Goal: Task Accomplishment & Management: Manage account settings

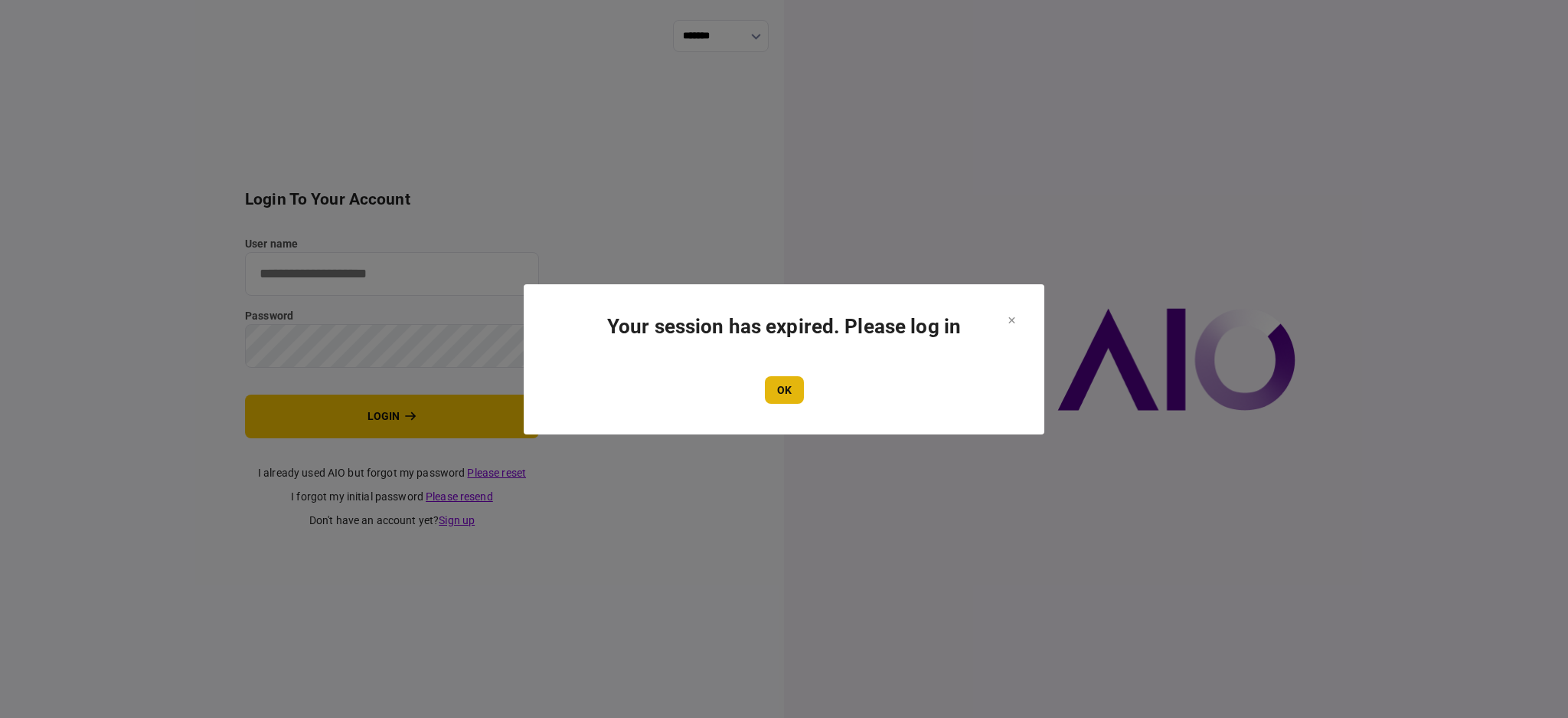
type input "****"
click at [785, 401] on button "OK" at bounding box center [784, 389] width 39 height 28
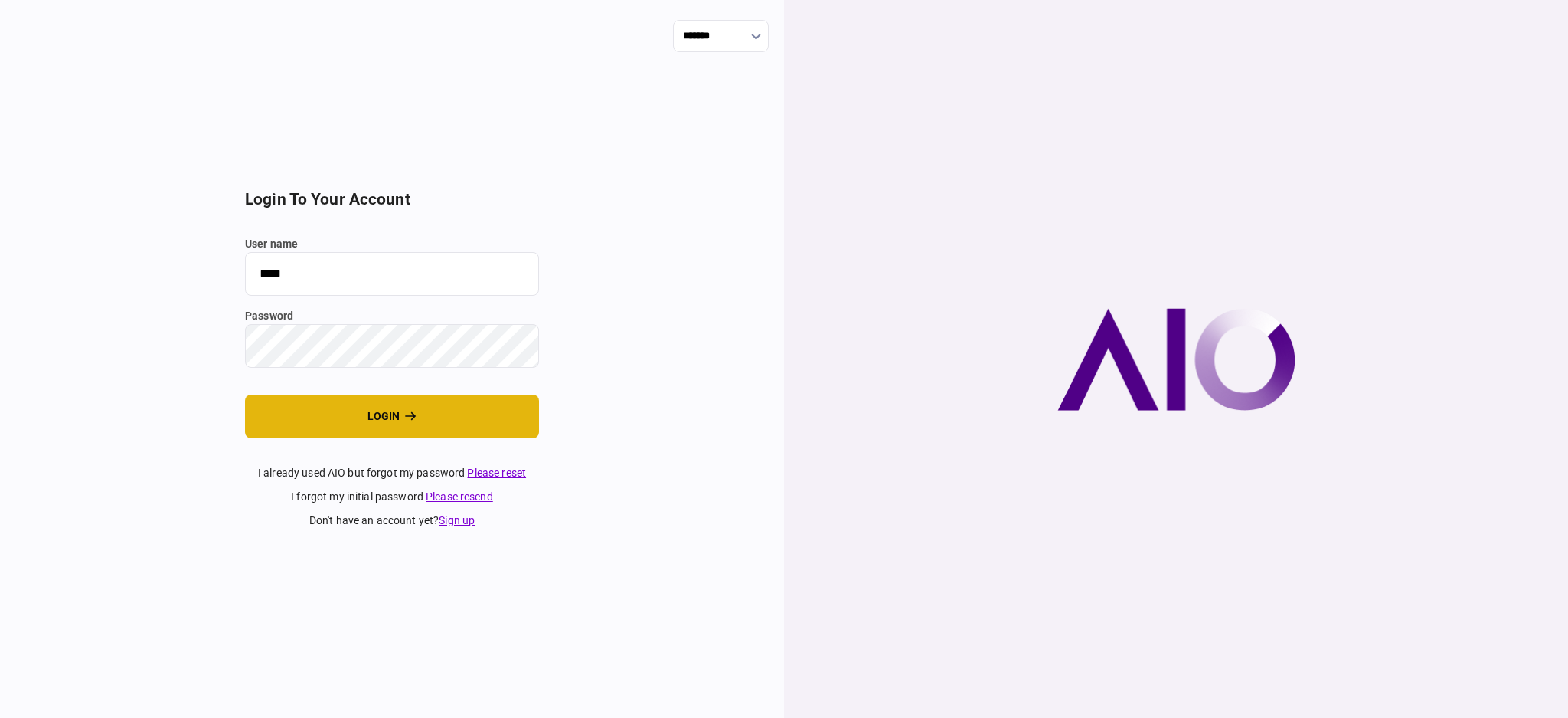
click at [339, 426] on button "login" at bounding box center [391, 415] width 294 height 43
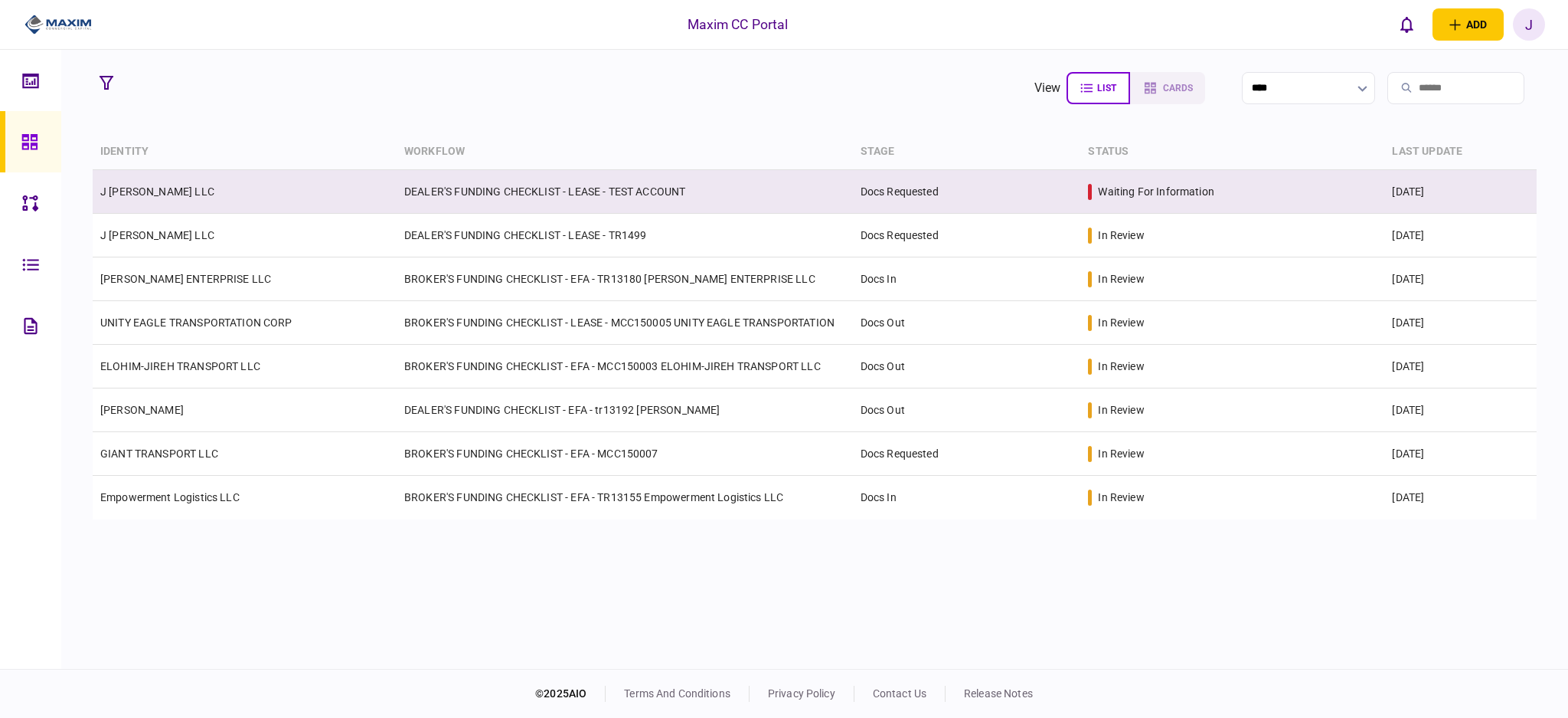
click at [587, 196] on td "DEALER'S FUNDING CHECKLIST - LEASE - TEST ACCOUNT" at bounding box center [625, 191] width 457 height 43
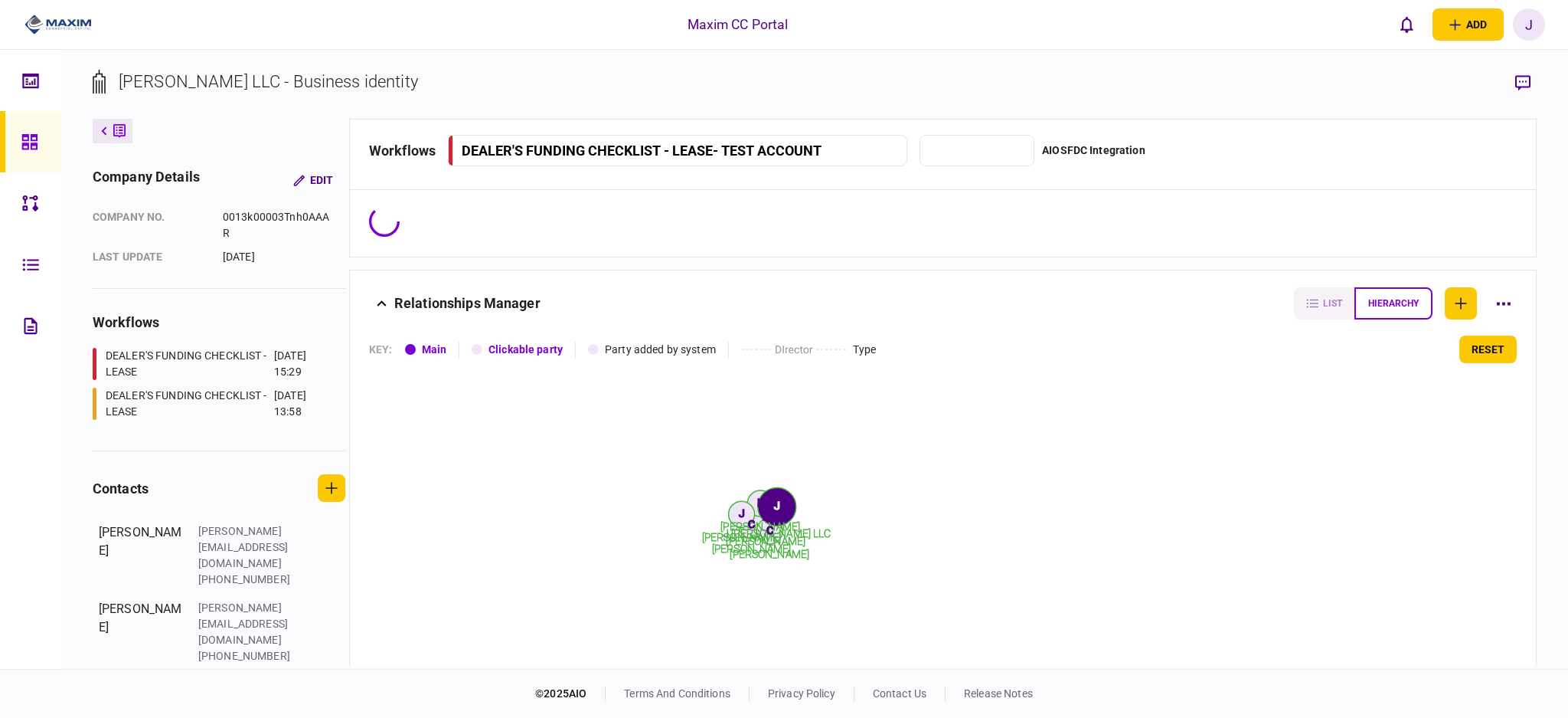
type input "**********"
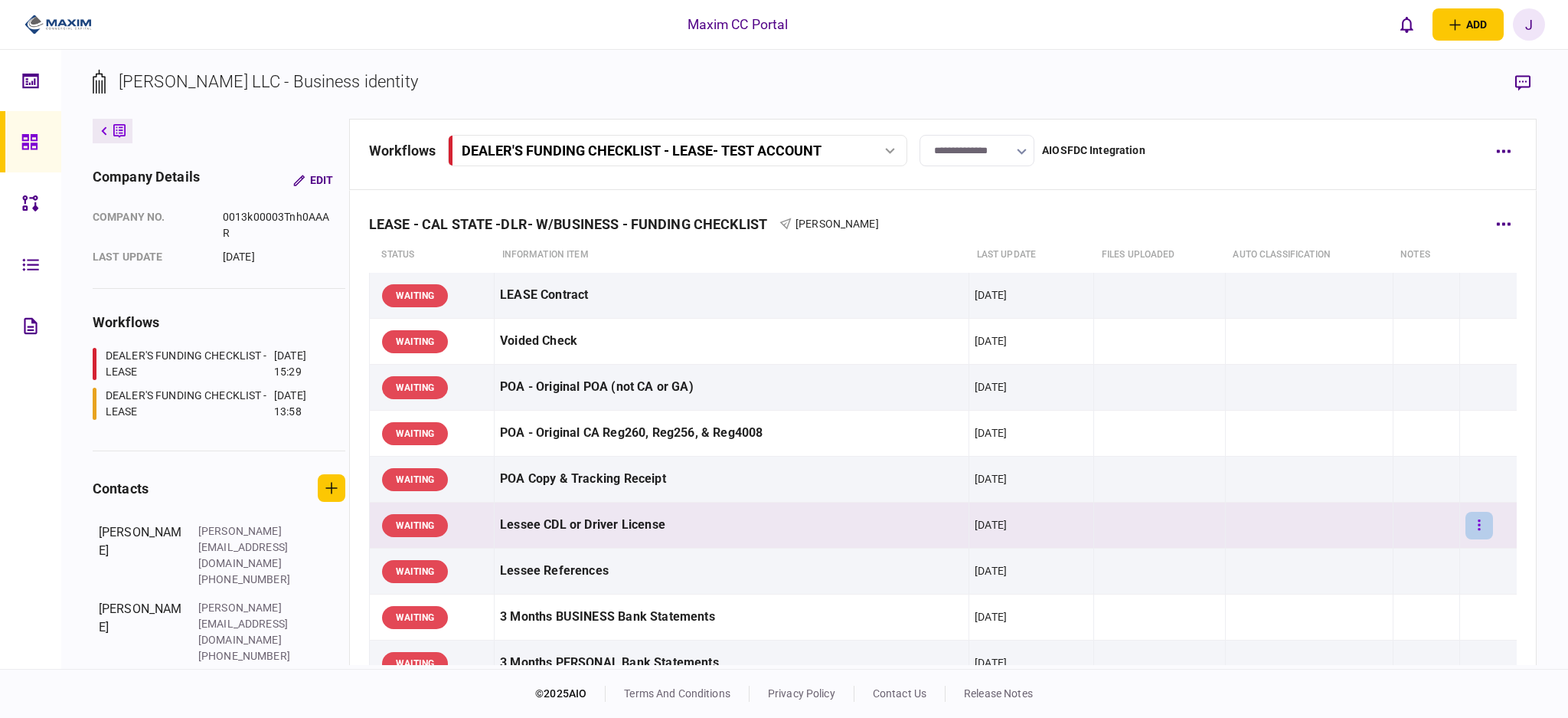
click at [1469, 533] on button "button" at bounding box center [1478, 525] width 28 height 28
click at [1413, 523] on li "approve" at bounding box center [1380, 519] width 142 height 34
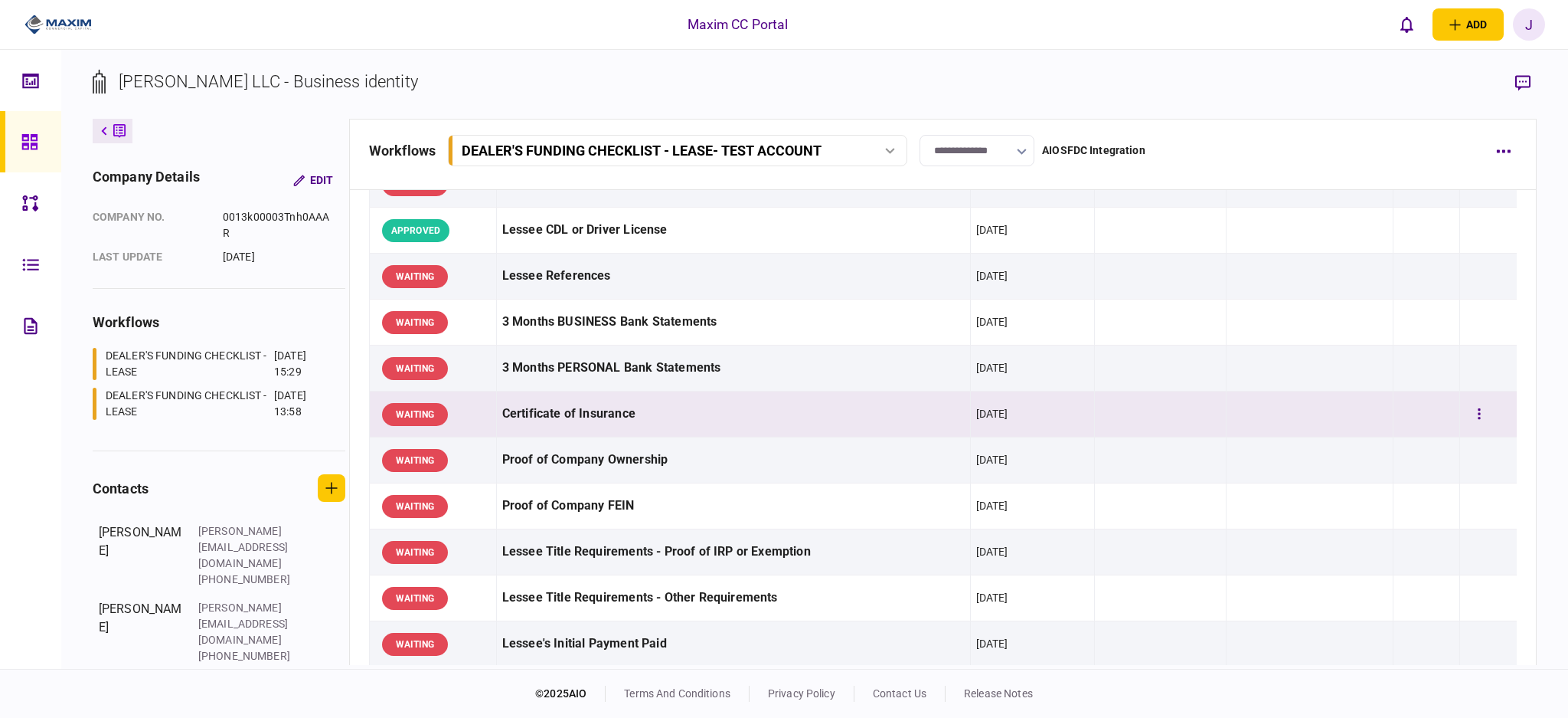
scroll to position [306, 0]
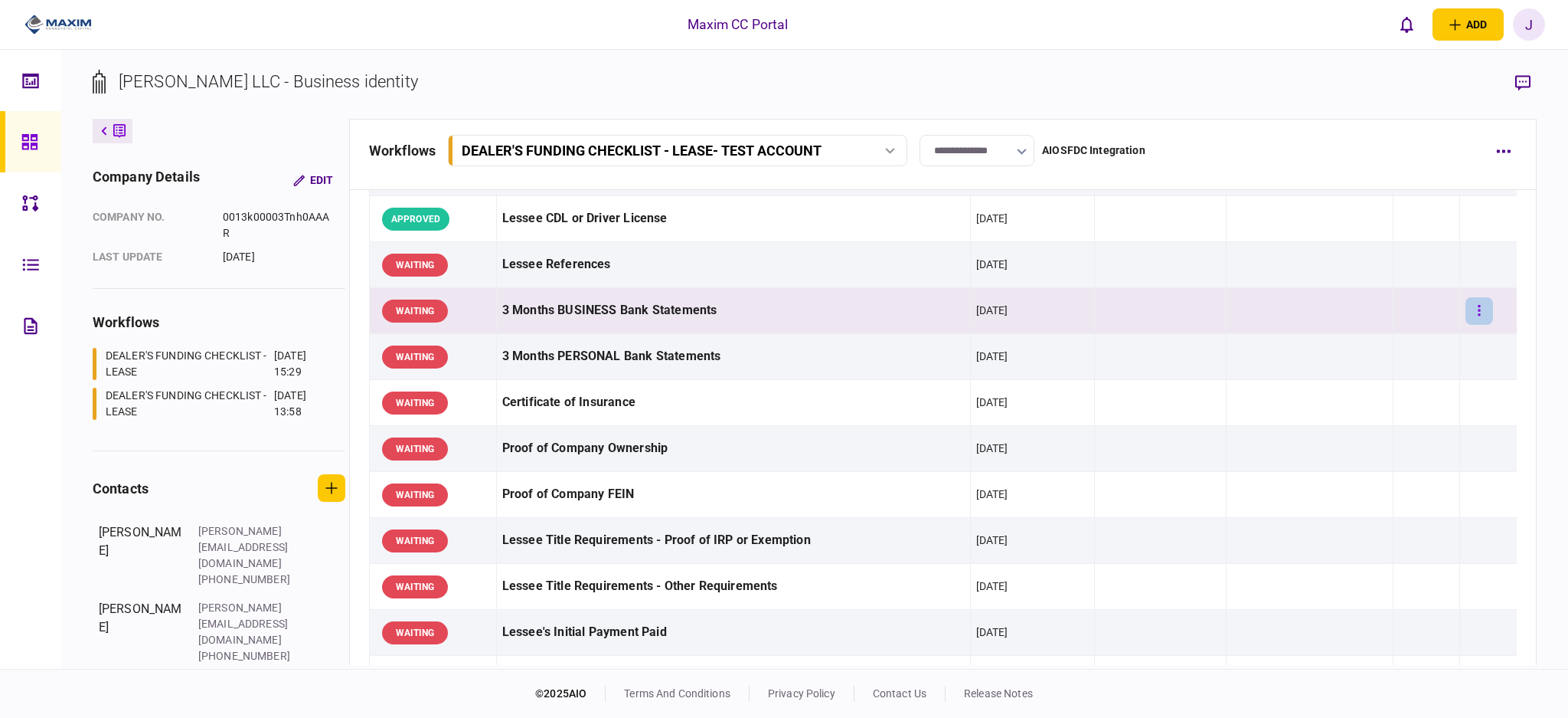
click at [1465, 317] on button "button" at bounding box center [1478, 310] width 28 height 28
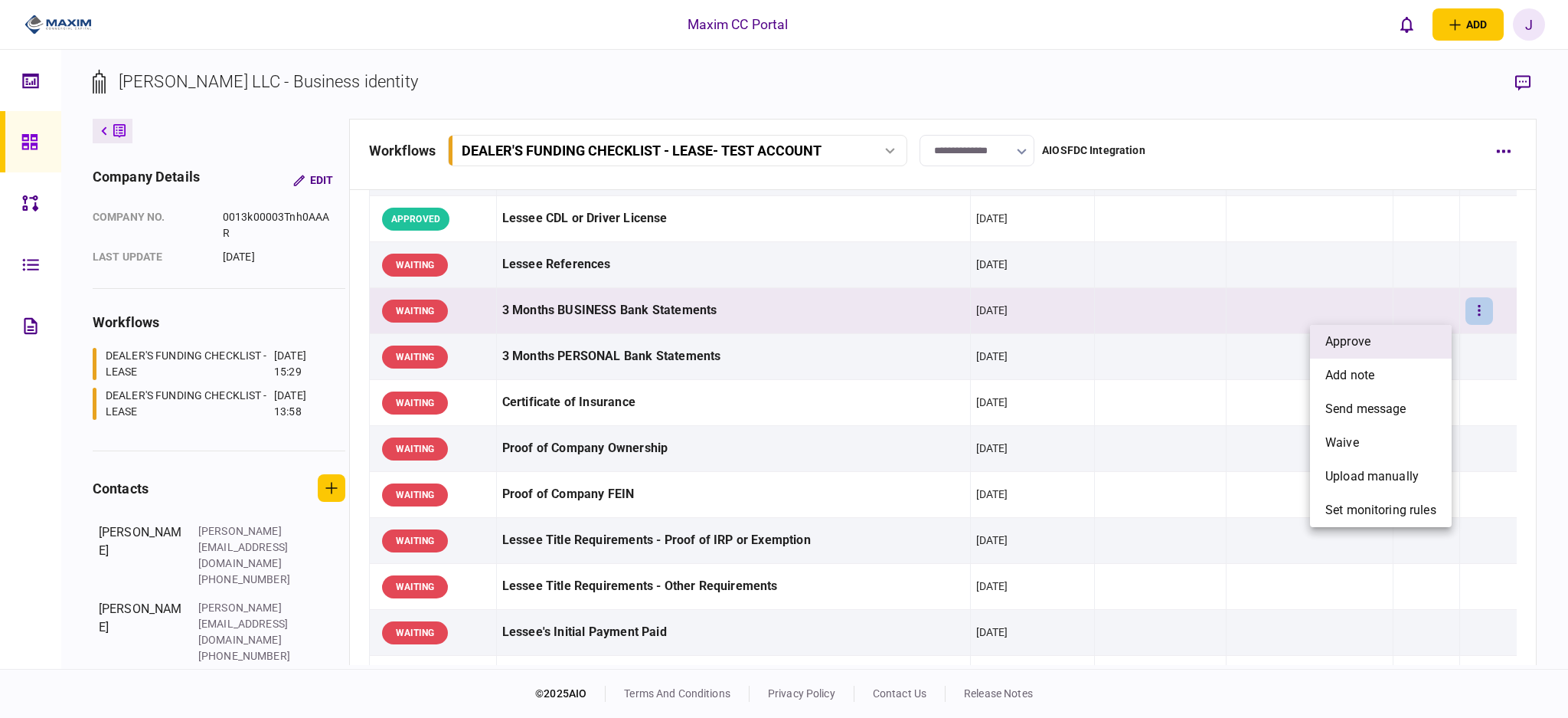
click at [1367, 345] on span "approve" at bounding box center [1347, 341] width 45 height 18
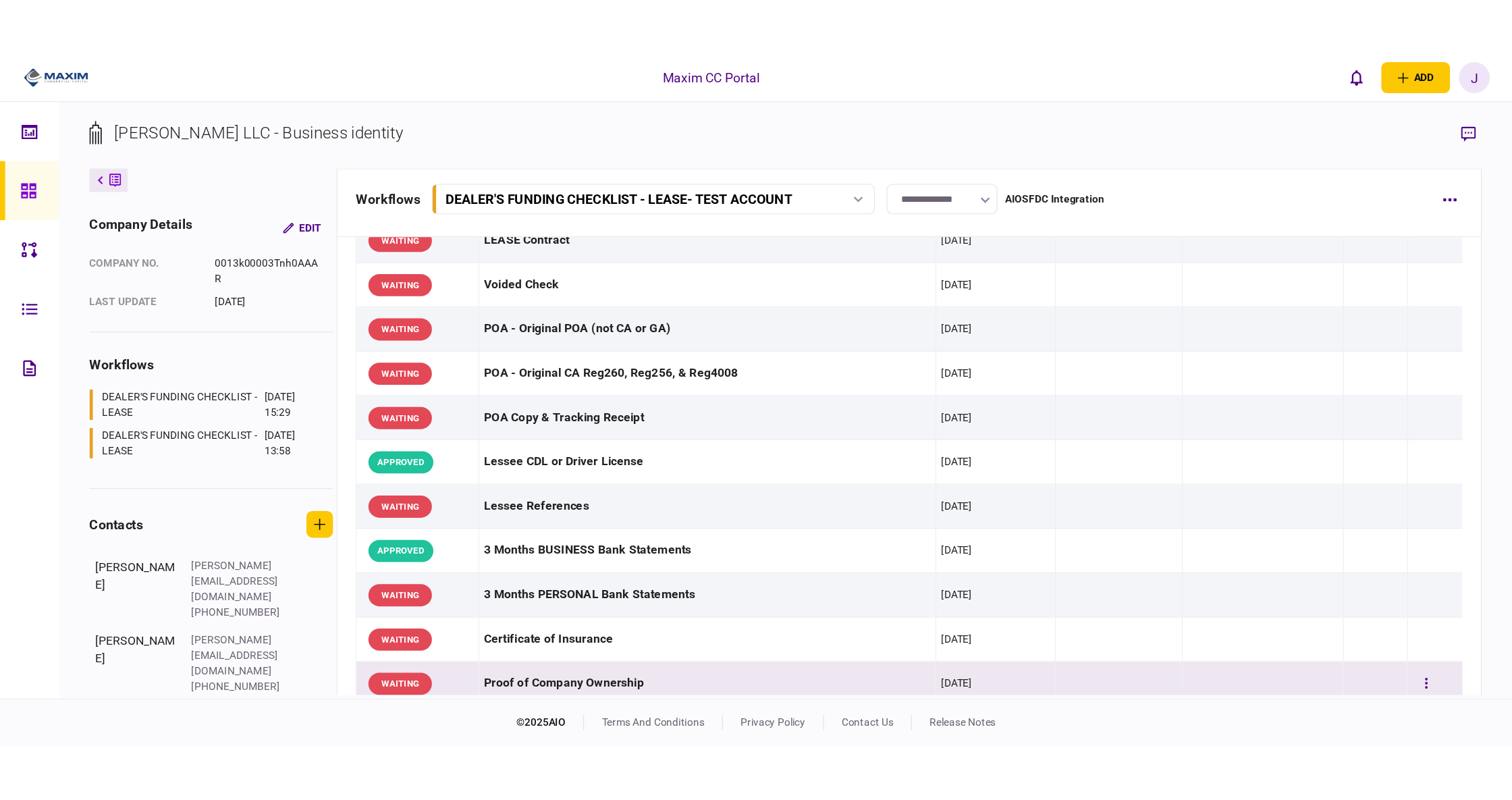
scroll to position [0, 0]
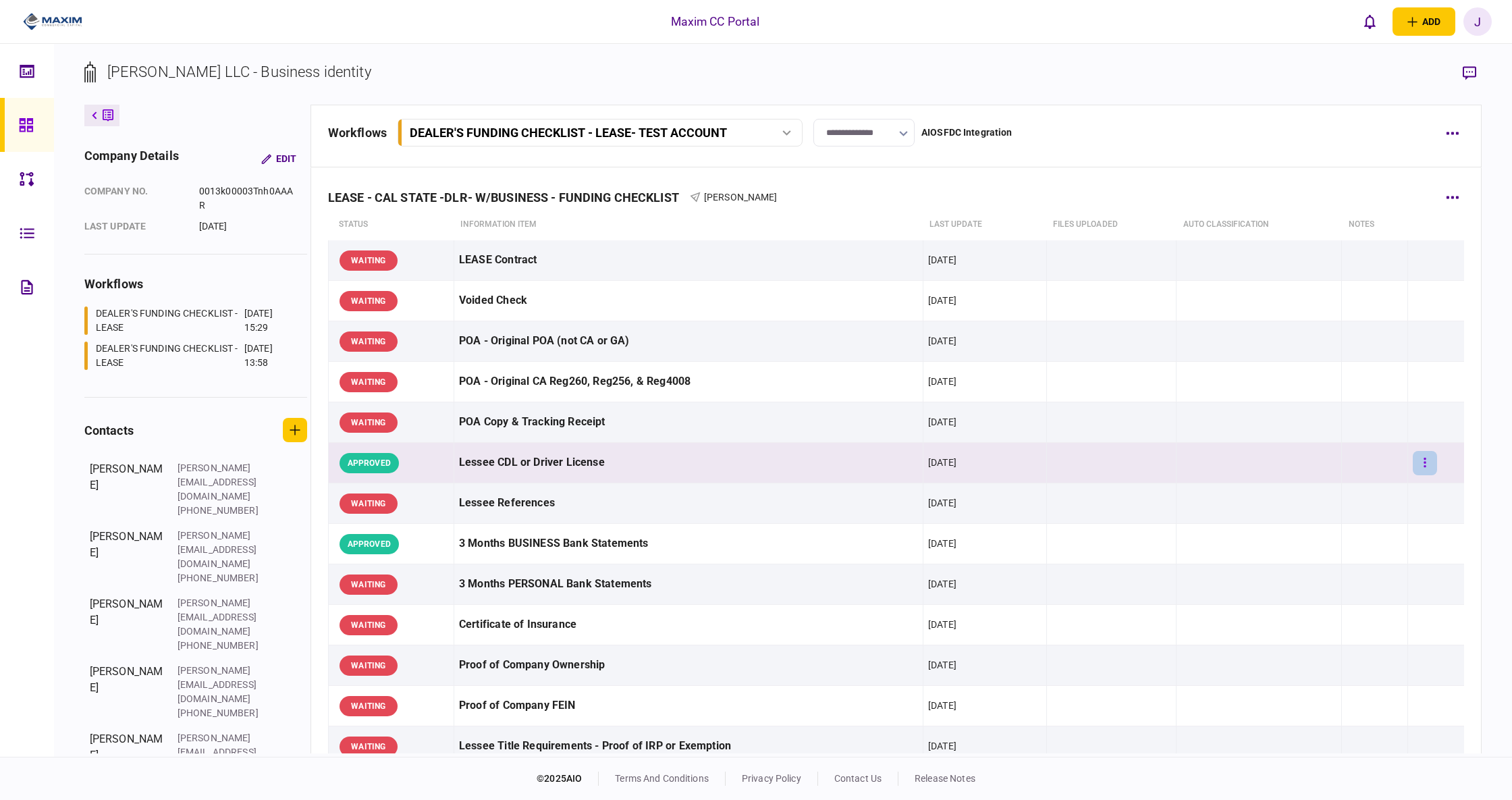
click at [1382, 458] on icon "button" at bounding box center [1425, 462] width 3 height 13
click at [898, 607] on div at bounding box center [756, 400] width 1512 height 800
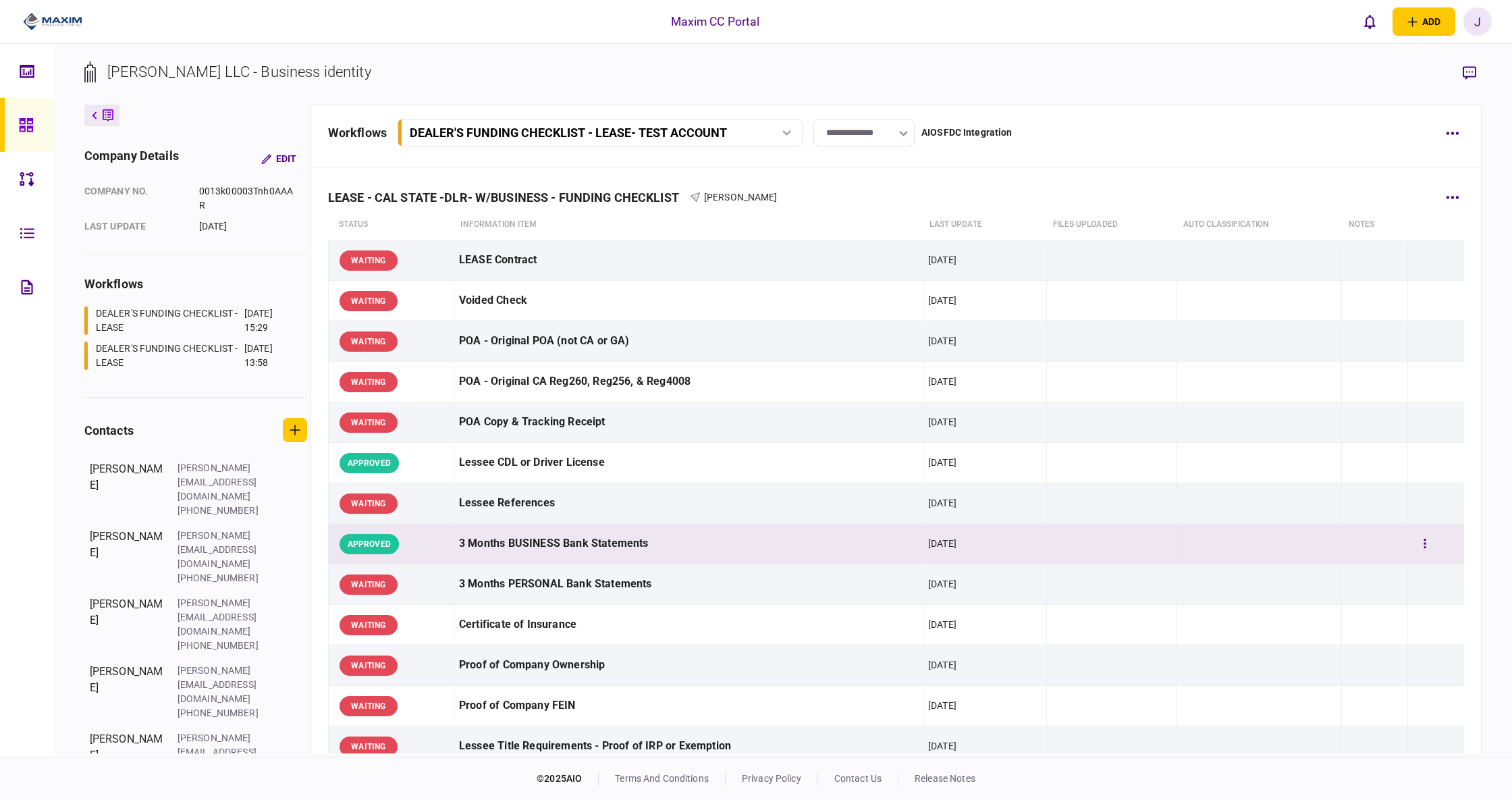
drag, startPoint x: 528, startPoint y: 541, endPoint x: 936, endPoint y: 547, distance: 408.0
click at [529, 541] on div "3 Months BUSINESS Bank Statements" at bounding box center [688, 544] width 459 height 31
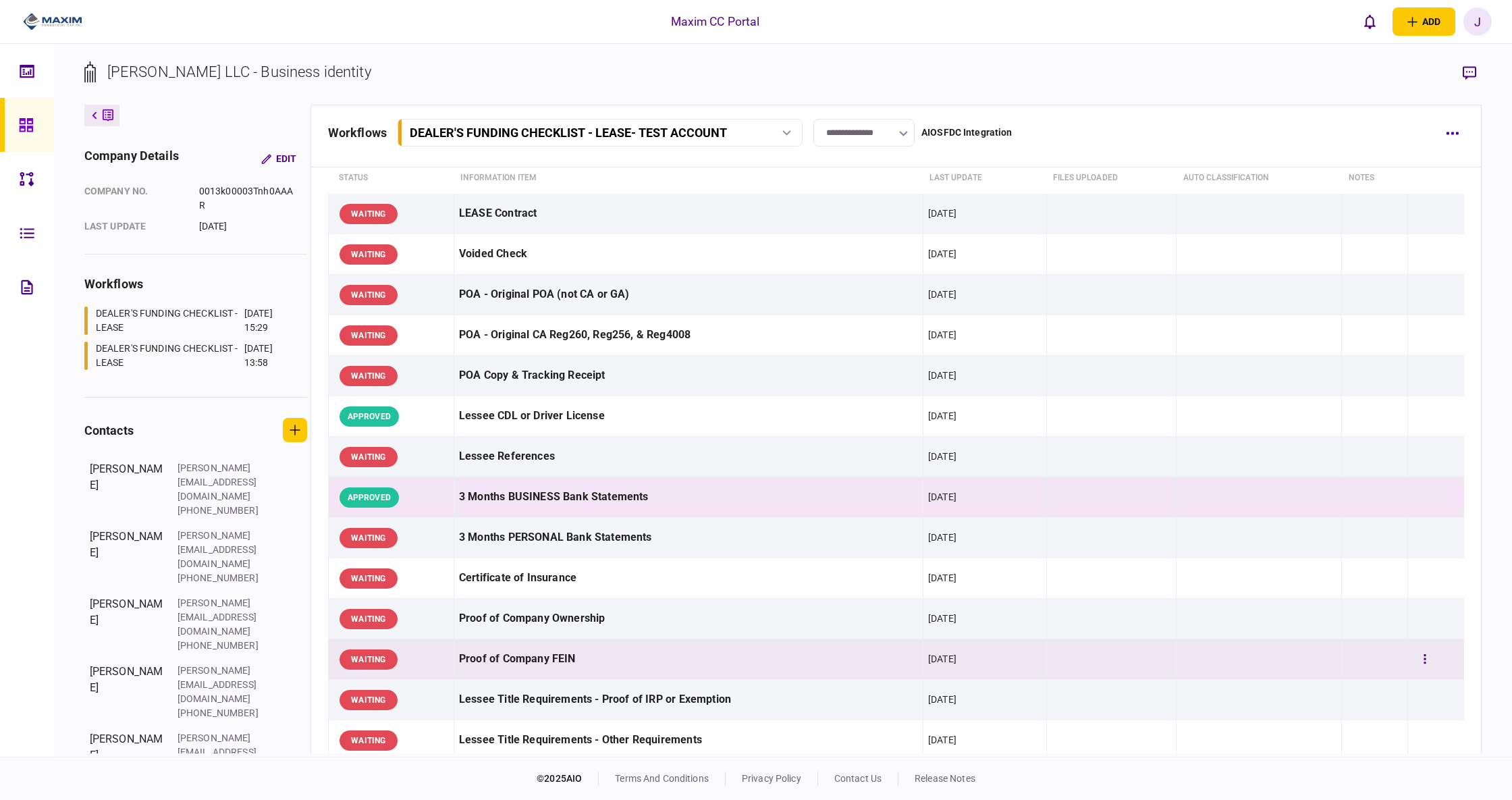
scroll to position [90, 0]
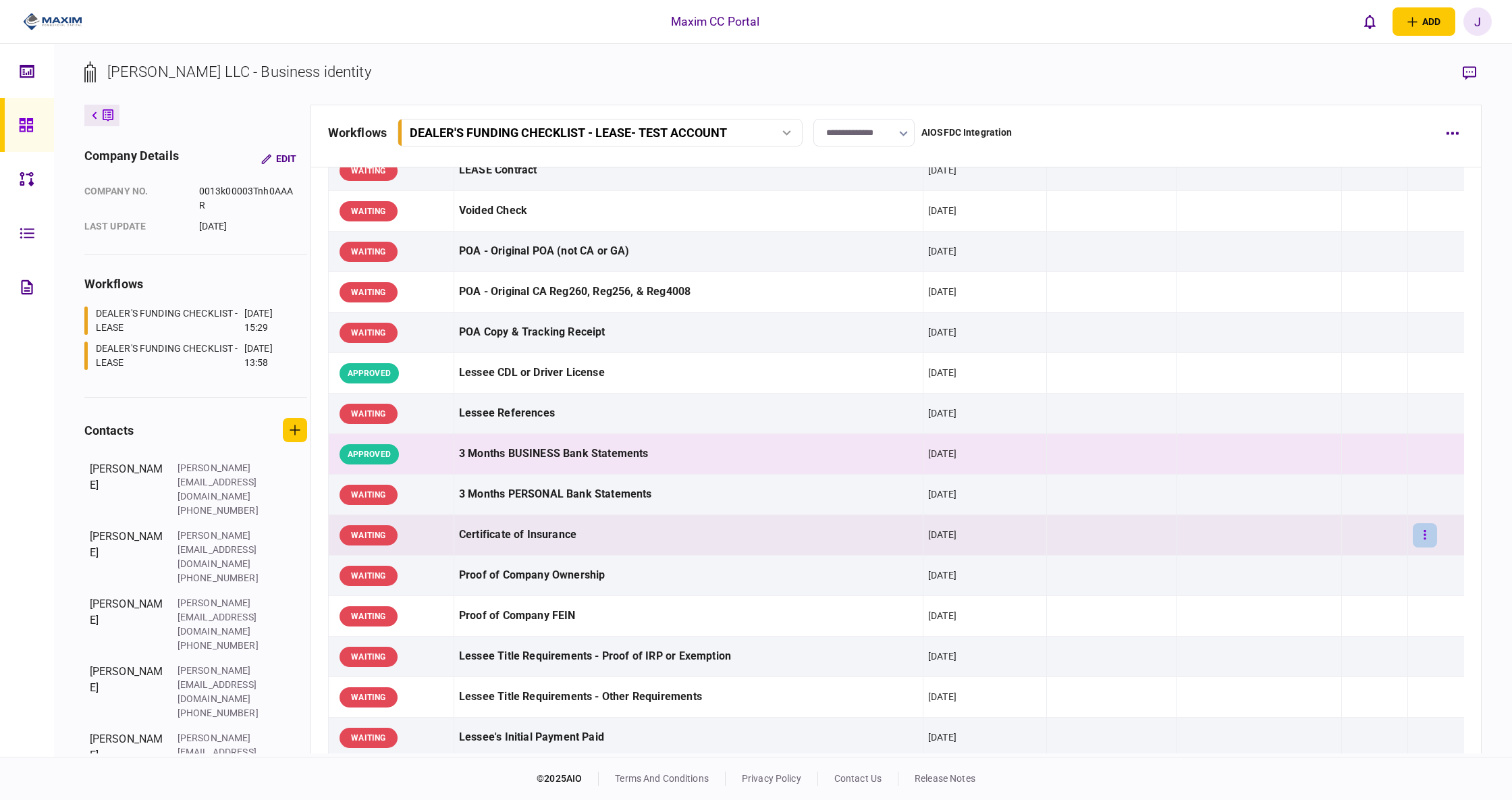
click at [1382, 541] on icon "button" at bounding box center [1425, 534] width 3 height 13
drag, startPoint x: 1300, startPoint y: 564, endPoint x: 1058, endPoint y: 575, distance: 242.2
click at [1099, 572] on div "approve add note send message waive upload manually set monitoring rules" at bounding box center [756, 400] width 1512 height 800
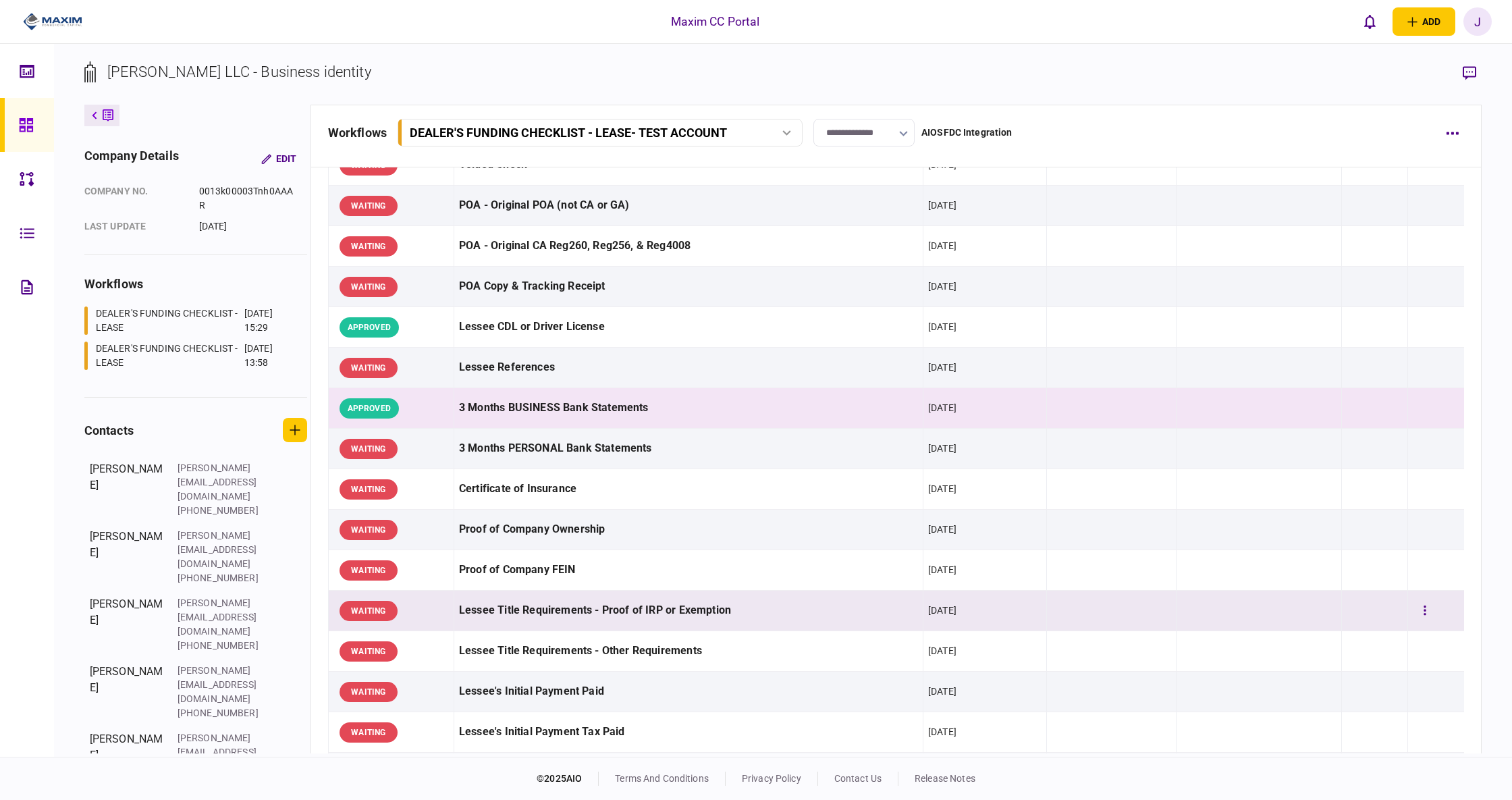
scroll to position [179, 0]
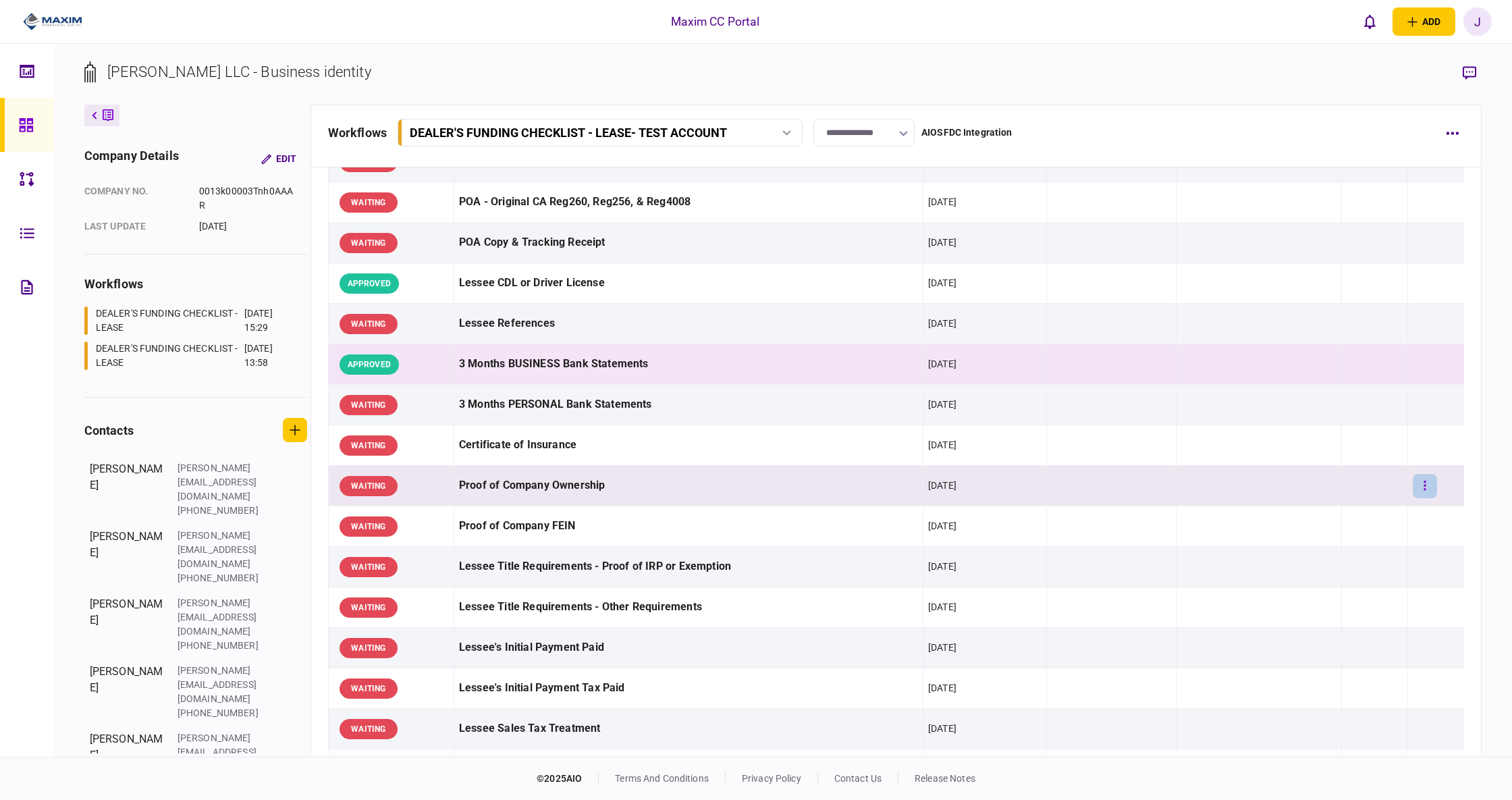
click at [1382, 487] on button "button" at bounding box center [1425, 486] width 25 height 25
click at [1278, 513] on li "approve" at bounding box center [1338, 515] width 125 height 30
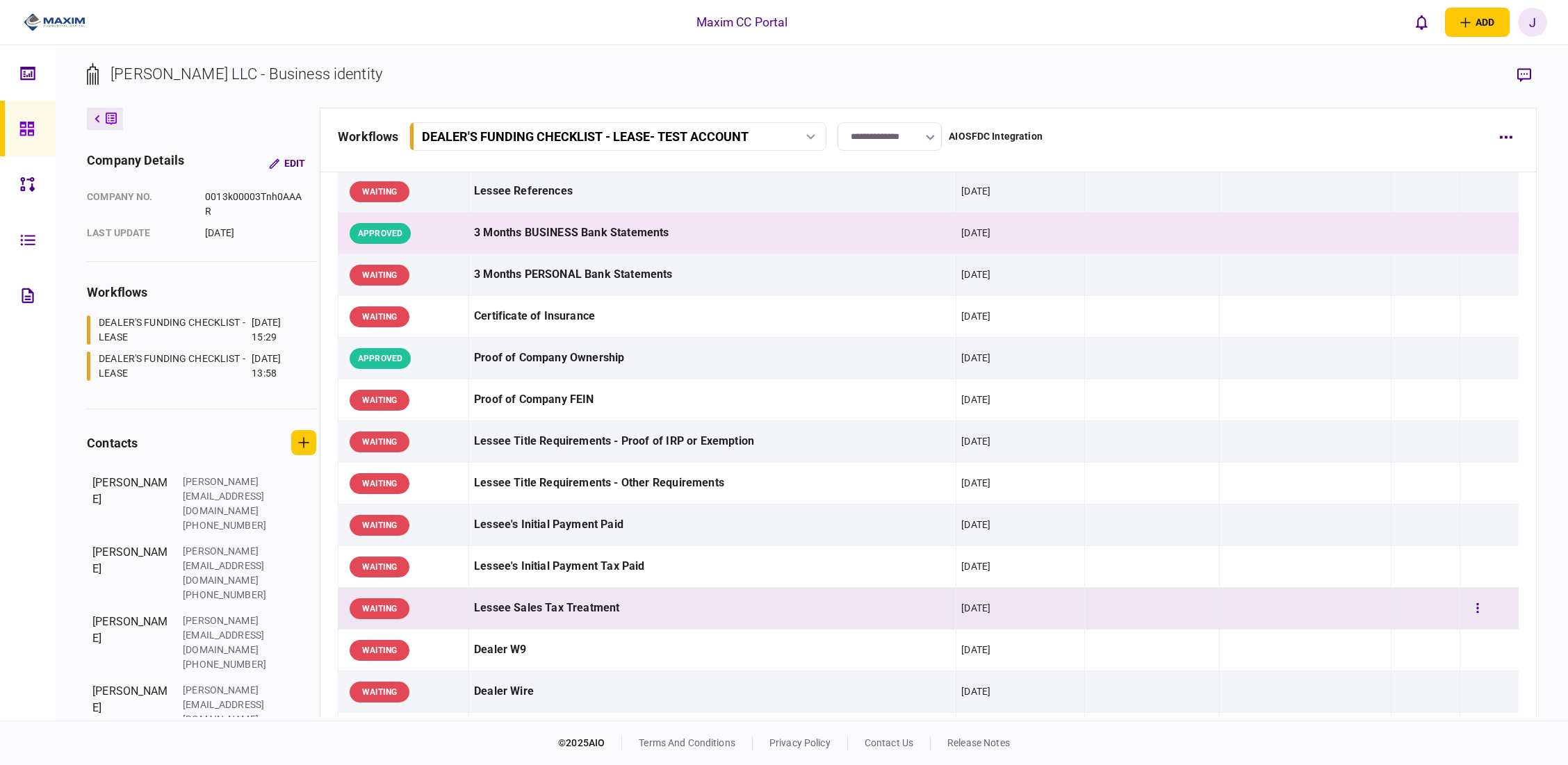
scroll to position [371, 0]
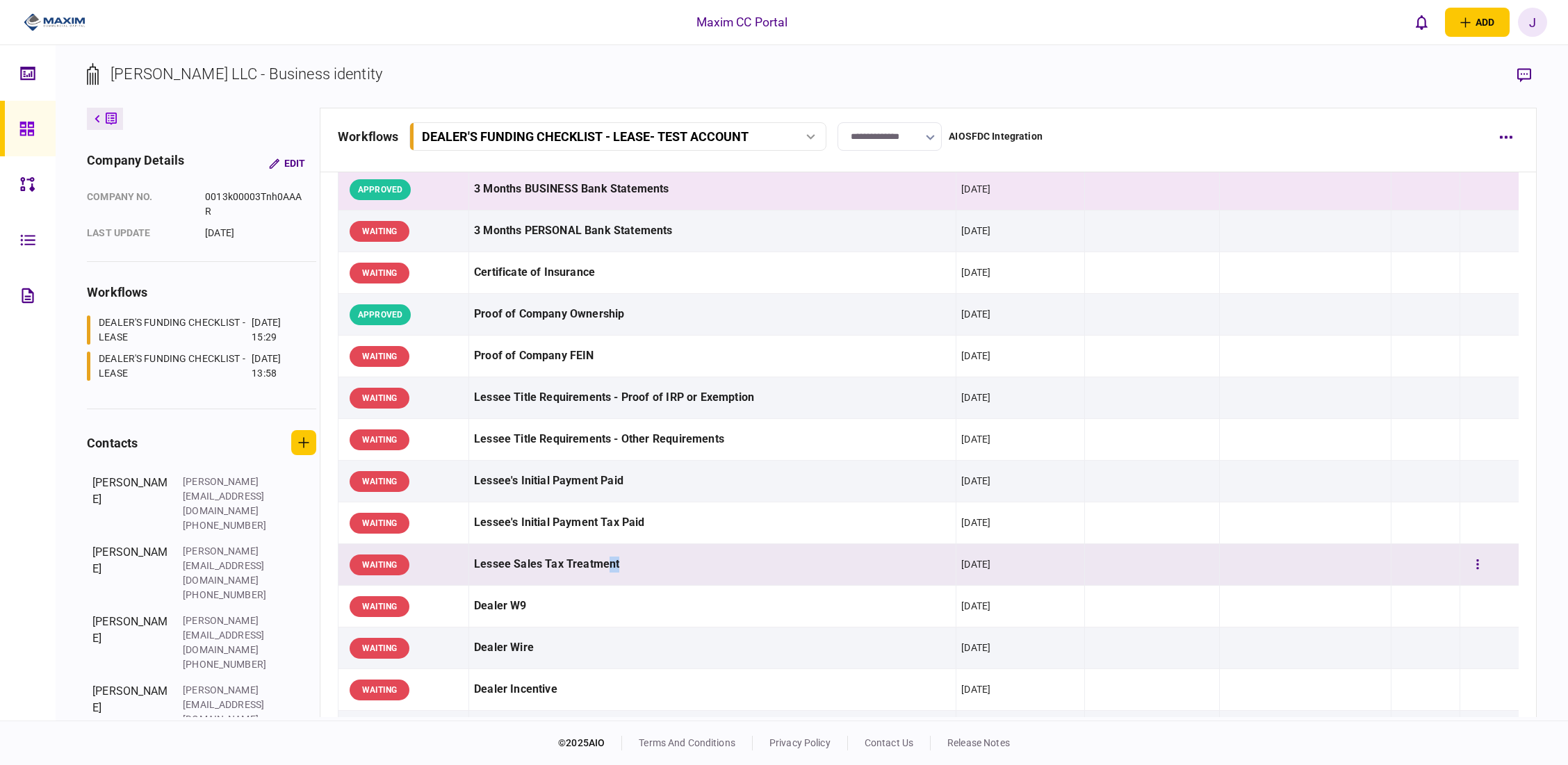
drag, startPoint x: 606, startPoint y: 562, endPoint x: 793, endPoint y: 570, distance: 187.2
click at [793, 570] on div "Lessee Sales Tax Treatment" at bounding box center [712, 565] width 477 height 31
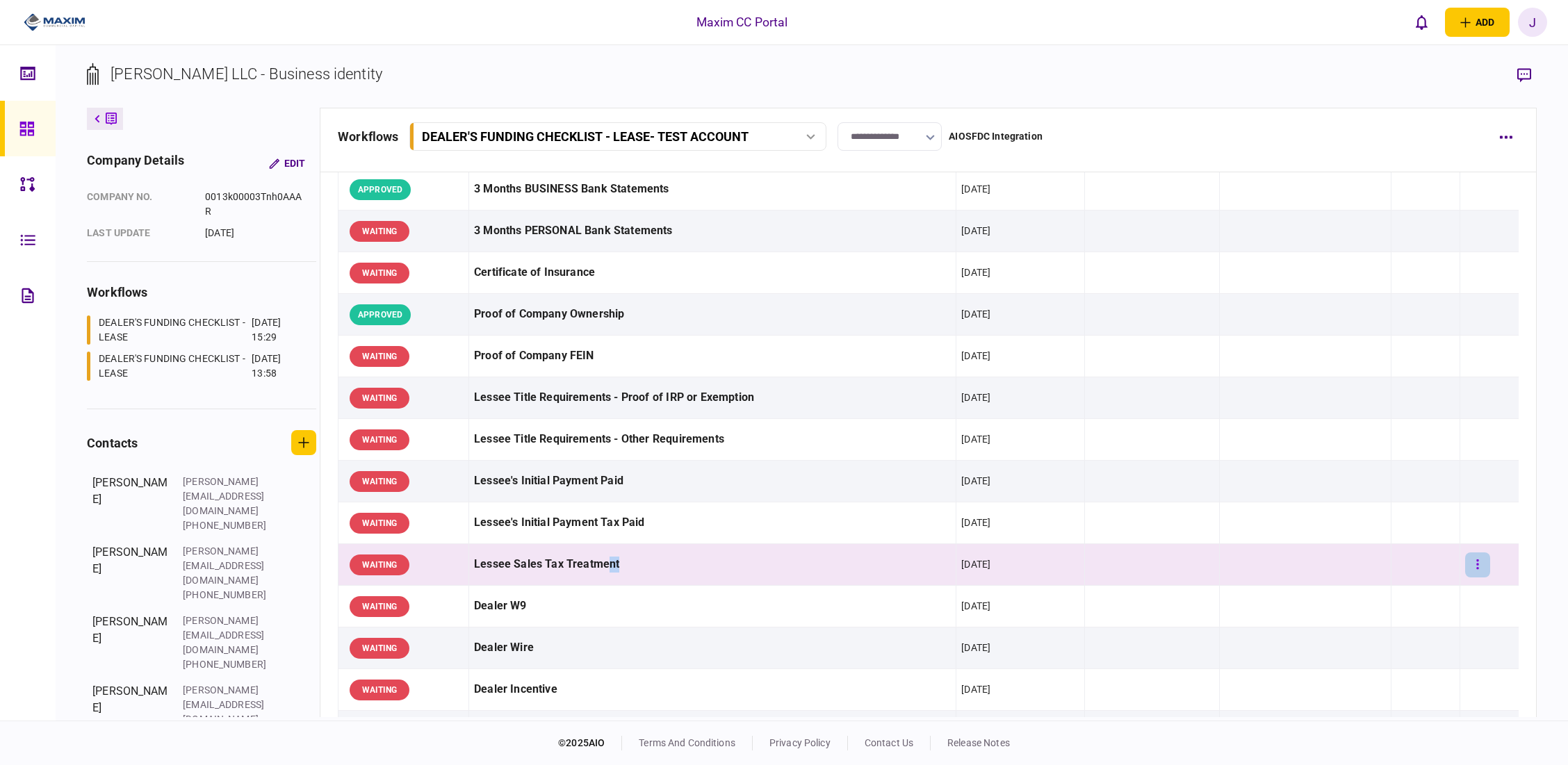
click at [1423, 573] on button "button" at bounding box center [1478, 565] width 25 height 25
click at [1396, 650] on span "send message" at bounding box center [1375, 646] width 73 height 17
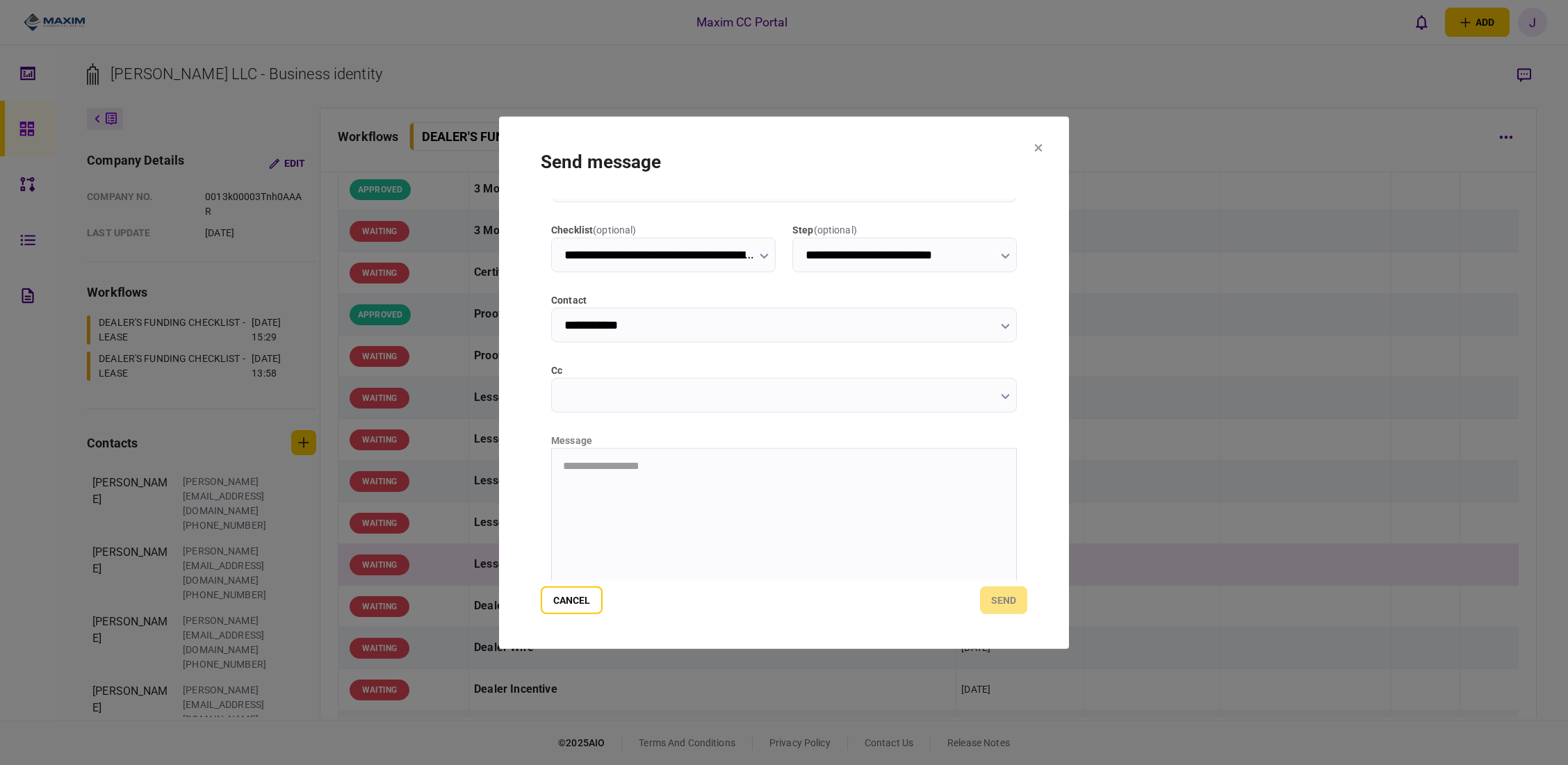
scroll to position [87, 0]
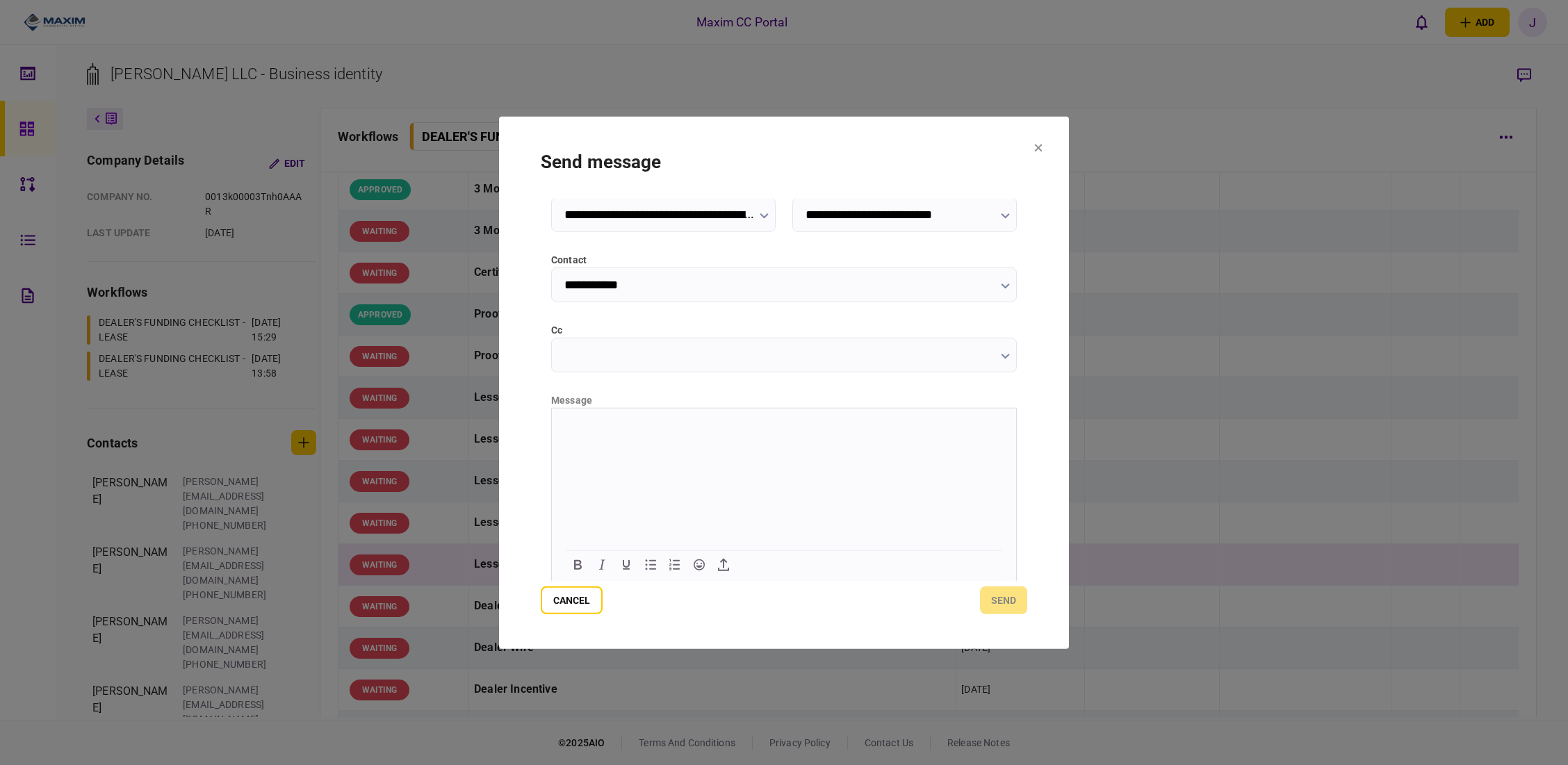
click at [671, 442] on html at bounding box center [784, 425] width 464 height 34
click at [991, 617] on section "**********" at bounding box center [784, 383] width 570 height 533
click at [994, 613] on button "send" at bounding box center [1004, 601] width 47 height 28
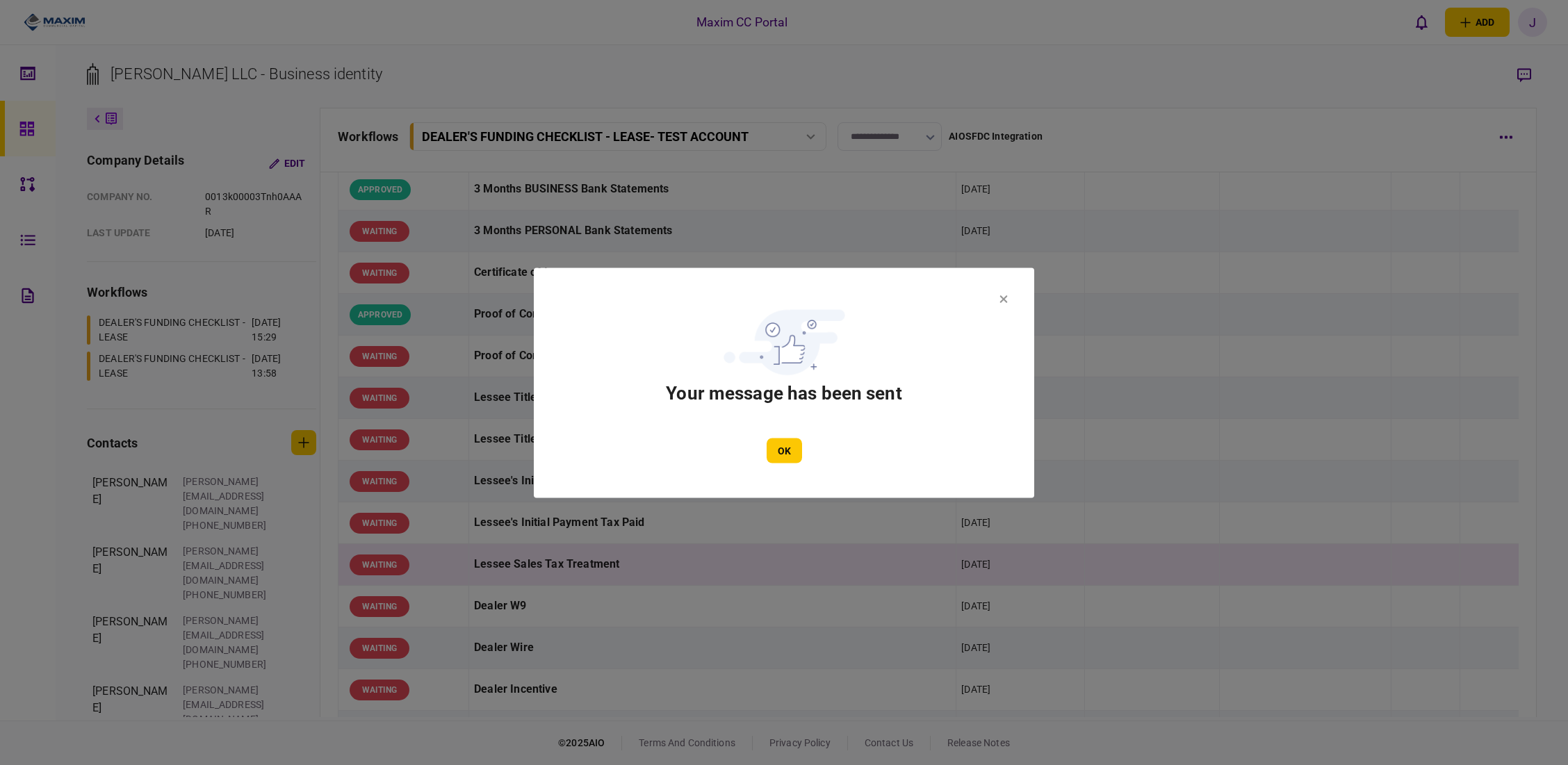
click at [791, 465] on section "Your message has been sent OK" at bounding box center [784, 382] width 500 height 230
click at [782, 452] on button "OK" at bounding box center [784, 450] width 36 height 25
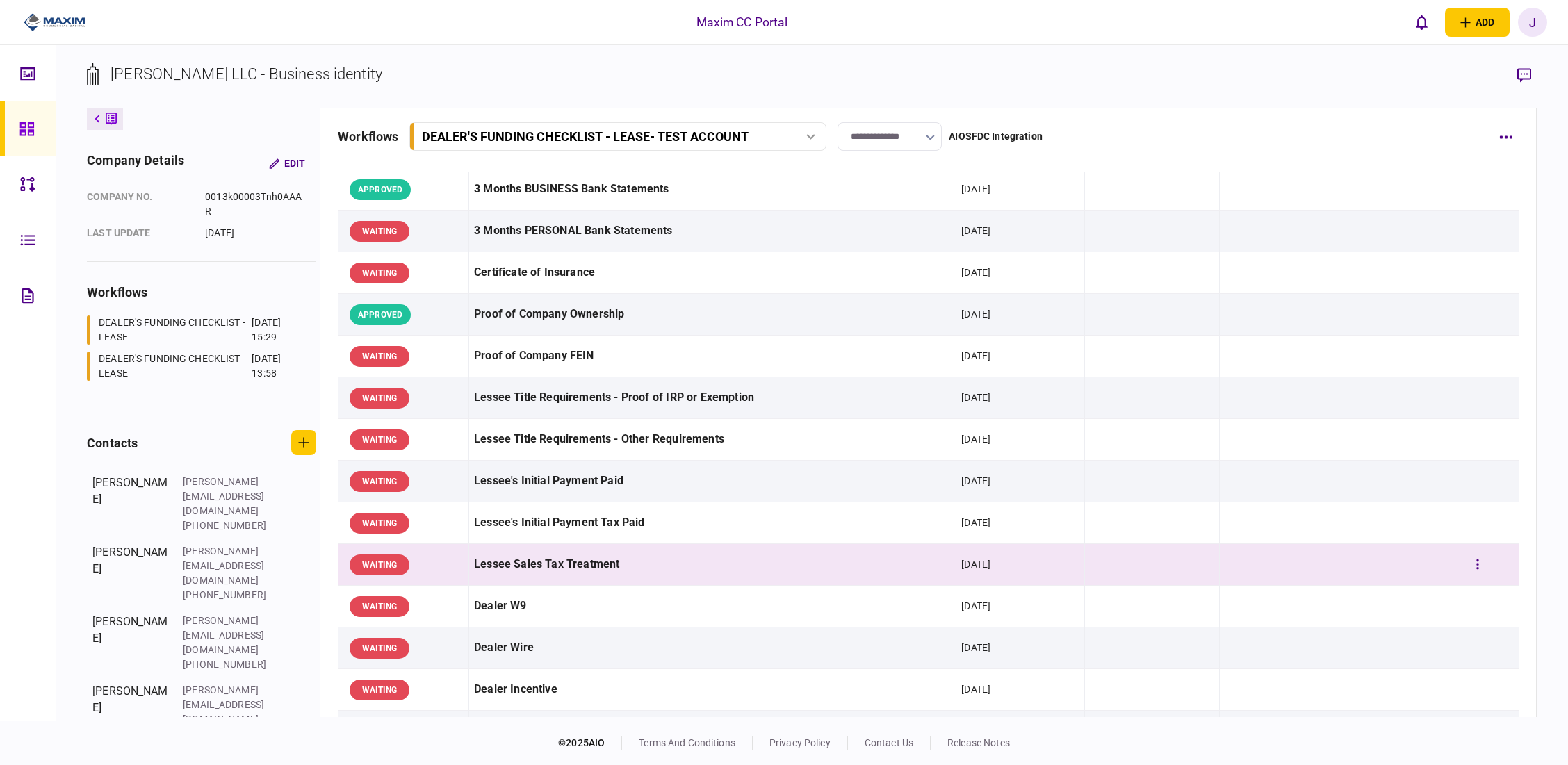
click at [490, 575] on div "Lessee Sales Tax Treatment" at bounding box center [712, 565] width 477 height 31
click at [492, 563] on div "Lessee Sales Tax Treatment" at bounding box center [712, 565] width 477 height 31
click at [493, 563] on div "Lessee Sales Tax Treatment" at bounding box center [712, 565] width 477 height 31
click at [451, 575] on div "WAITING" at bounding box center [407, 565] width 114 height 31
click at [1423, 73] on icon "button" at bounding box center [1524, 75] width 14 height 15
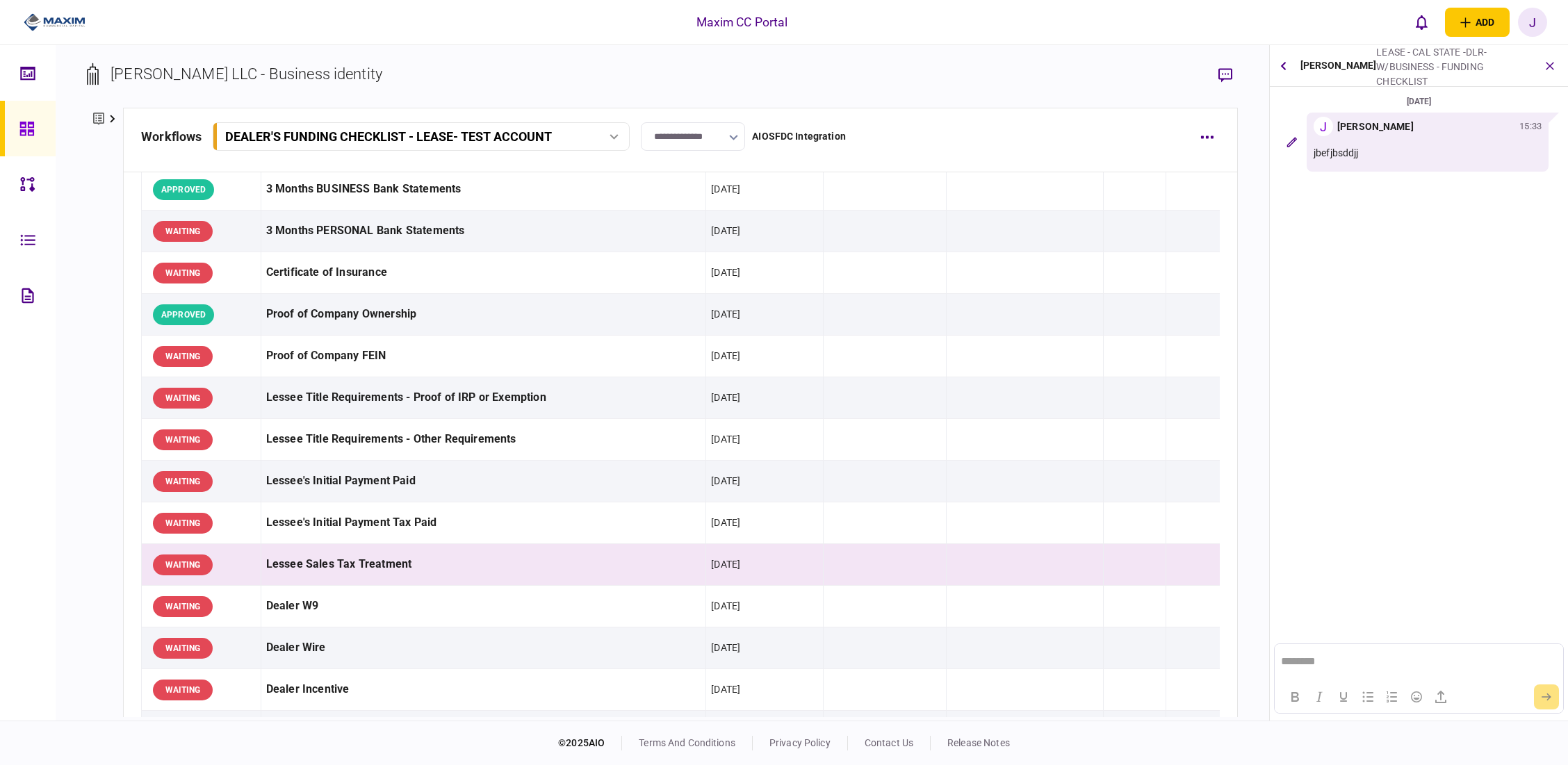
scroll to position [0, 0]
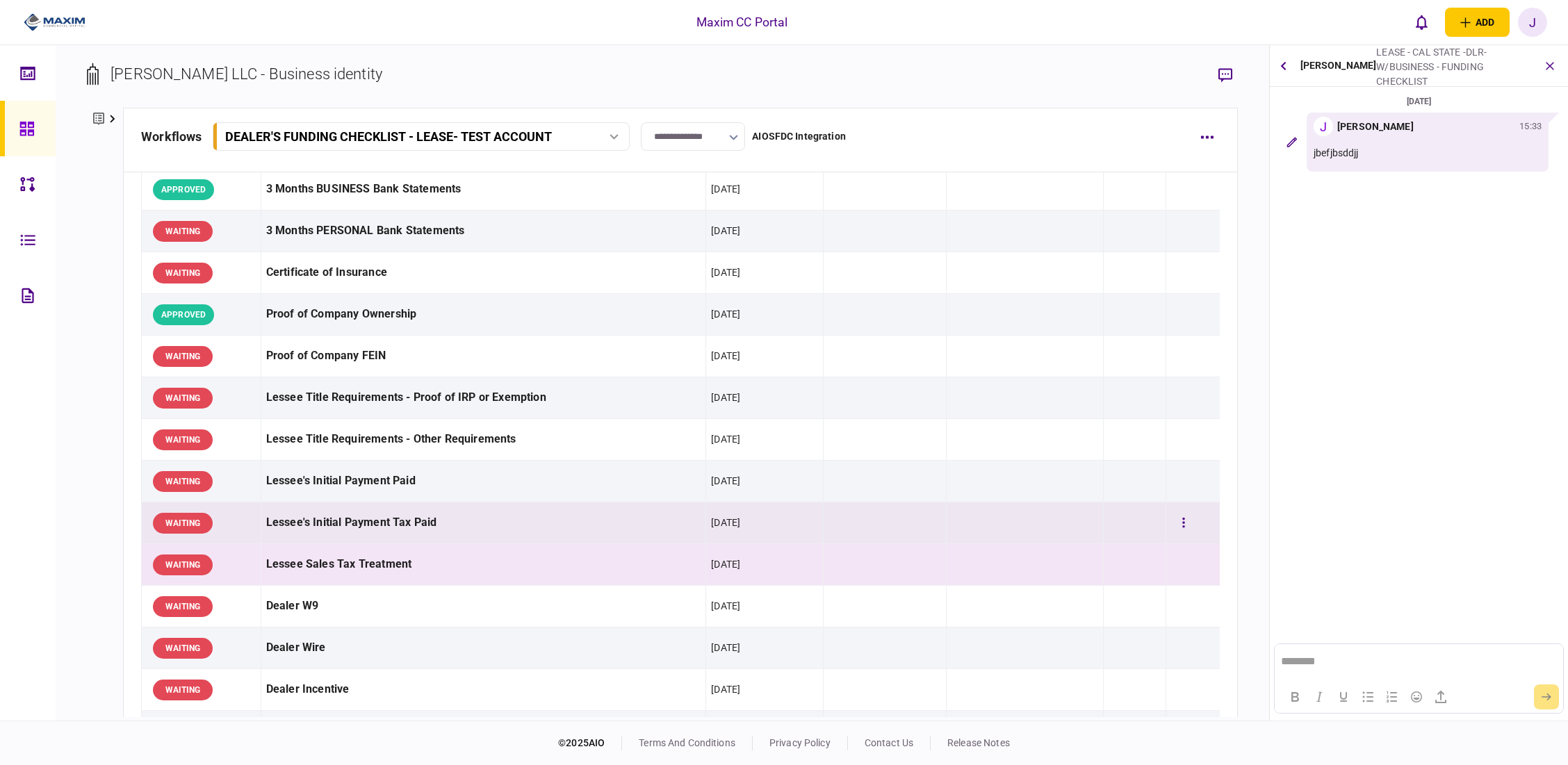
click at [368, 524] on div "Lessee's Initial Payment Tax Paid" at bounding box center [484, 523] width 436 height 31
click at [371, 559] on div "Lessee Sales Tax Treatment" at bounding box center [484, 565] width 436 height 31
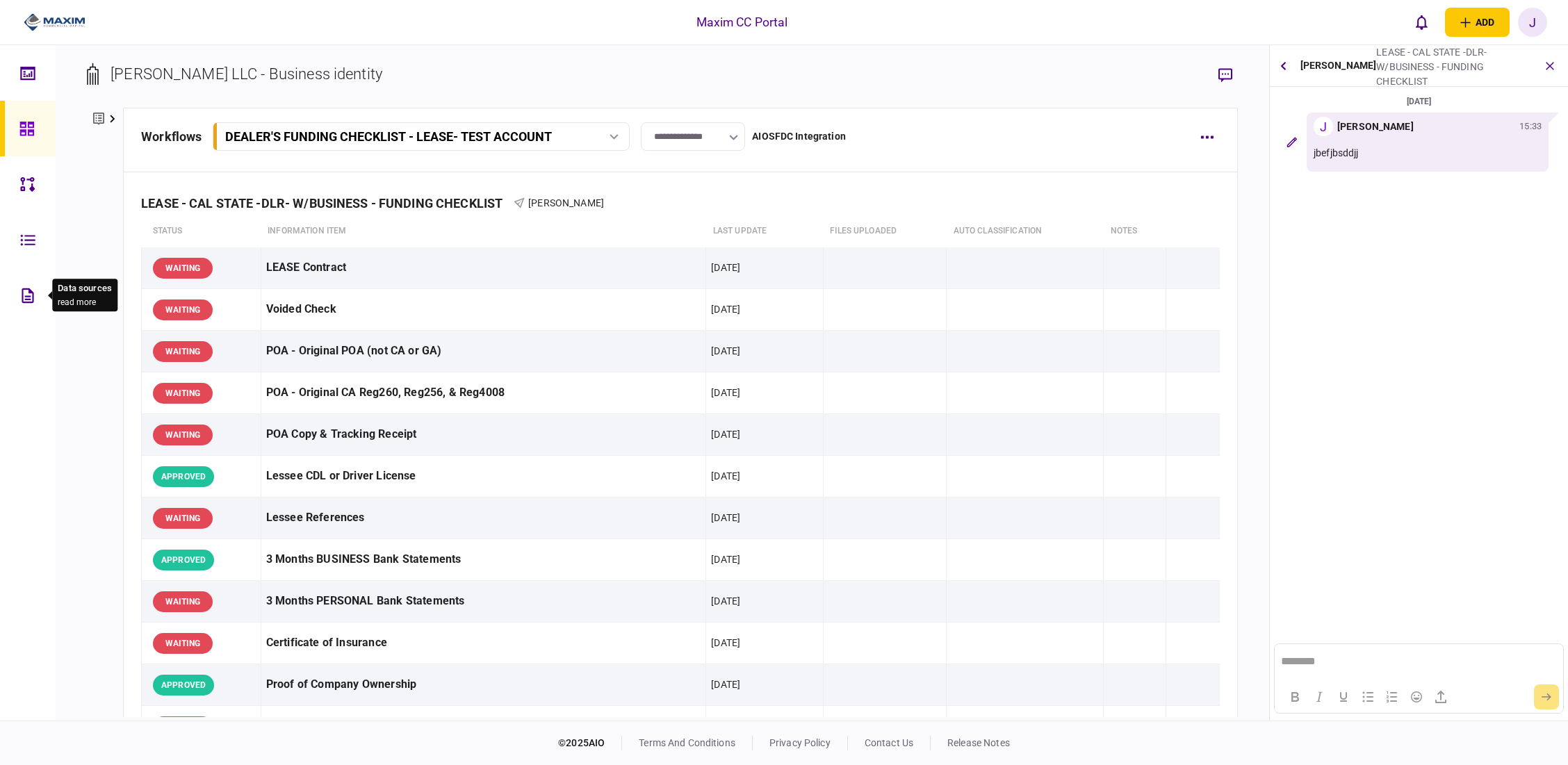
click at [23, 295] on icon at bounding box center [27, 296] width 15 height 16
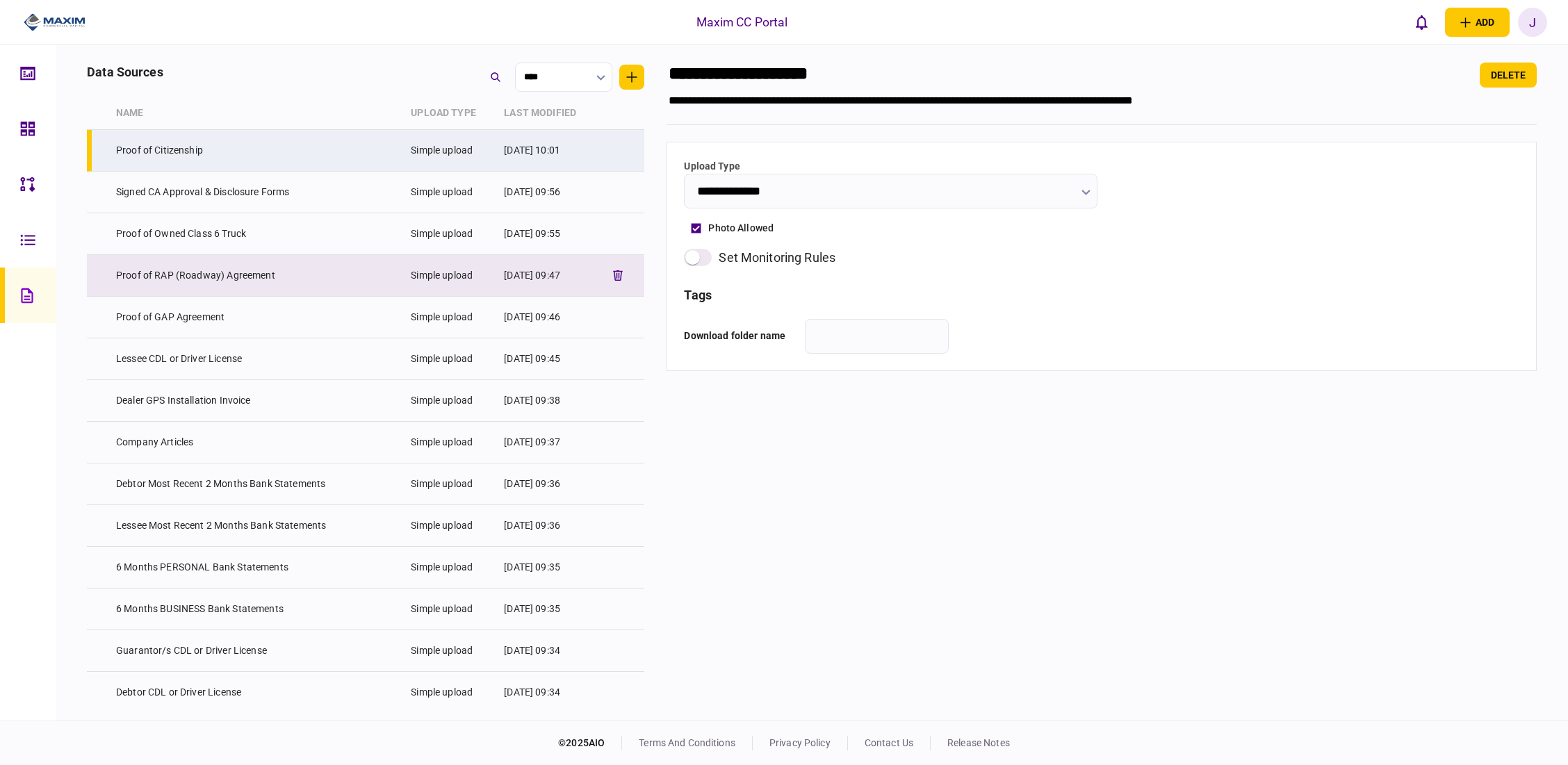
click at [154, 286] on td "Proof of RAP (Roadway) Agreement" at bounding box center [256, 276] width 295 height 42
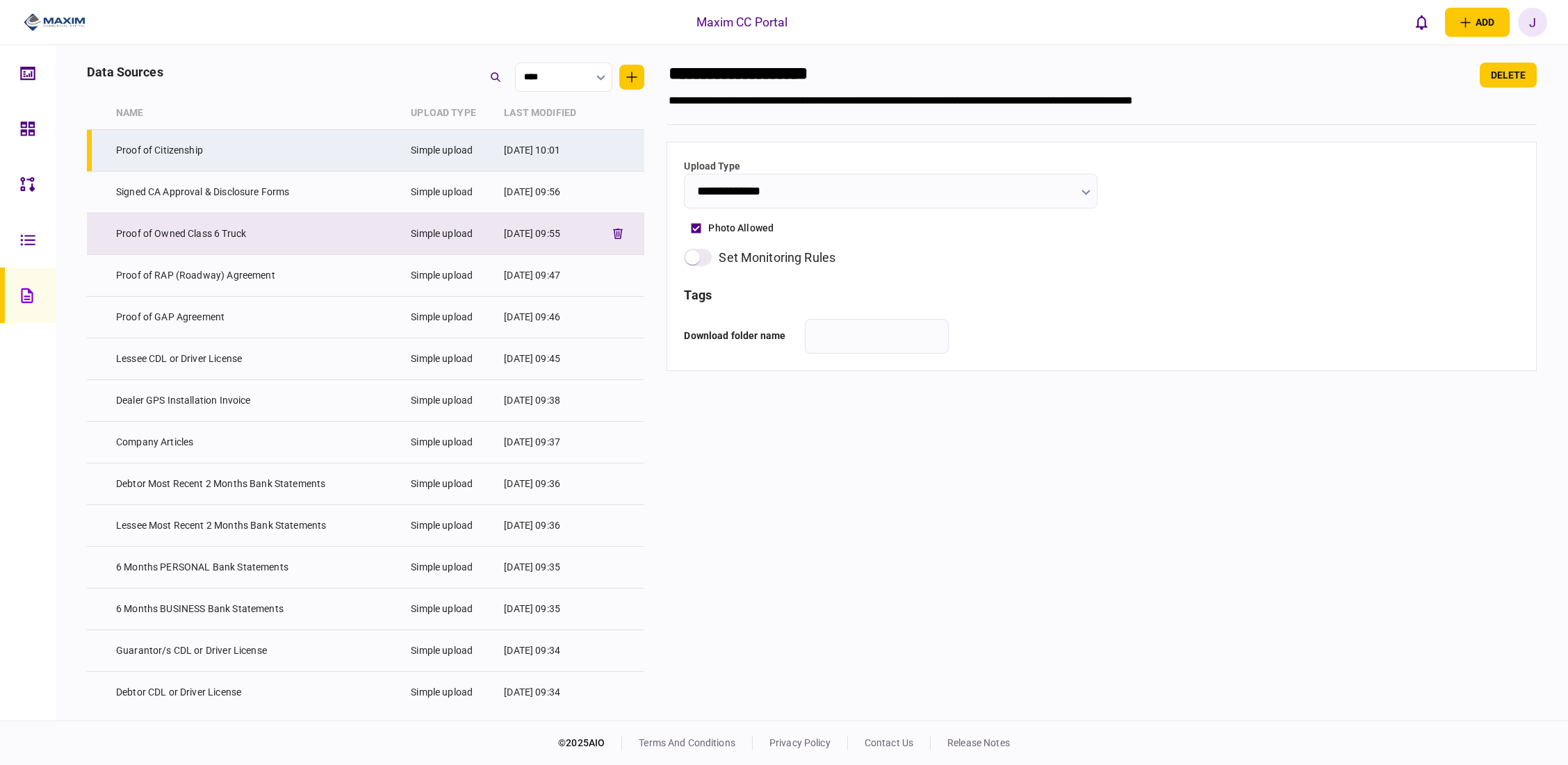
type input "**********"
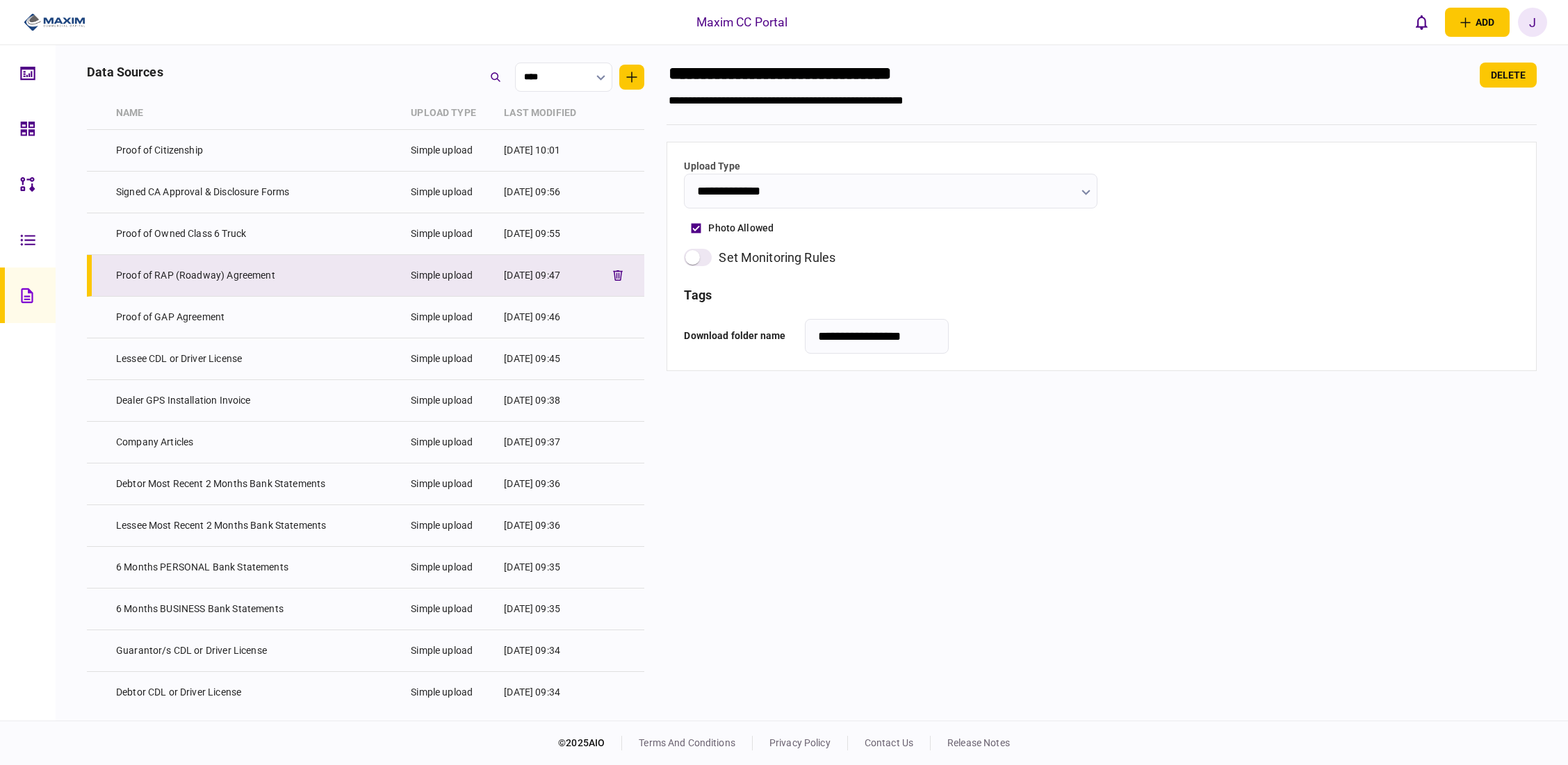
click at [171, 328] on td "Proof of GAP Agreement" at bounding box center [256, 317] width 295 height 42
type input "**********"
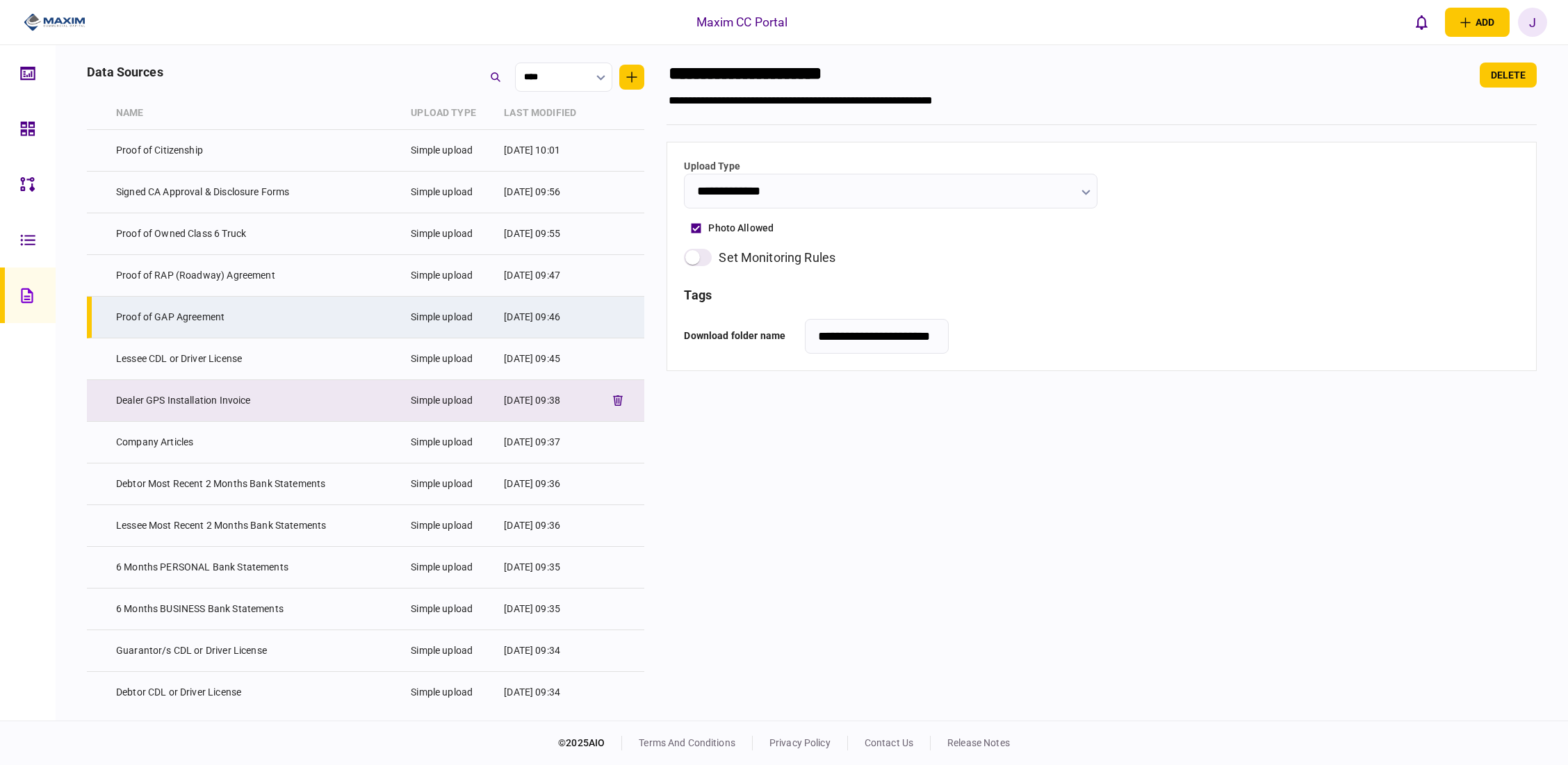
click at [163, 398] on td "Dealer GPS Installation Invoice" at bounding box center [256, 401] width 295 height 42
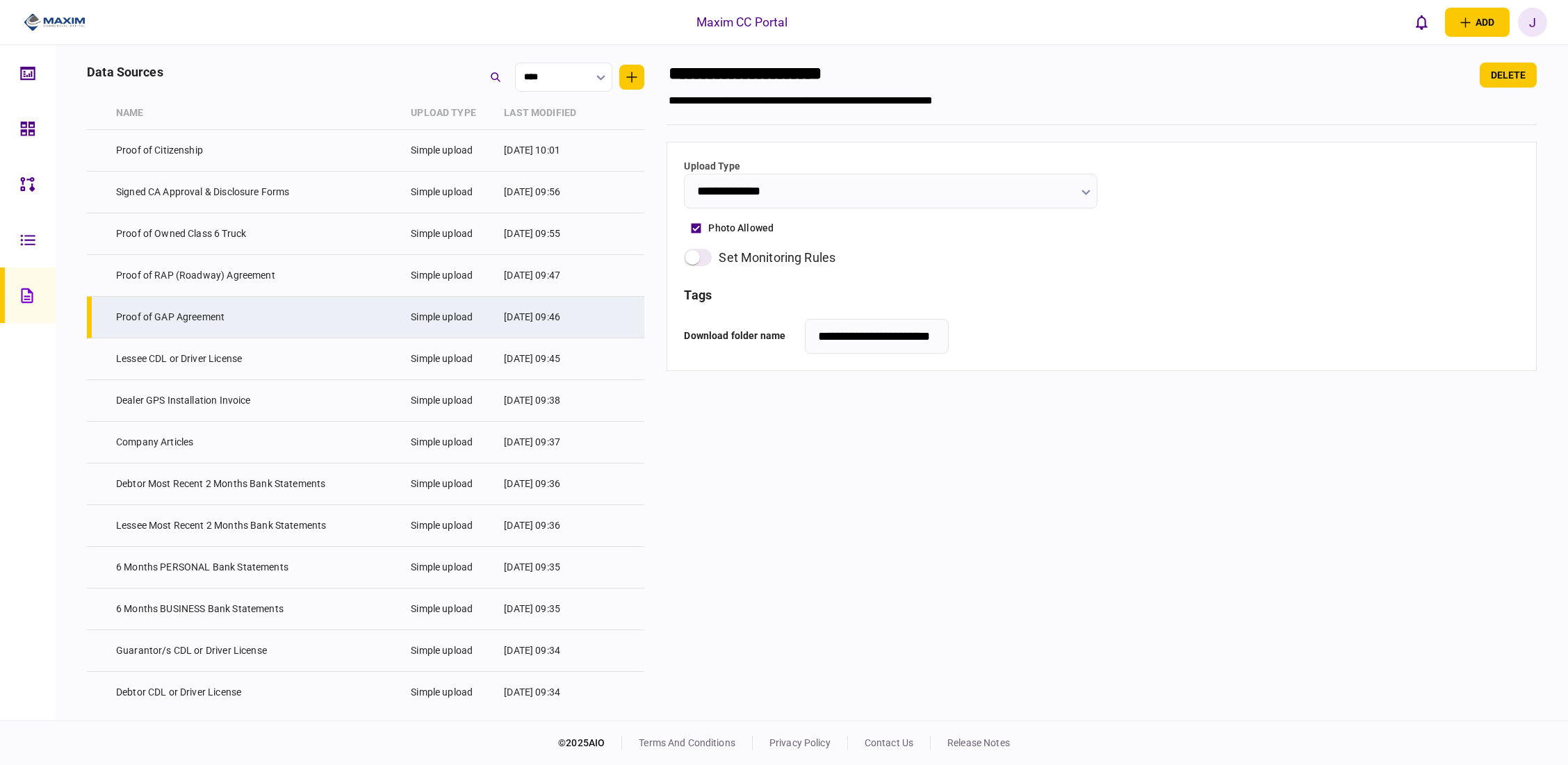
type input "**********"
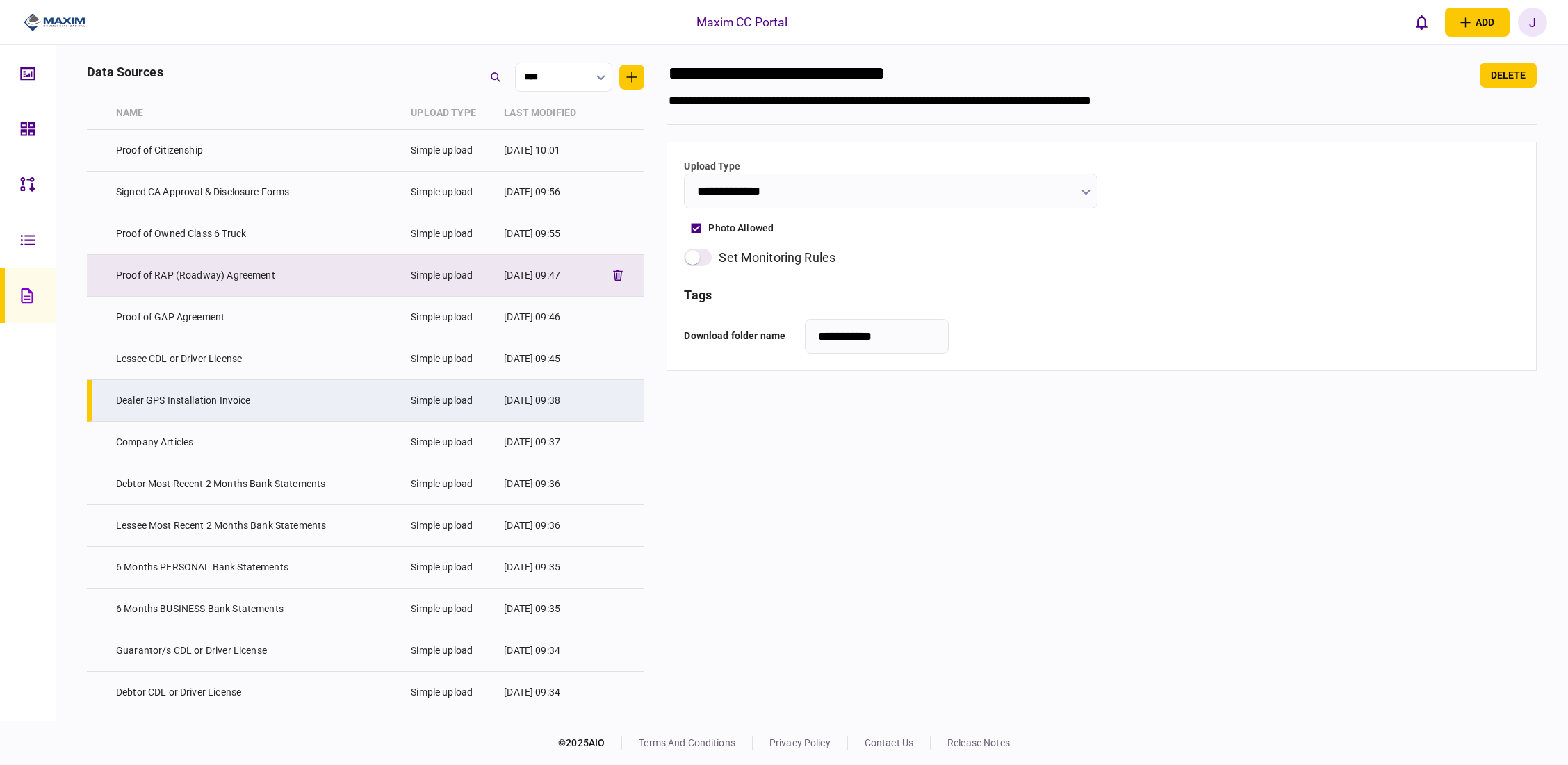
drag, startPoint x: 142, startPoint y: 471, endPoint x: 157, endPoint y: 292, distance: 179.6
click at [142, 470] on td "Debtor Most Recent 2 Months Bank Statements" at bounding box center [256, 484] width 295 height 42
type input "**********"
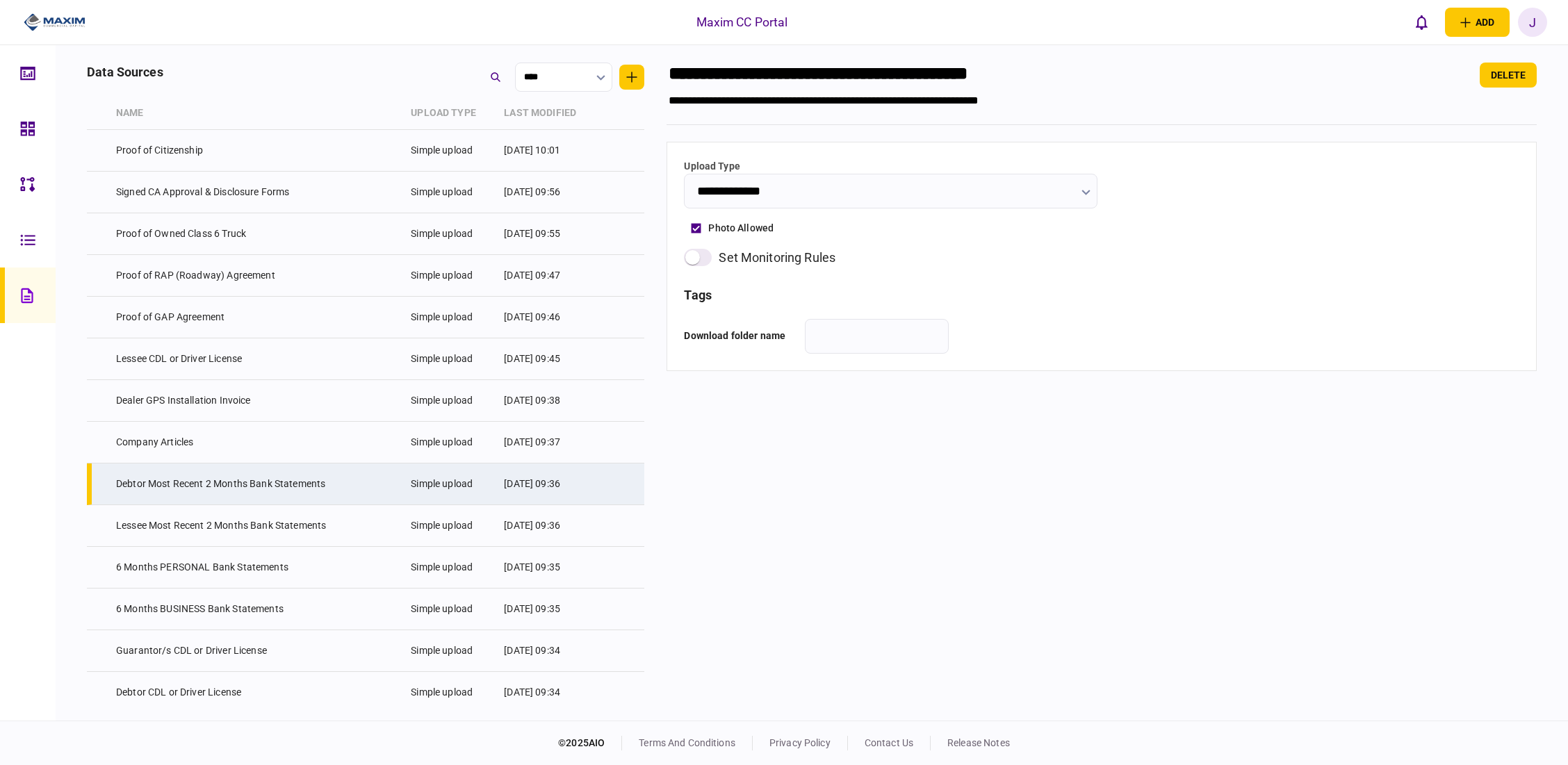
click at [24, 137] on div at bounding box center [31, 129] width 22 height 56
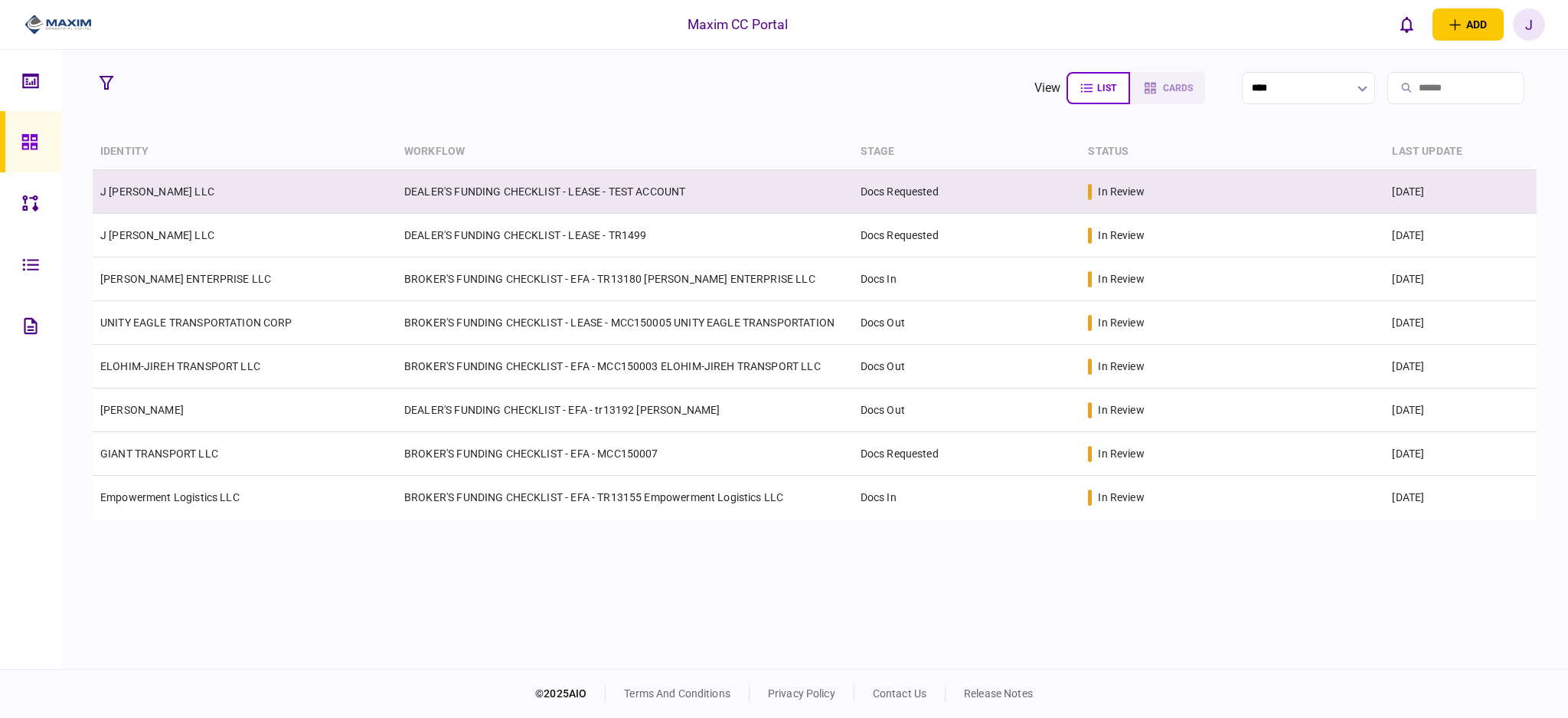
click at [890, 187] on td "Docs Requested" at bounding box center [966, 191] width 228 height 43
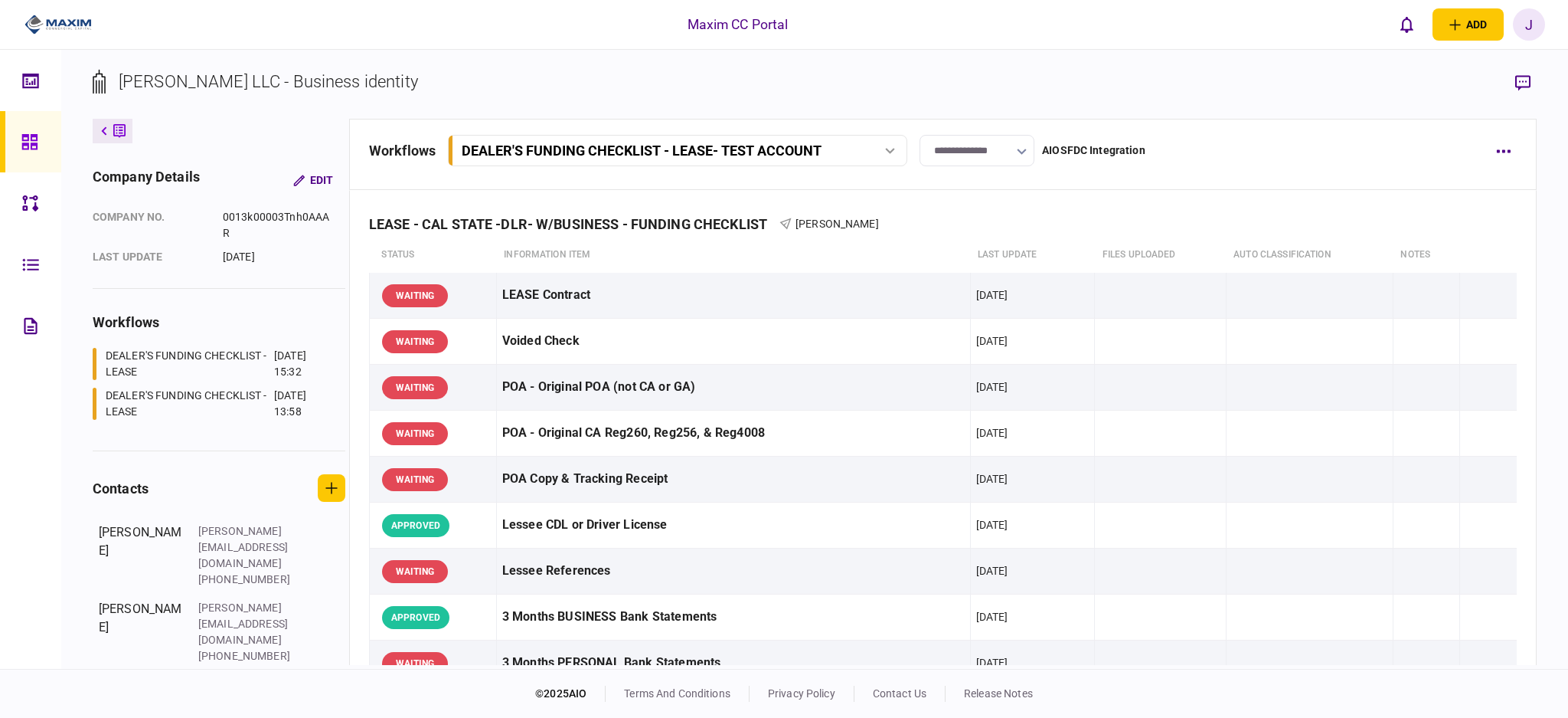
click at [987, 148] on input "**********" at bounding box center [977, 150] width 115 height 32
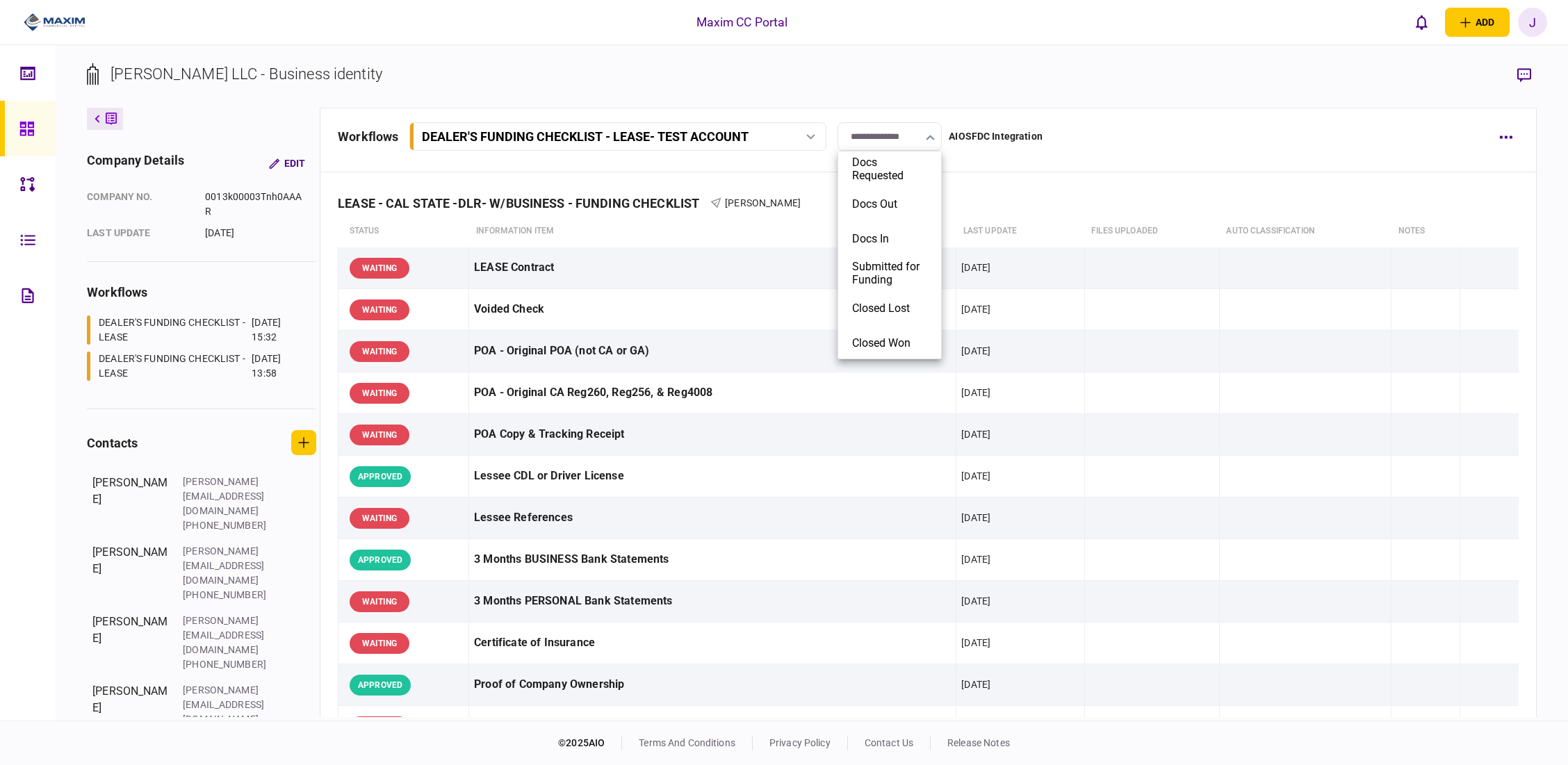
click at [840, 59] on div at bounding box center [784, 382] width 1568 height 765
click at [909, 134] on input "**********" at bounding box center [889, 136] width 104 height 29
click at [876, 201] on button "Docs Out" at bounding box center [889, 204] width 75 height 13
click at [863, 145] on input "********" at bounding box center [889, 136] width 104 height 29
drag, startPoint x: 869, startPoint y: 256, endPoint x: 870, endPoint y: 242, distance: 14.0
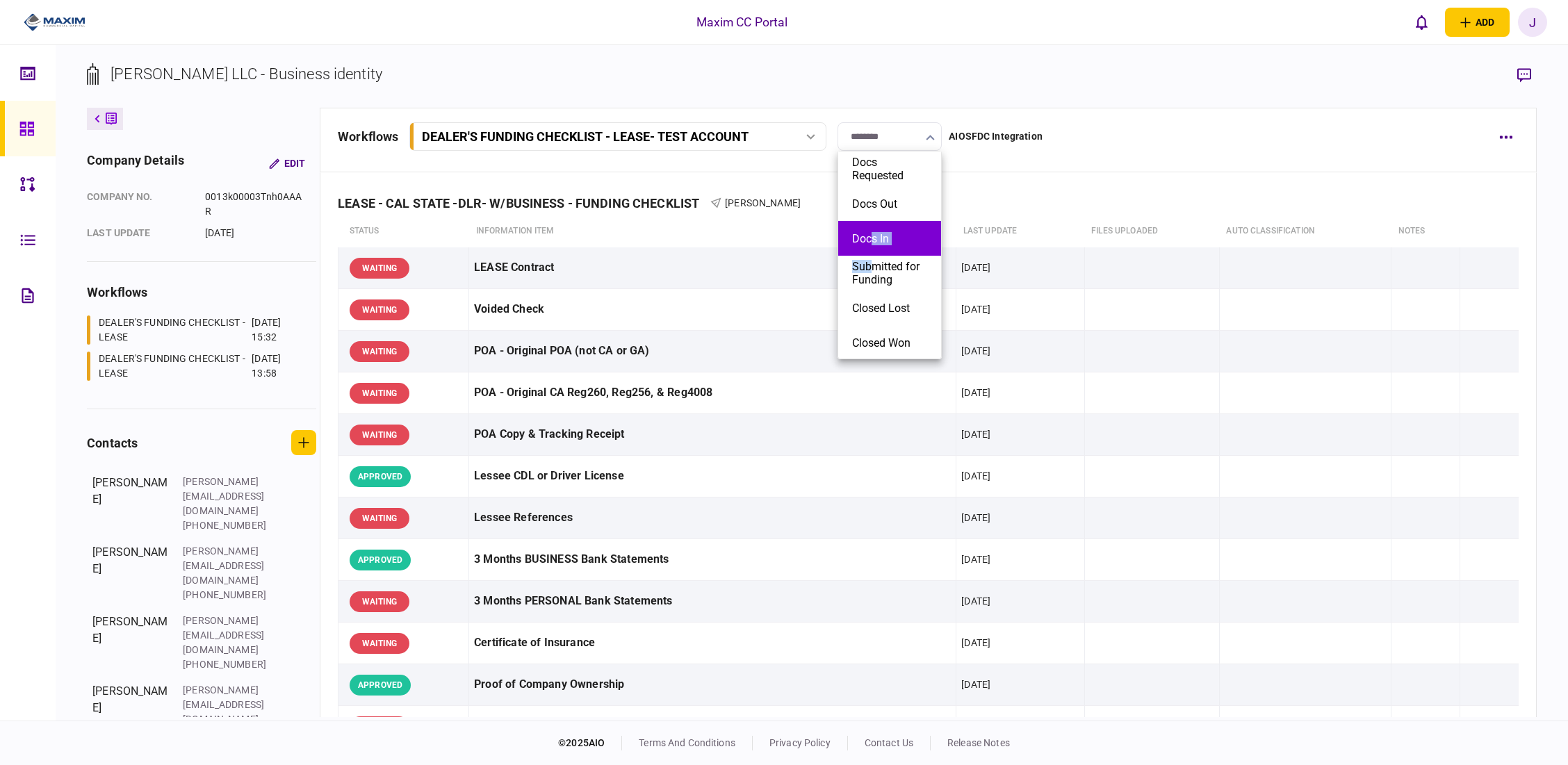
click at [870, 242] on ul "Docs Requested Docs Out Docs In Submitted for Funding Closed Lost Closed Won" at bounding box center [889, 254] width 104 height 208
click at [879, 231] on li "Docs In" at bounding box center [890, 239] width 103 height 35
type input "*******"
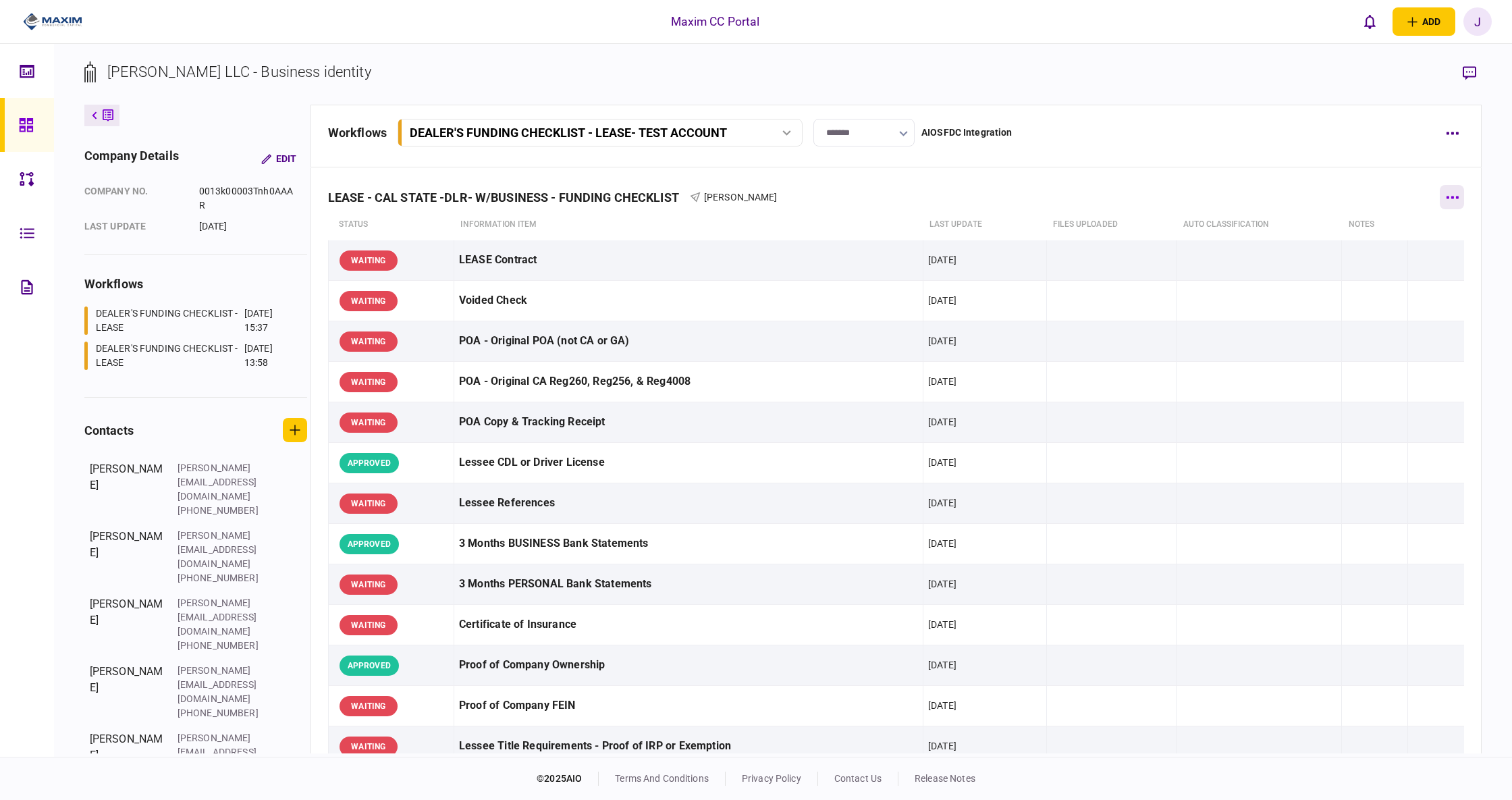
click at [1440, 206] on button "button" at bounding box center [1452, 197] width 25 height 25
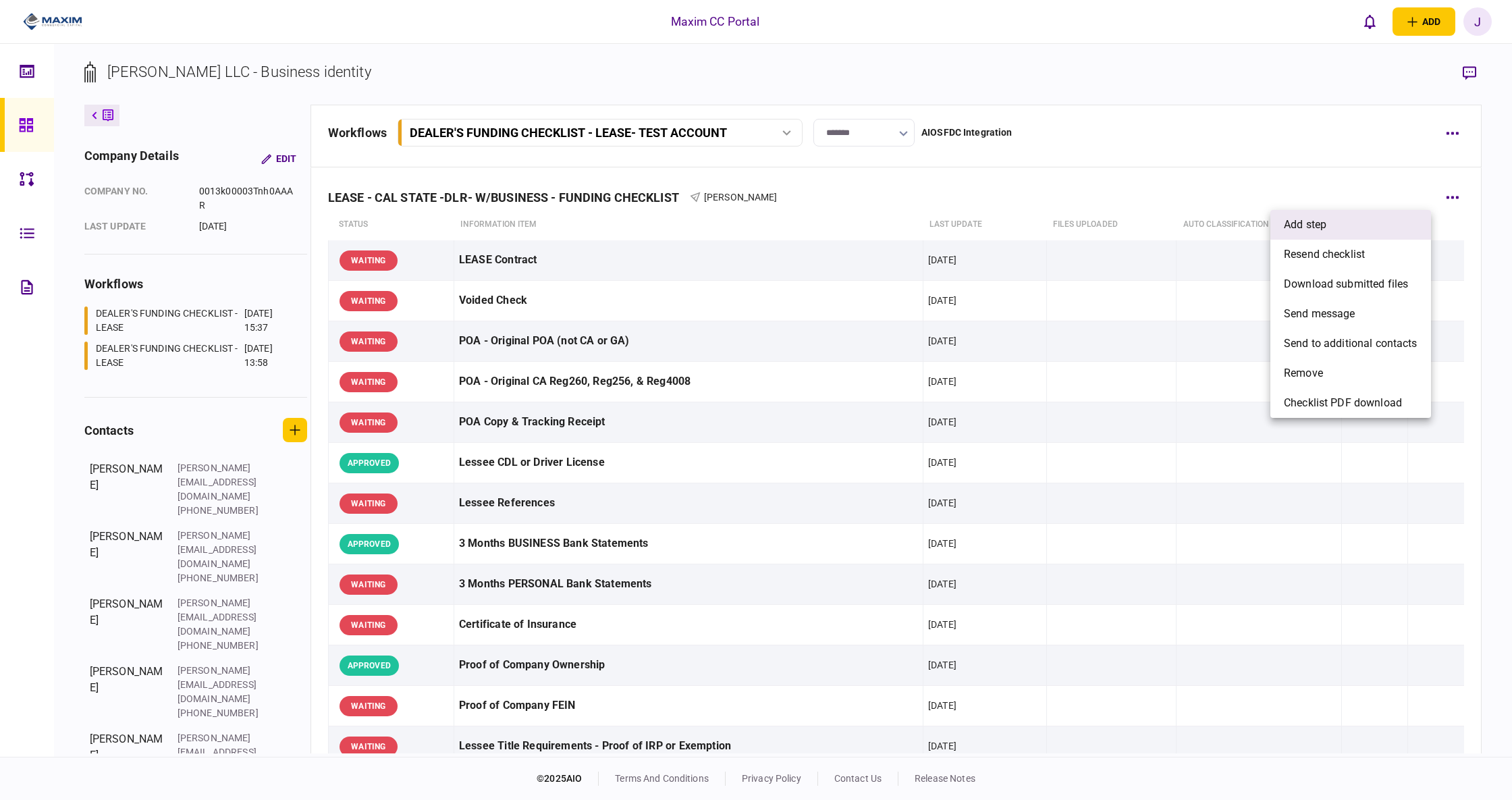
click at [1329, 228] on li "add step" at bounding box center [1351, 224] width 161 height 30
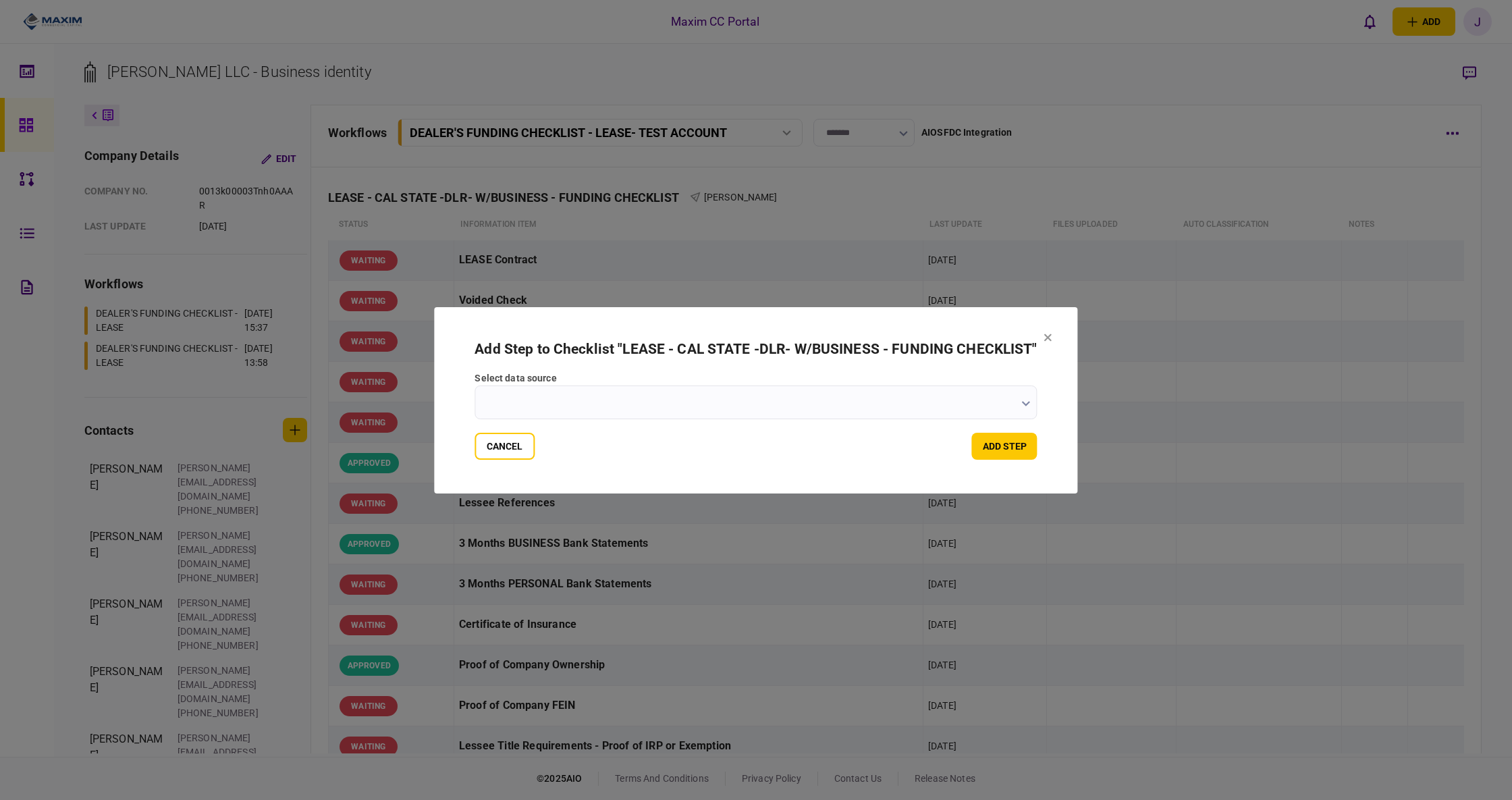
click at [657, 408] on input "select data source" at bounding box center [756, 403] width 562 height 34
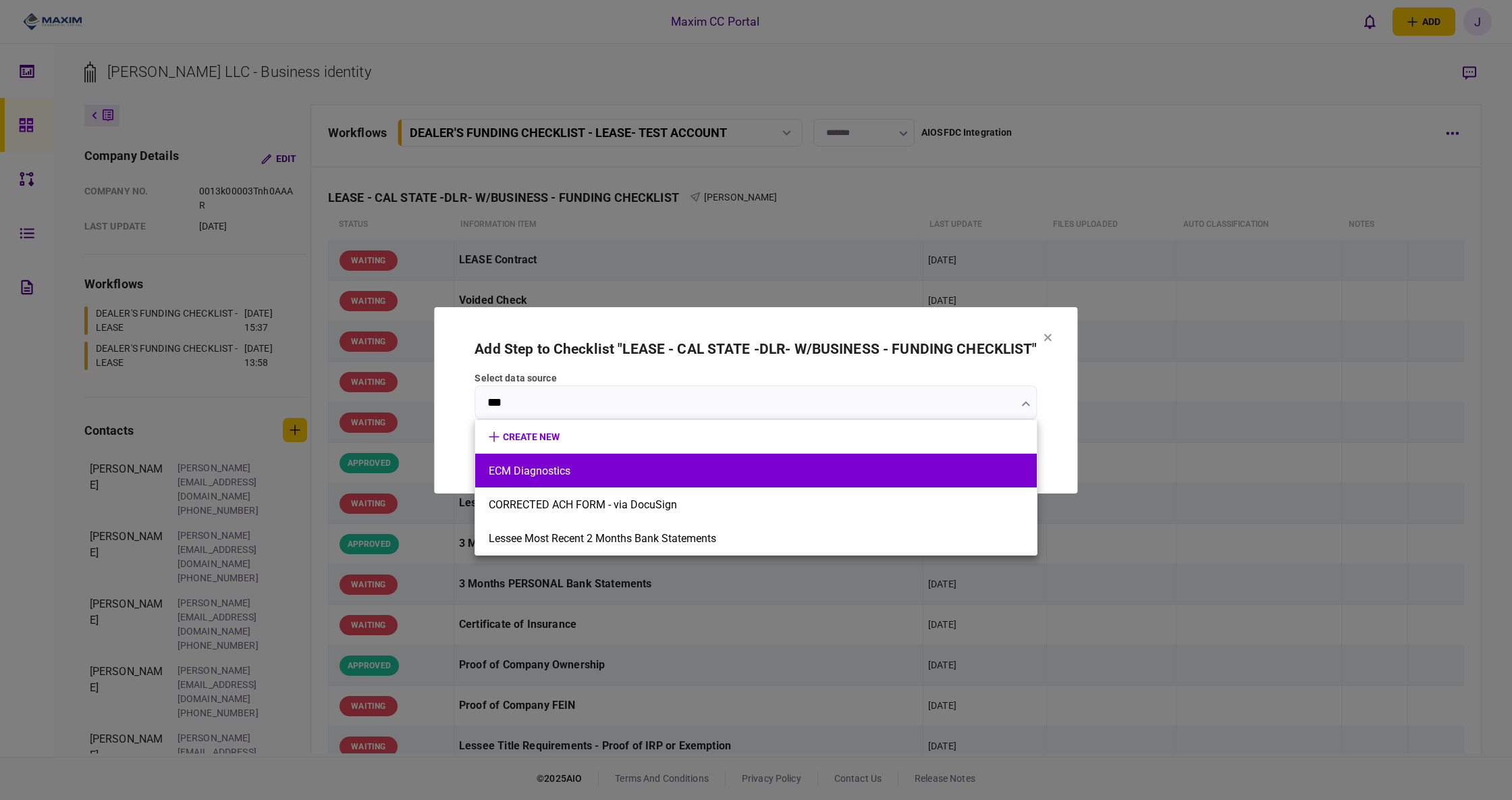
click at [535, 465] on button "ECM Diagnostics" at bounding box center [756, 470] width 535 height 13
type input "**********"
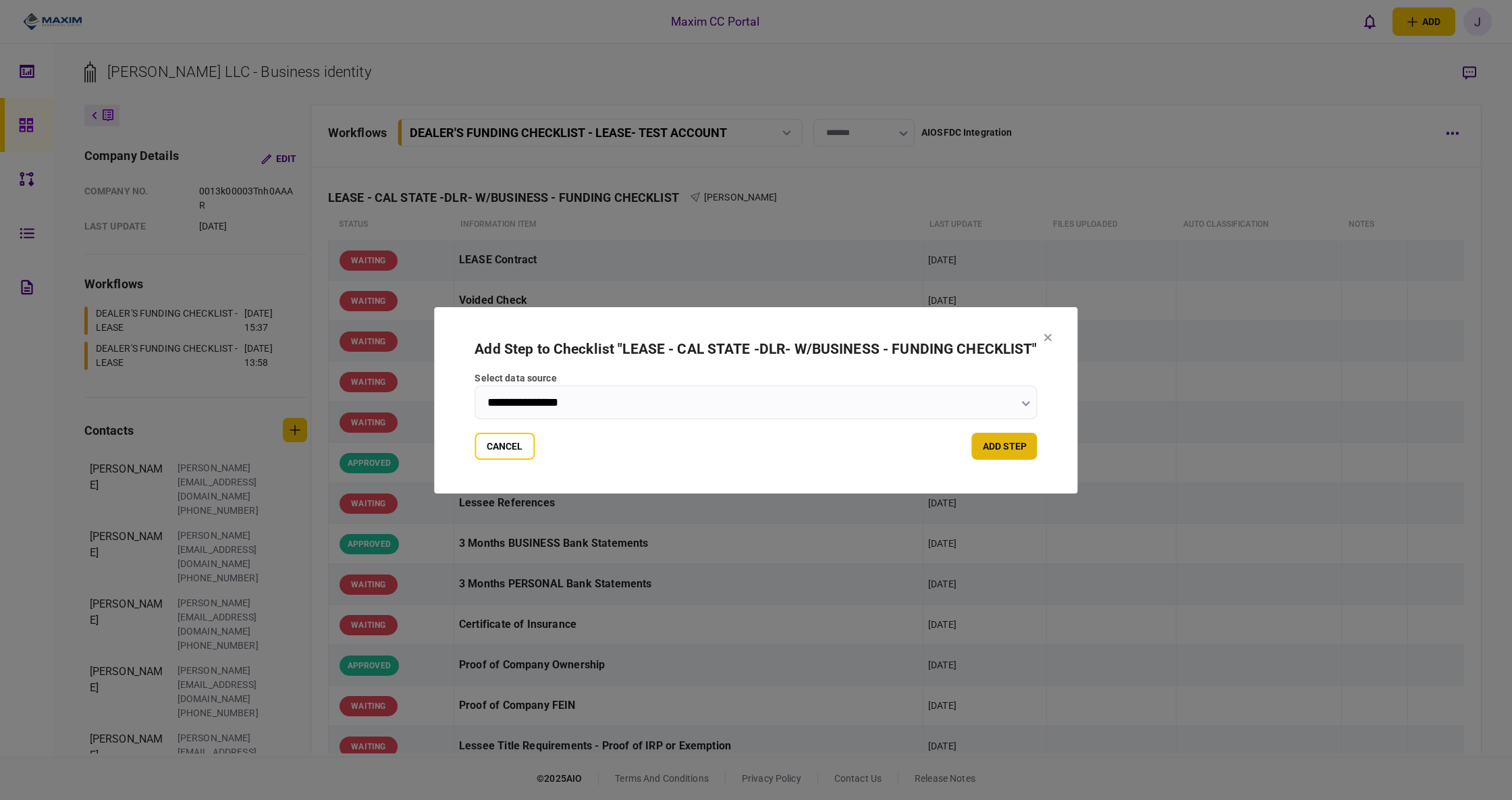
click at [1003, 439] on button "add step" at bounding box center [1005, 446] width 65 height 27
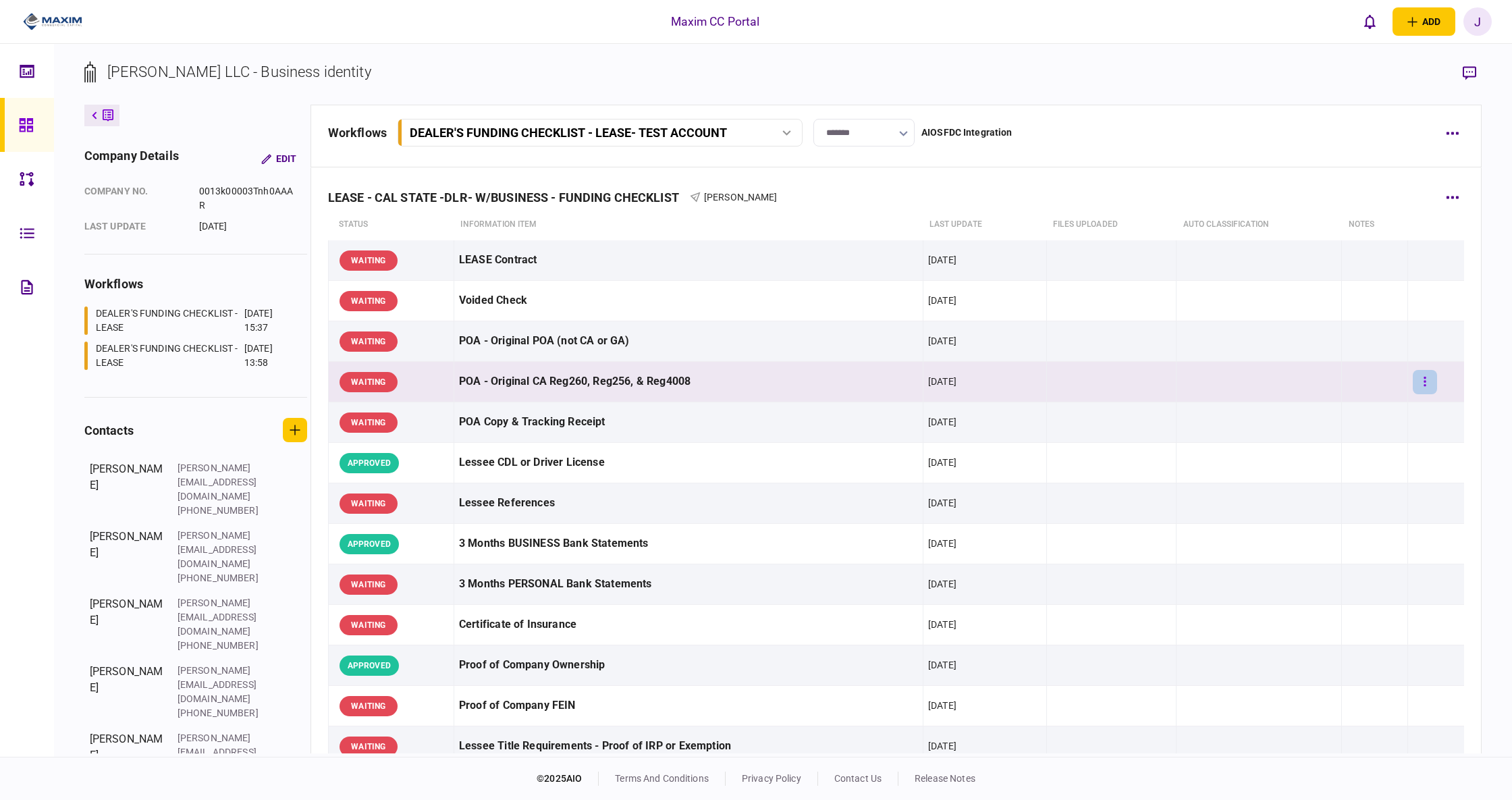
click at [1424, 382] on icon "button" at bounding box center [1425, 381] width 3 height 13
click at [1125, 509] on div at bounding box center [756, 400] width 1512 height 800
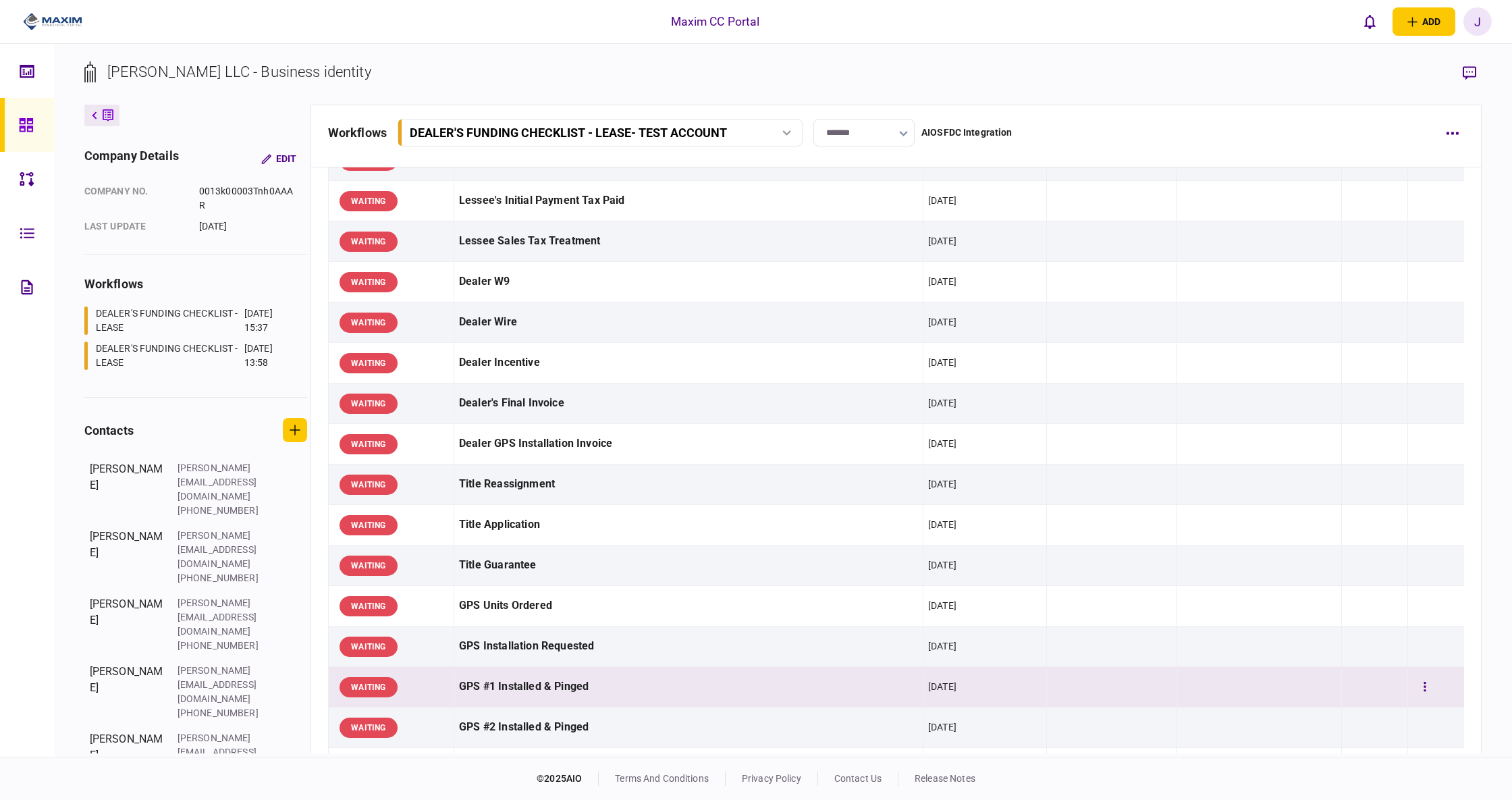
scroll to position [719, 0]
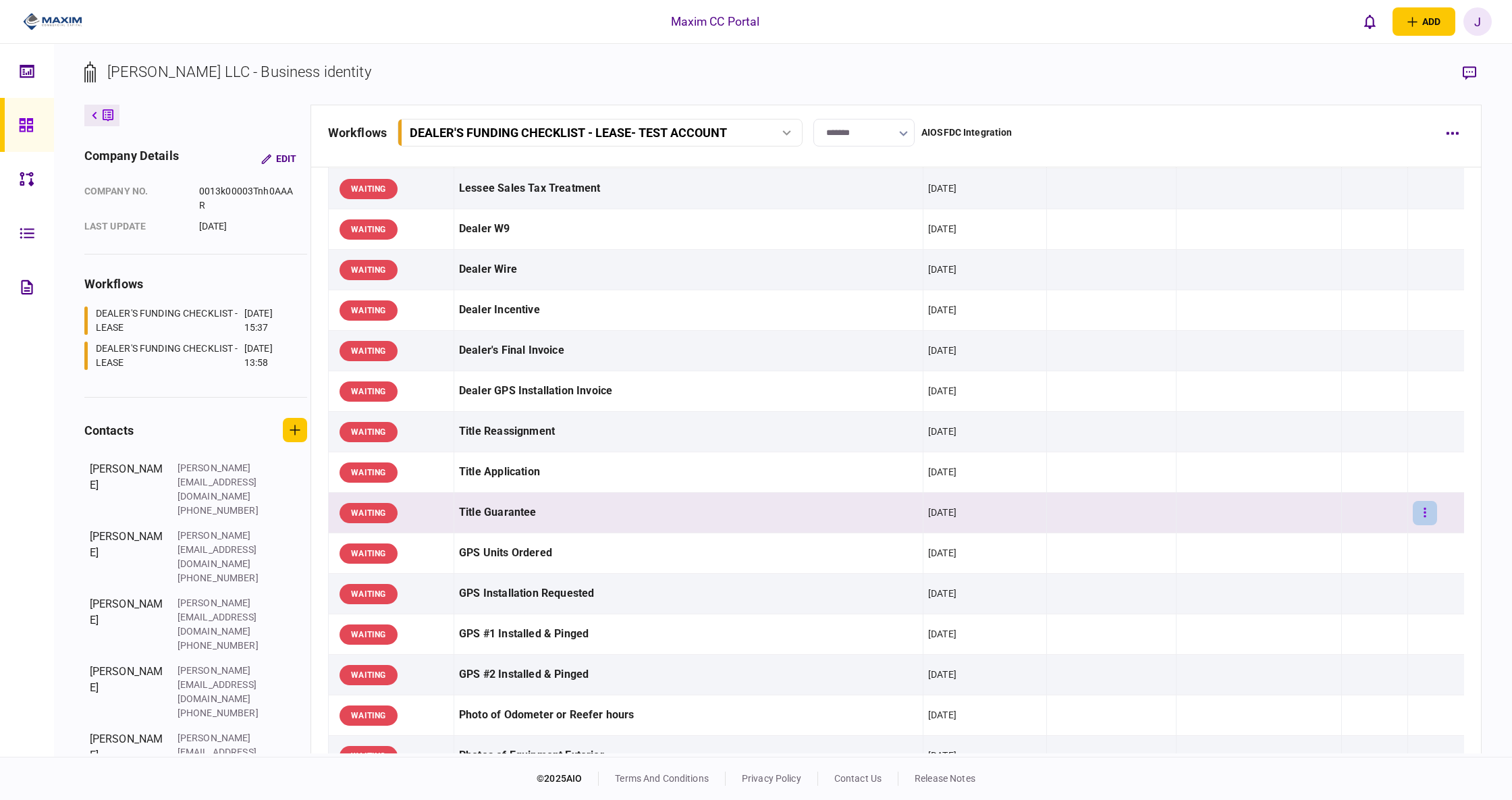
click at [1424, 519] on icon "button" at bounding box center [1425, 512] width 3 height 13
click at [1346, 577] on li "add note" at bounding box center [1338, 575] width 125 height 30
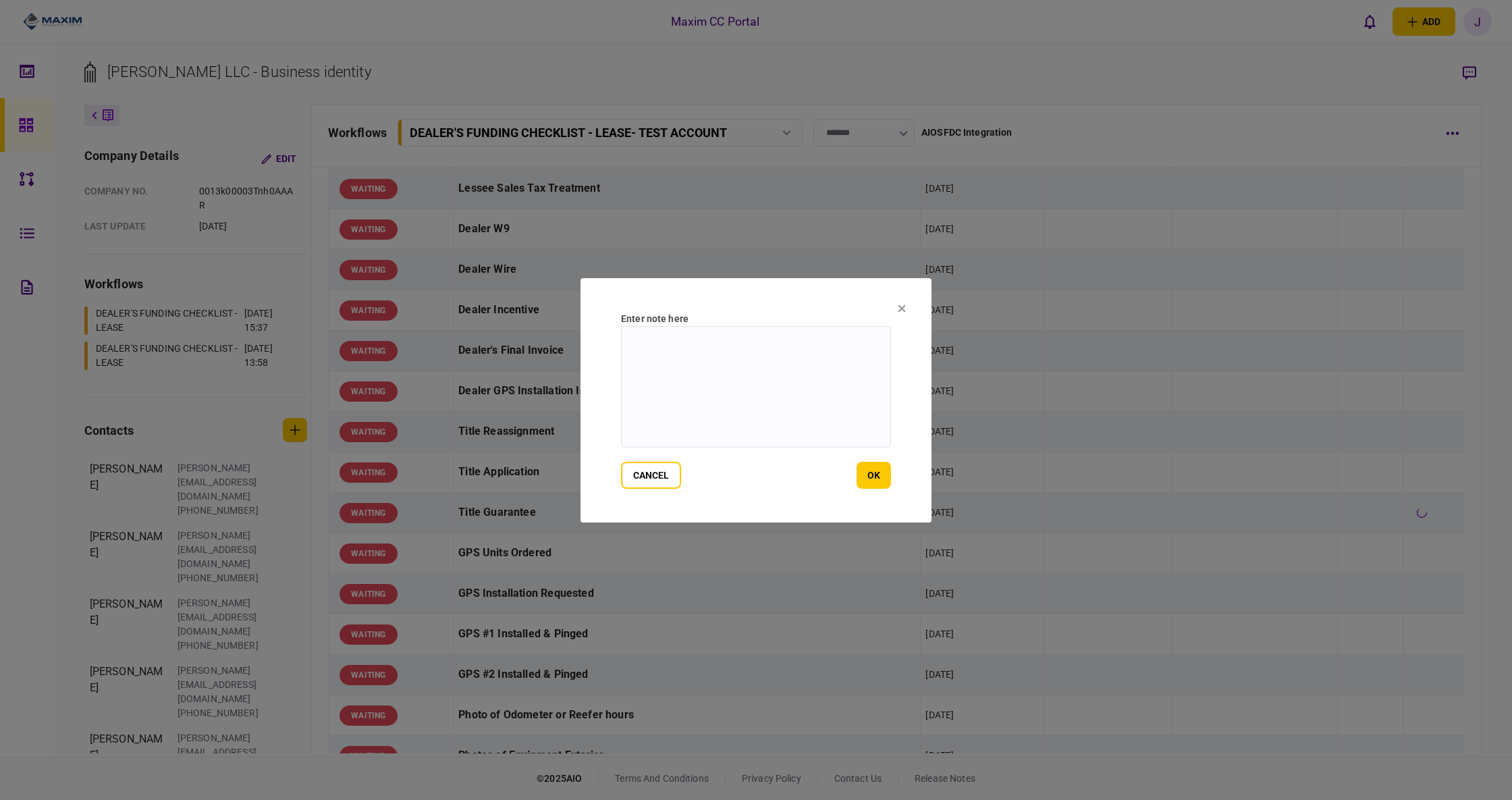
click at [785, 386] on textarea at bounding box center [756, 386] width 270 height 121
type textarea "**********"
click at [877, 484] on button "ok" at bounding box center [874, 476] width 35 height 27
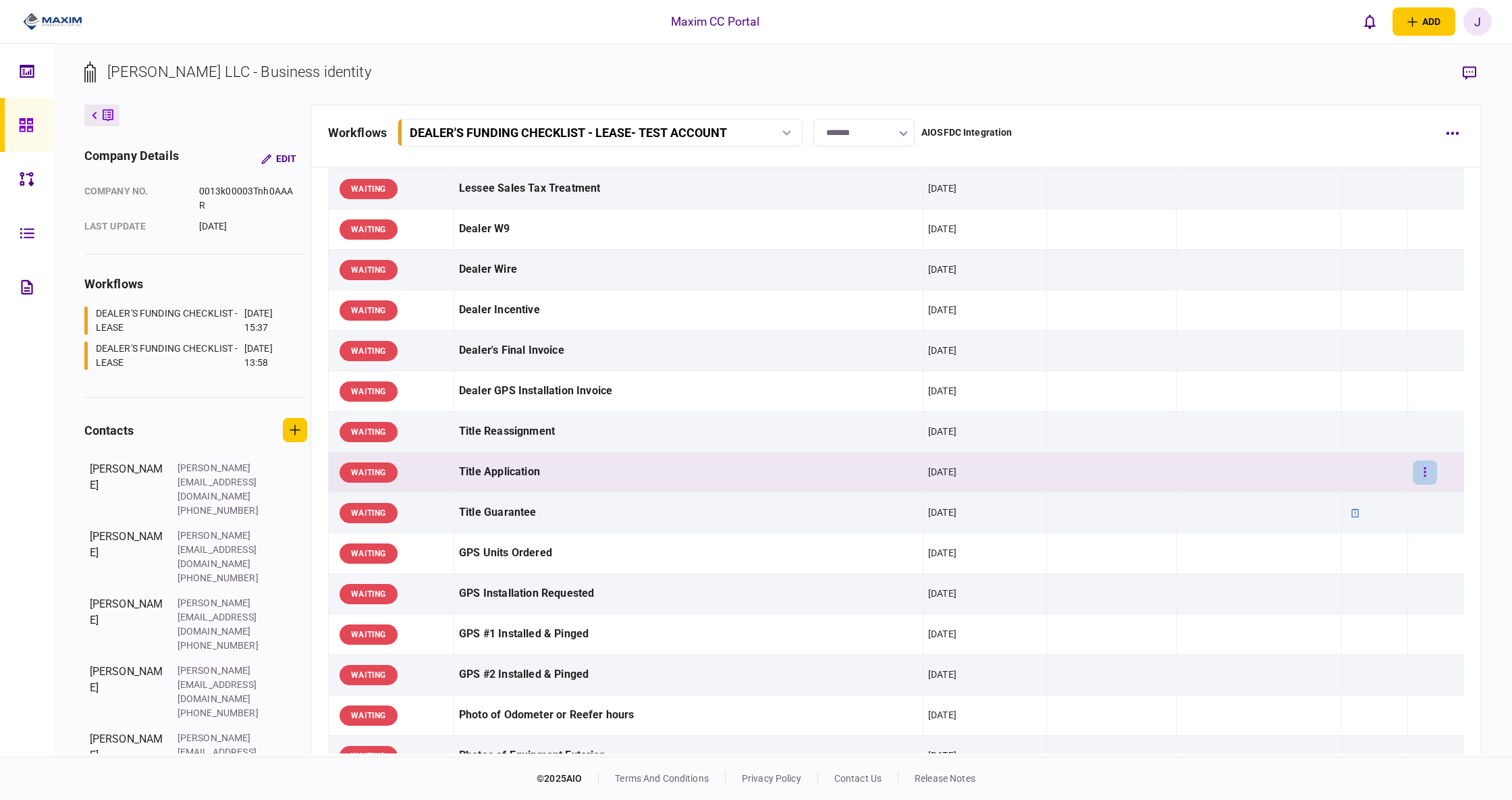
click at [1413, 481] on button "button" at bounding box center [1425, 472] width 25 height 25
click at [1328, 600] on li "waive" at bounding box center [1338, 594] width 125 height 30
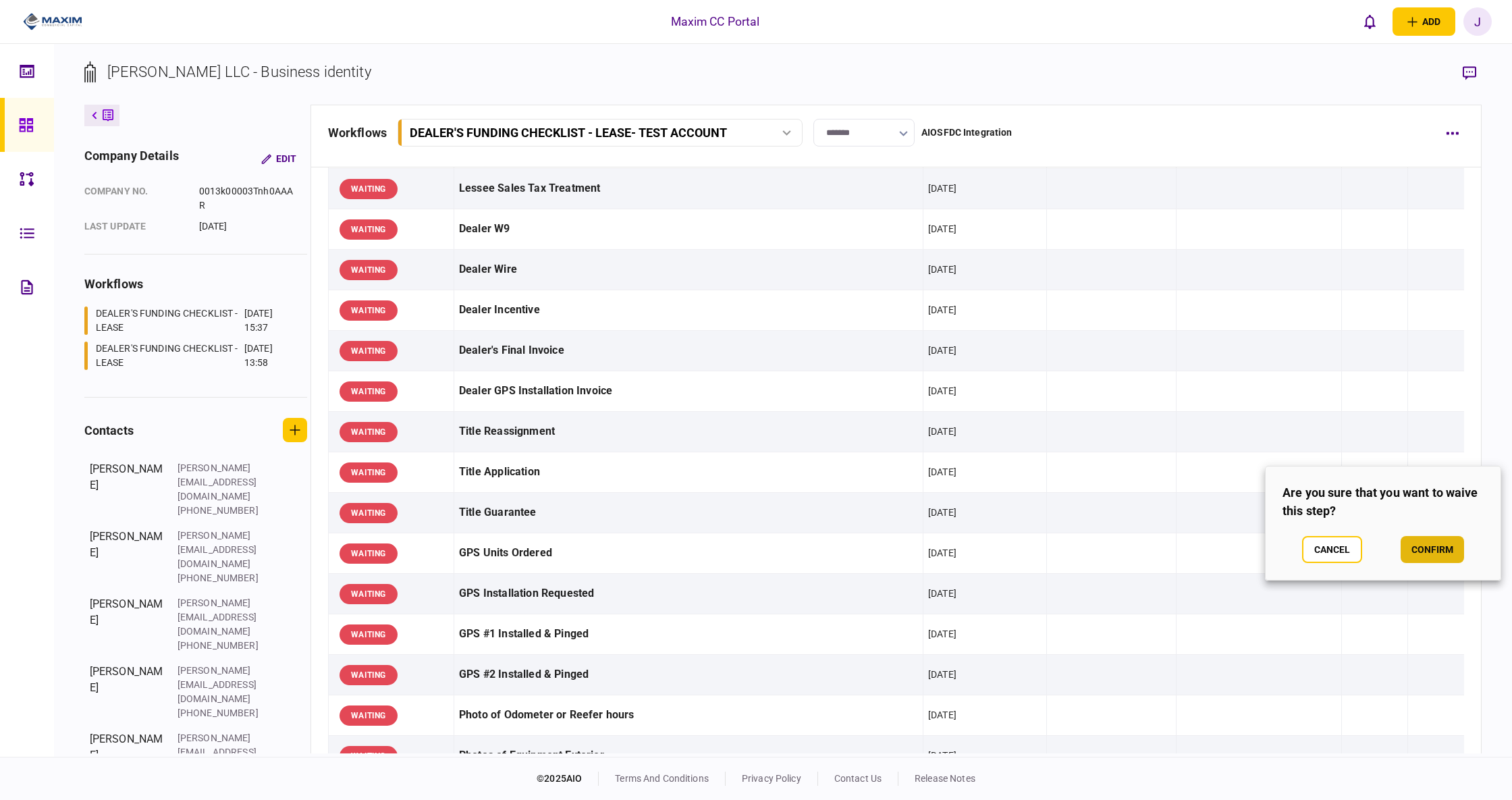
click at [1440, 558] on button "confirm" at bounding box center [1432, 549] width 64 height 27
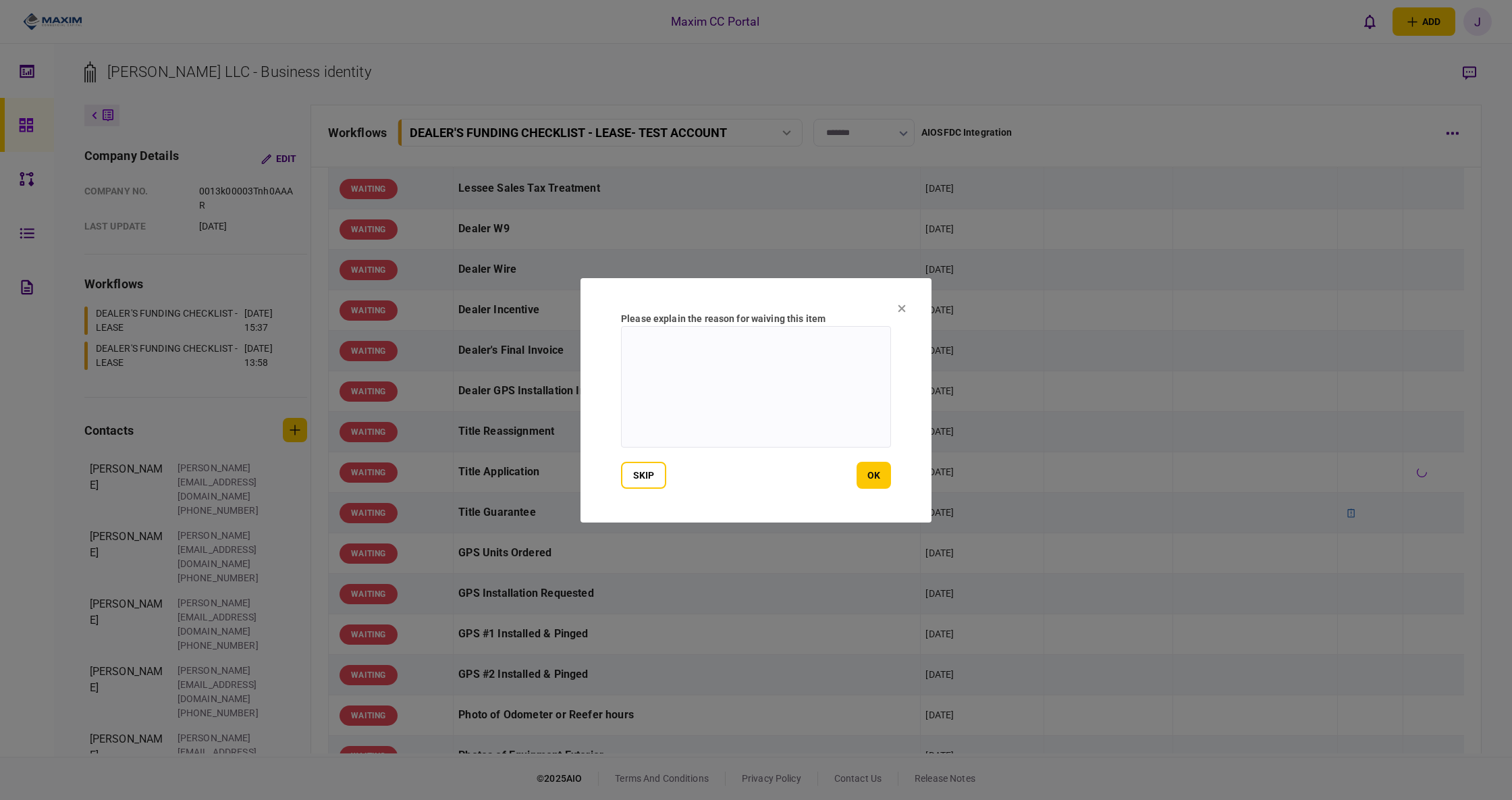
drag, startPoint x: 653, startPoint y: 379, endPoint x: 1483, endPoint y: 405, distance: 830.4
click at [657, 379] on textarea at bounding box center [756, 386] width 270 height 121
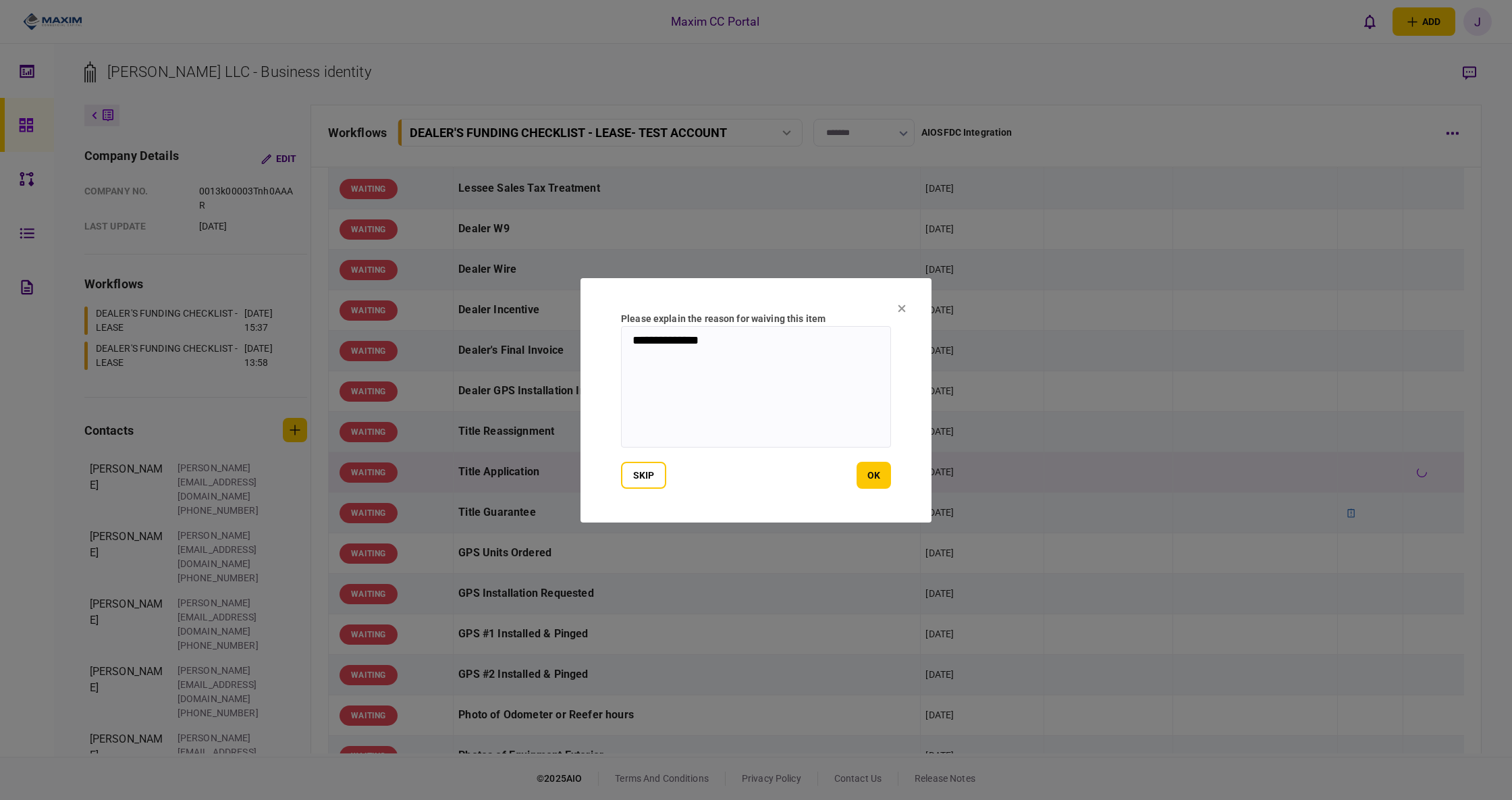
type textarea "**********"
click at [866, 462] on button "ok" at bounding box center [874, 476] width 35 height 27
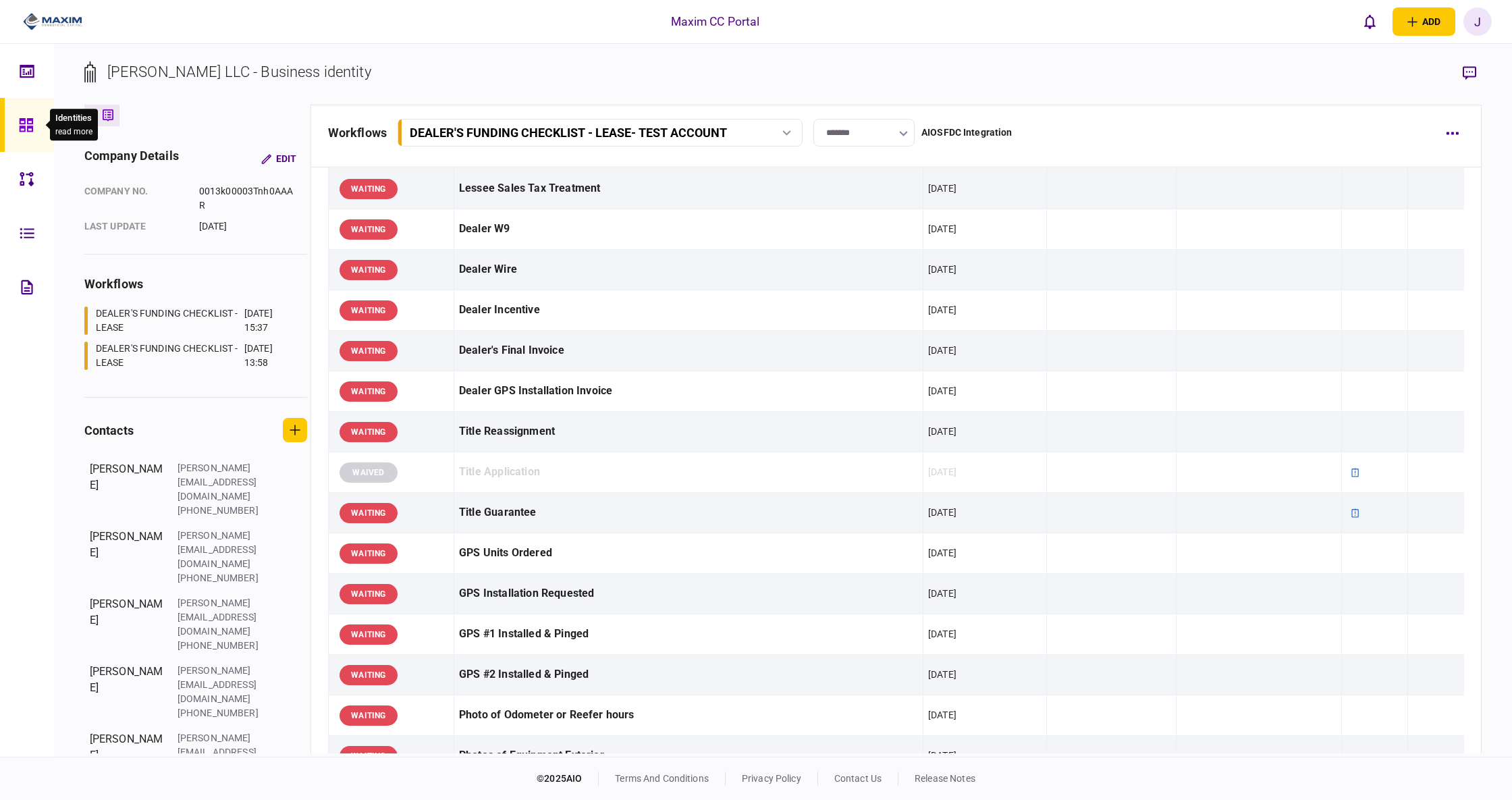
click at [28, 128] on icon at bounding box center [25, 125] width 14 height 15
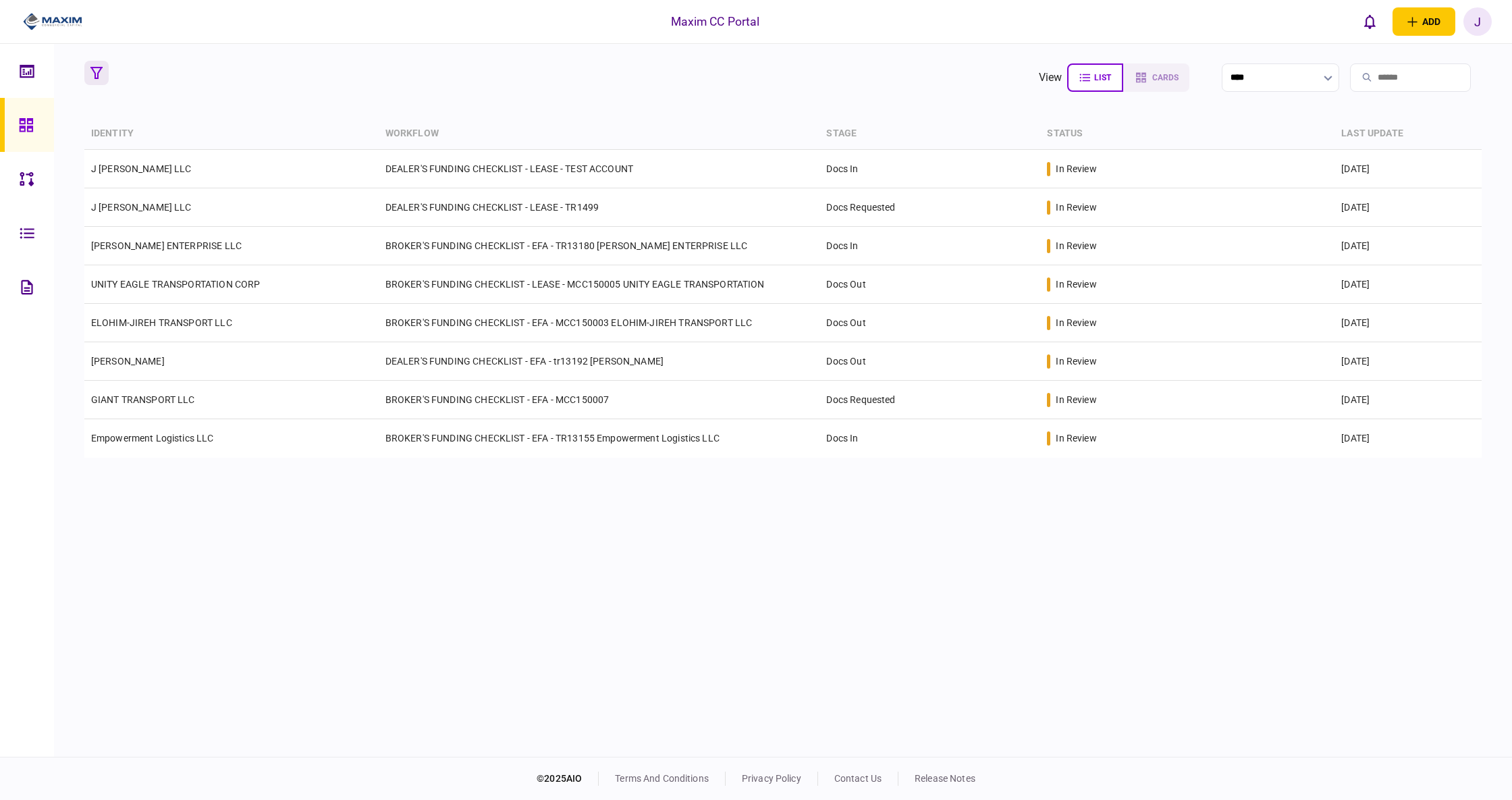
click at [100, 76] on icon "button" at bounding box center [97, 73] width 12 height 12
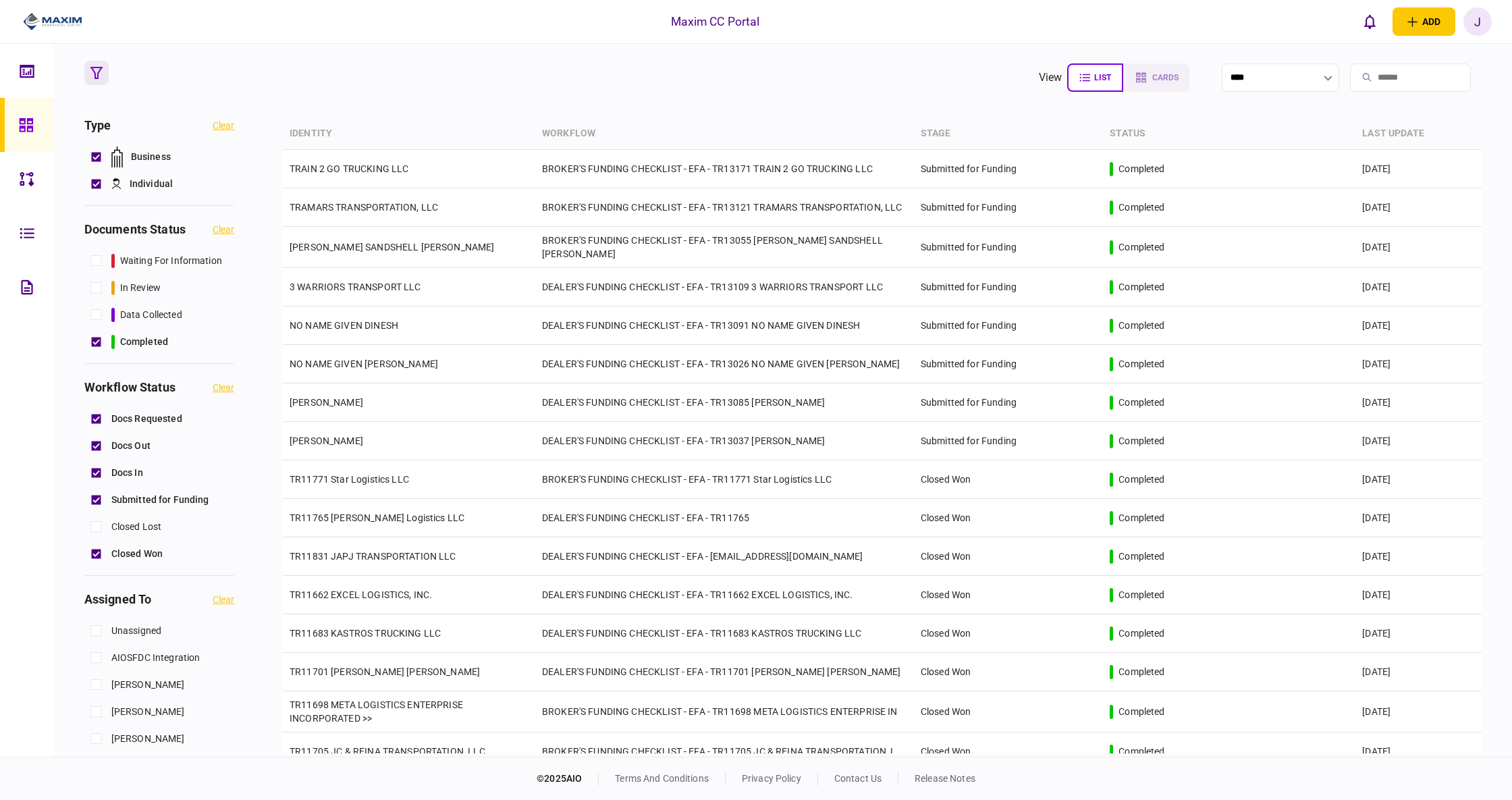
click at [1374, 130] on th "last update" at bounding box center [1419, 133] width 127 height 31
click at [1413, 130] on th "last update" at bounding box center [1419, 133] width 127 height 31
click at [1389, 136] on th "last update" at bounding box center [1419, 133] width 127 height 31
click at [571, 97] on section "view list cards **** Type clear Business Individual documents status clear wait…" at bounding box center [783, 400] width 1458 height 713
click at [43, 127] on link at bounding box center [27, 125] width 54 height 54
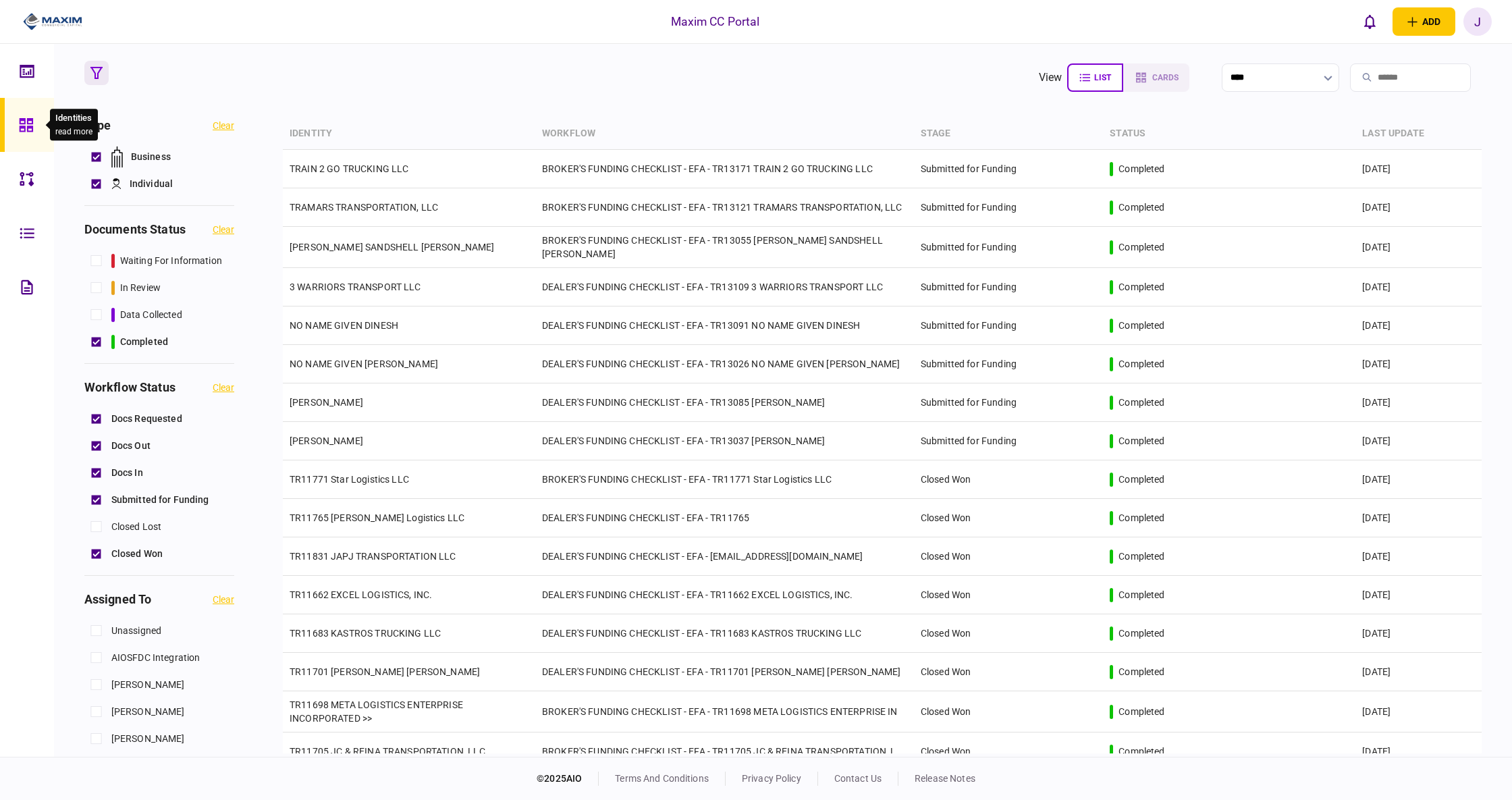
click at [25, 111] on div at bounding box center [29, 125] width 21 height 54
click at [21, 71] on icon at bounding box center [26, 71] width 14 height 15
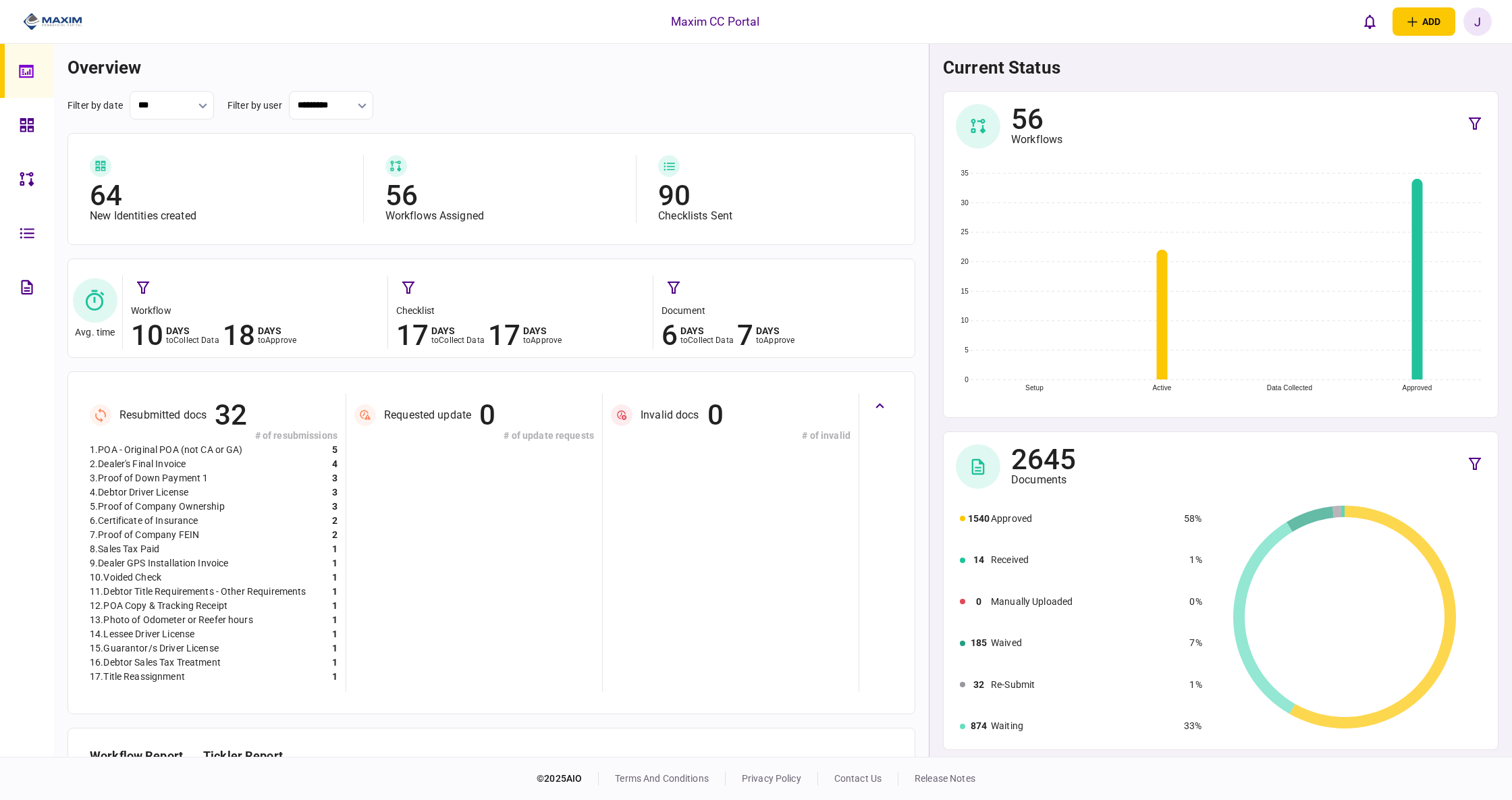
click at [7, 116] on link at bounding box center [27, 125] width 54 height 54
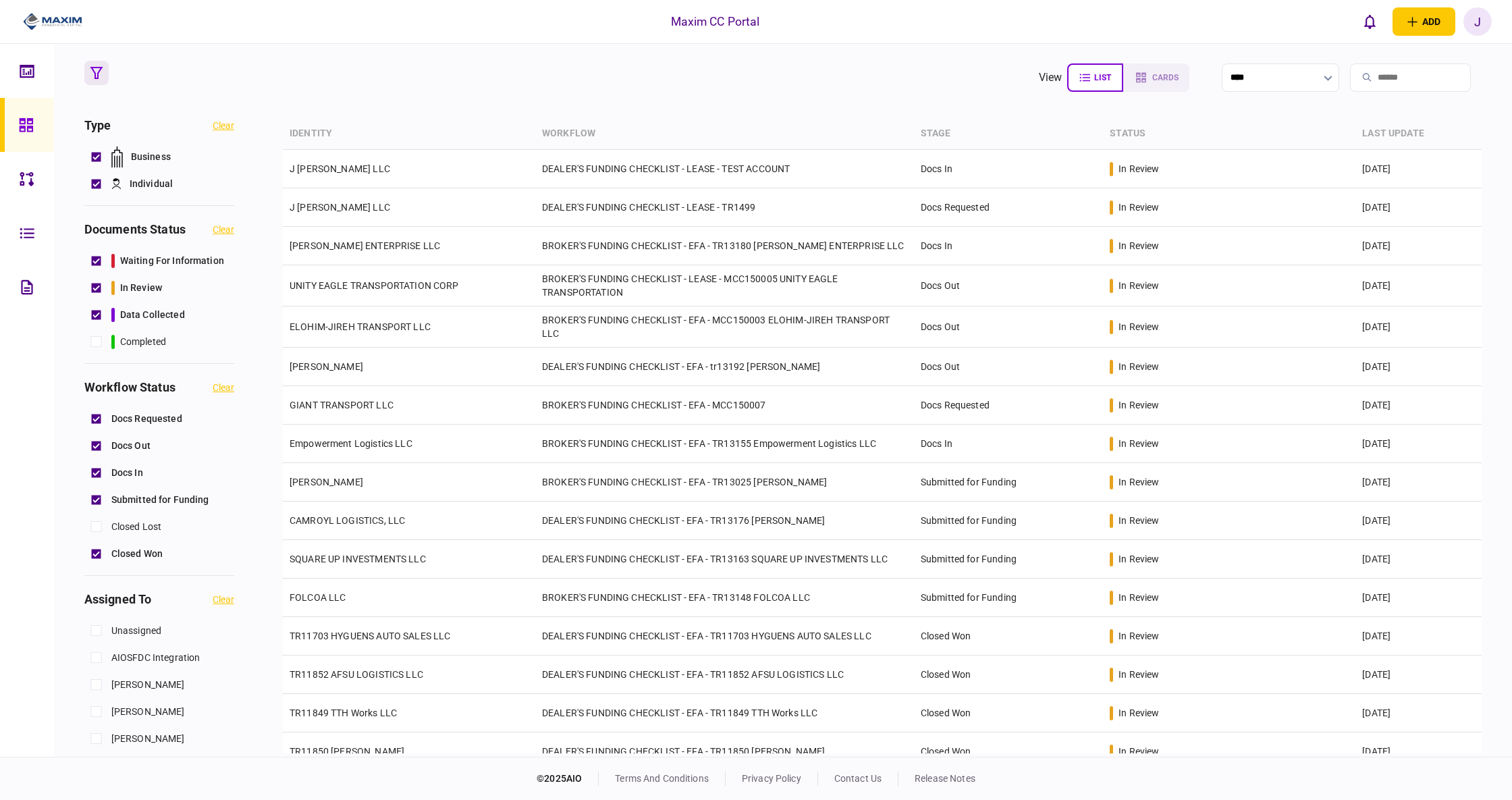
click at [82, 561] on section "view list cards **** Type clear Business Individual documents status clear wait…" at bounding box center [783, 400] width 1458 height 713
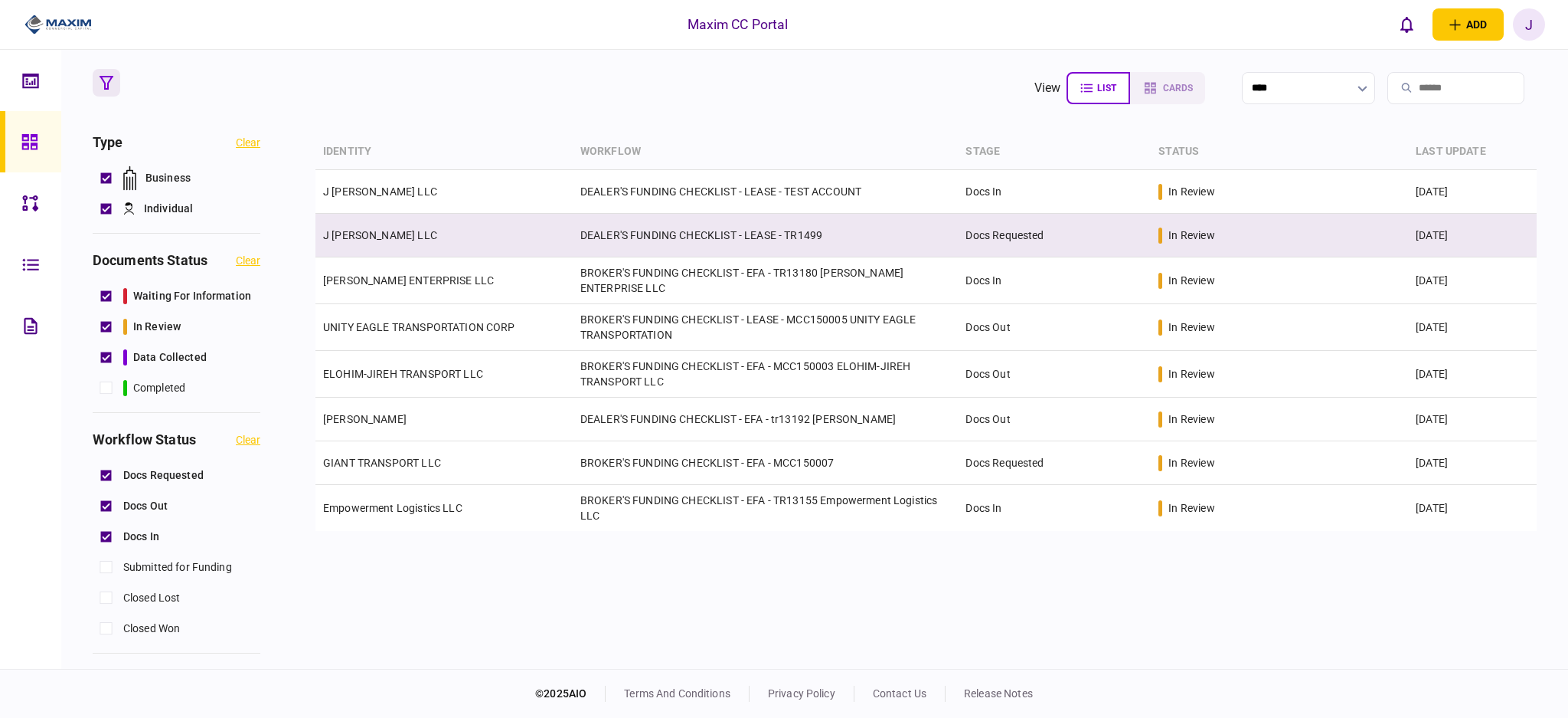
click at [804, 238] on td "DEALER'S FUNDING CHECKLIST - LEASE - TR1499" at bounding box center [766, 235] width 386 height 43
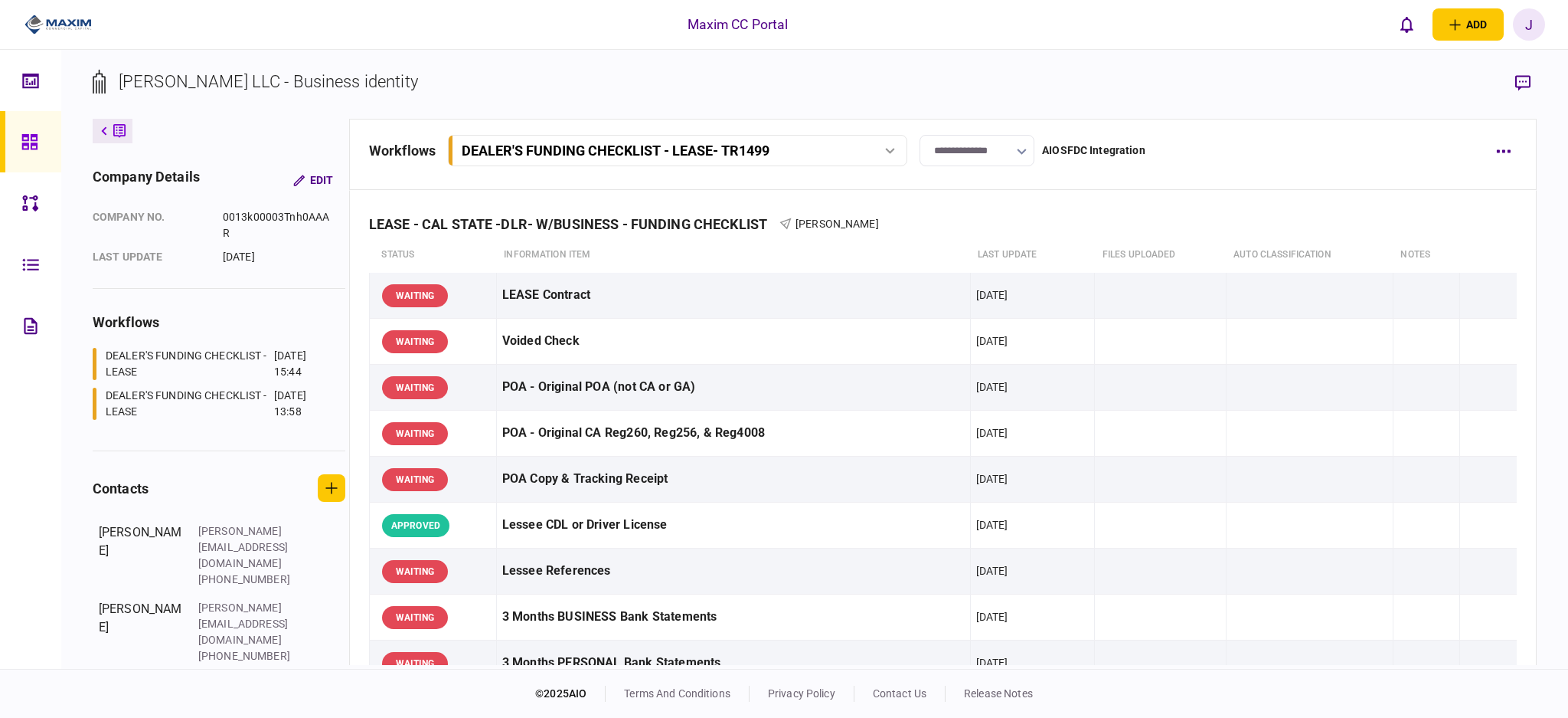
click at [983, 161] on input "**********" at bounding box center [977, 150] width 115 height 32
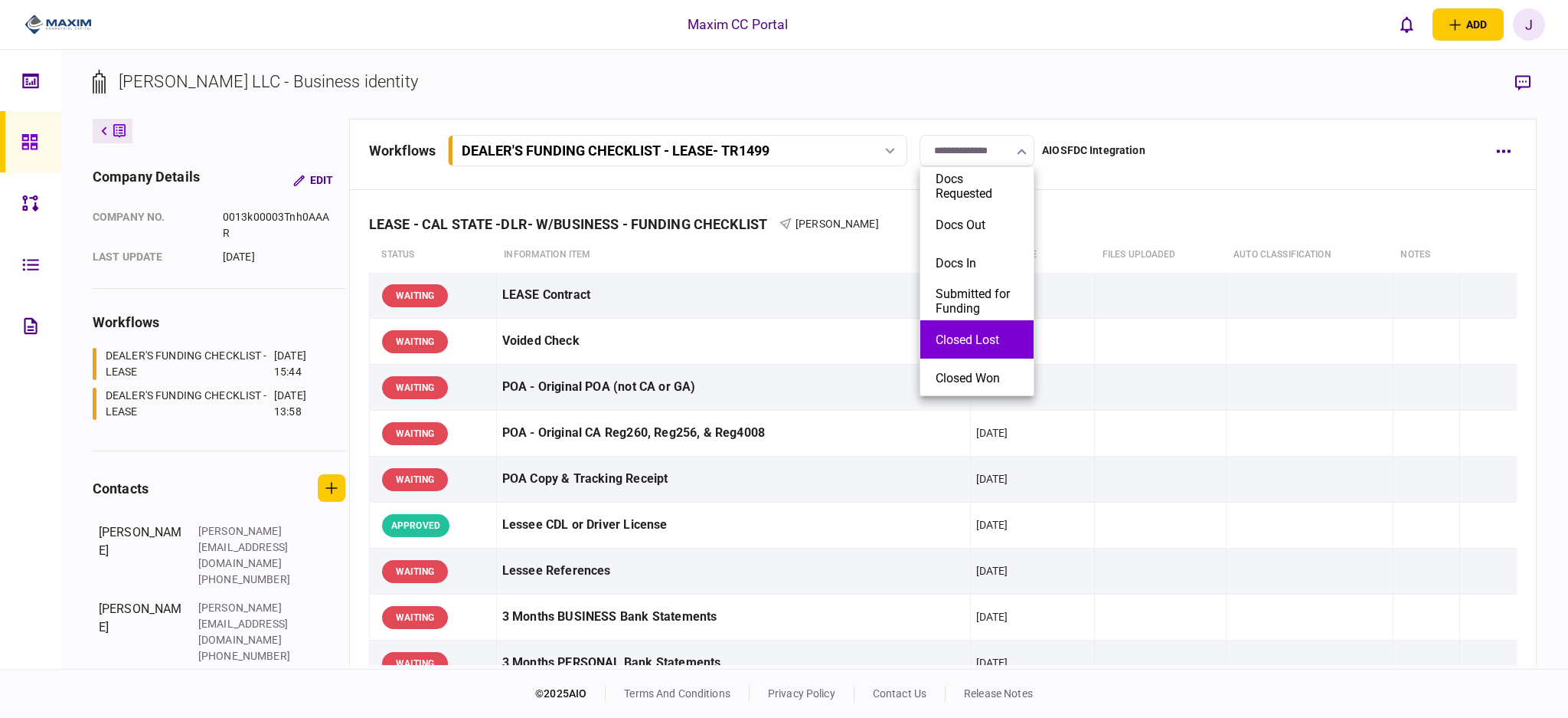
click at [987, 332] on button "Closed Lost" at bounding box center [977, 339] width 83 height 14
type input "**********"
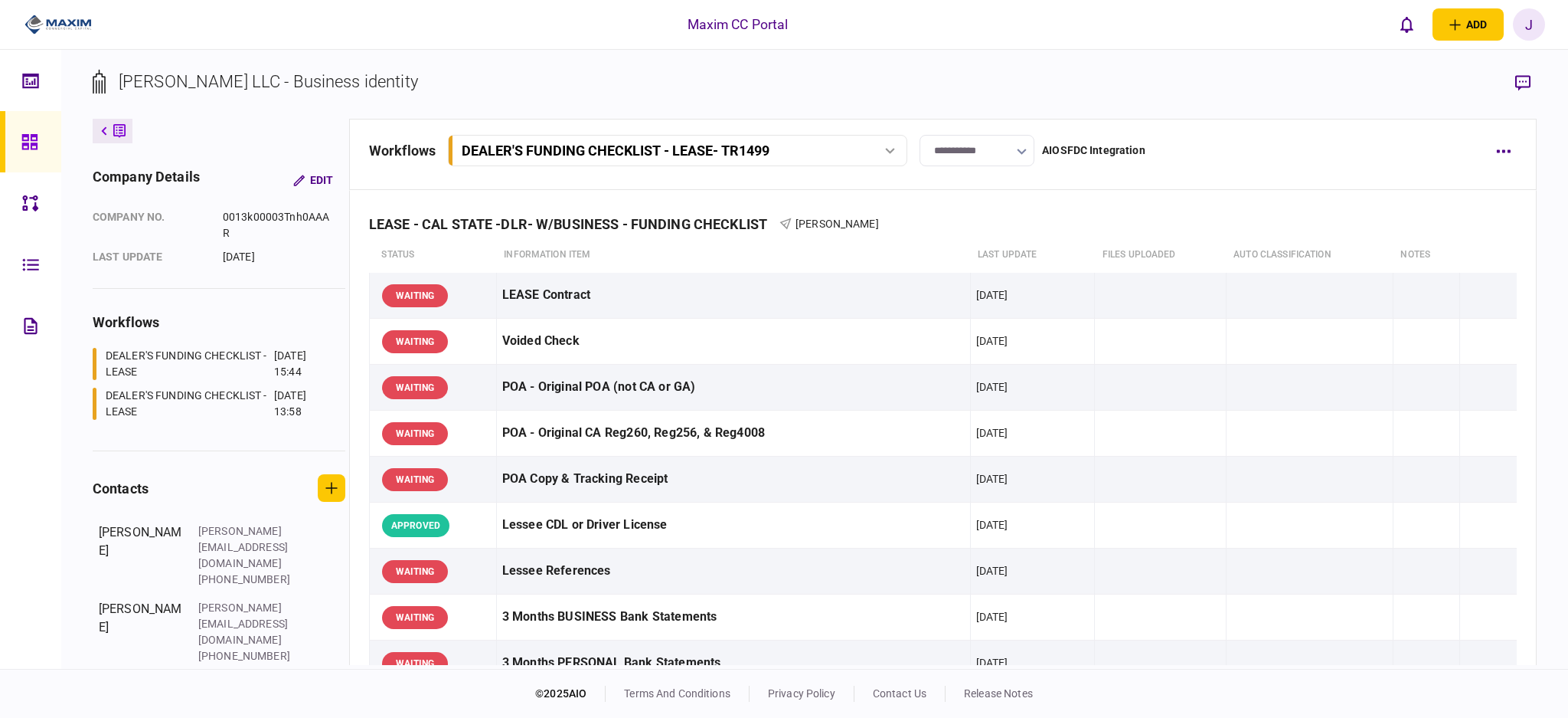
drag, startPoint x: 45, startPoint y: 141, endPoint x: 55, endPoint y: 145, distance: 10.8
click at [45, 144] on link at bounding box center [31, 142] width 62 height 62
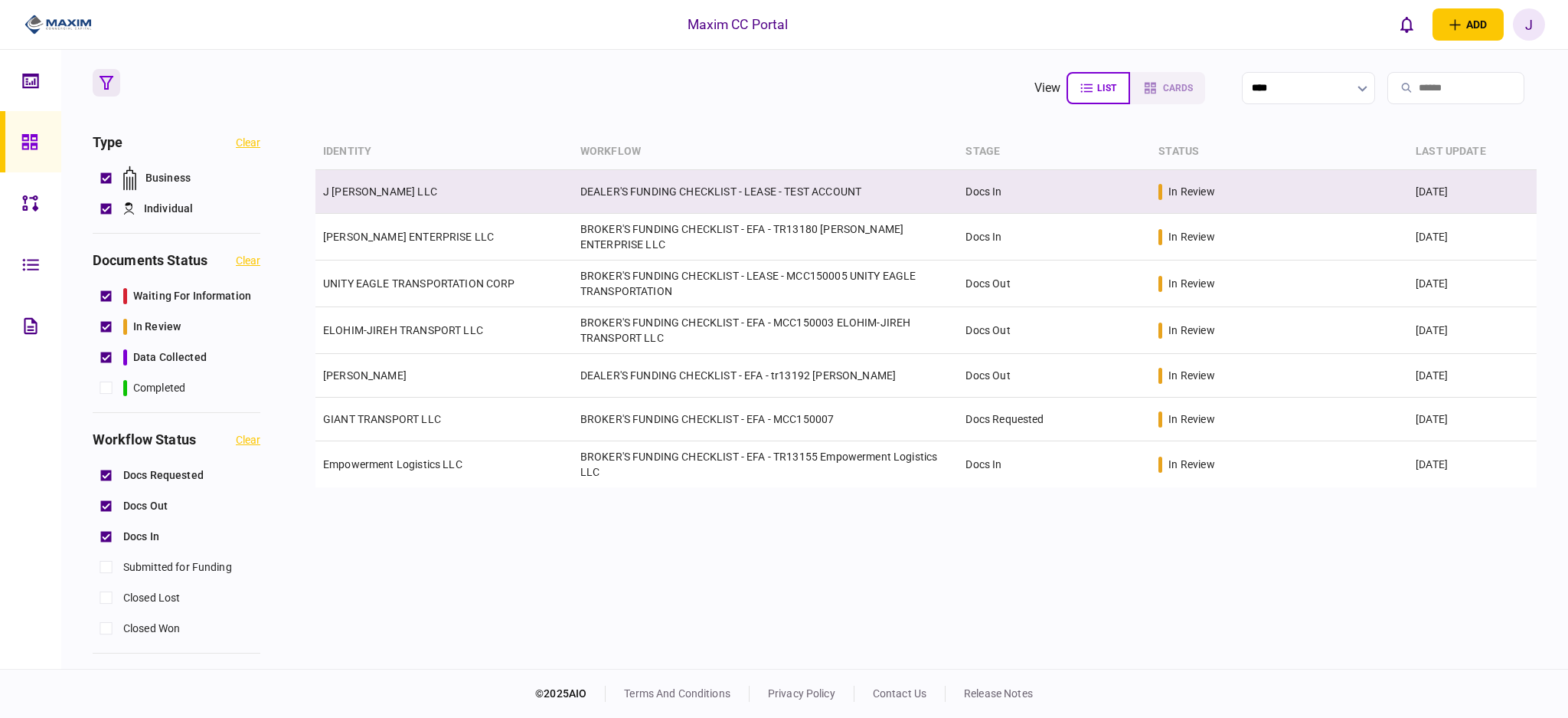
click at [771, 190] on td "DEALER'S FUNDING CHECKLIST - LEASE - TEST ACCOUNT" at bounding box center [766, 191] width 386 height 43
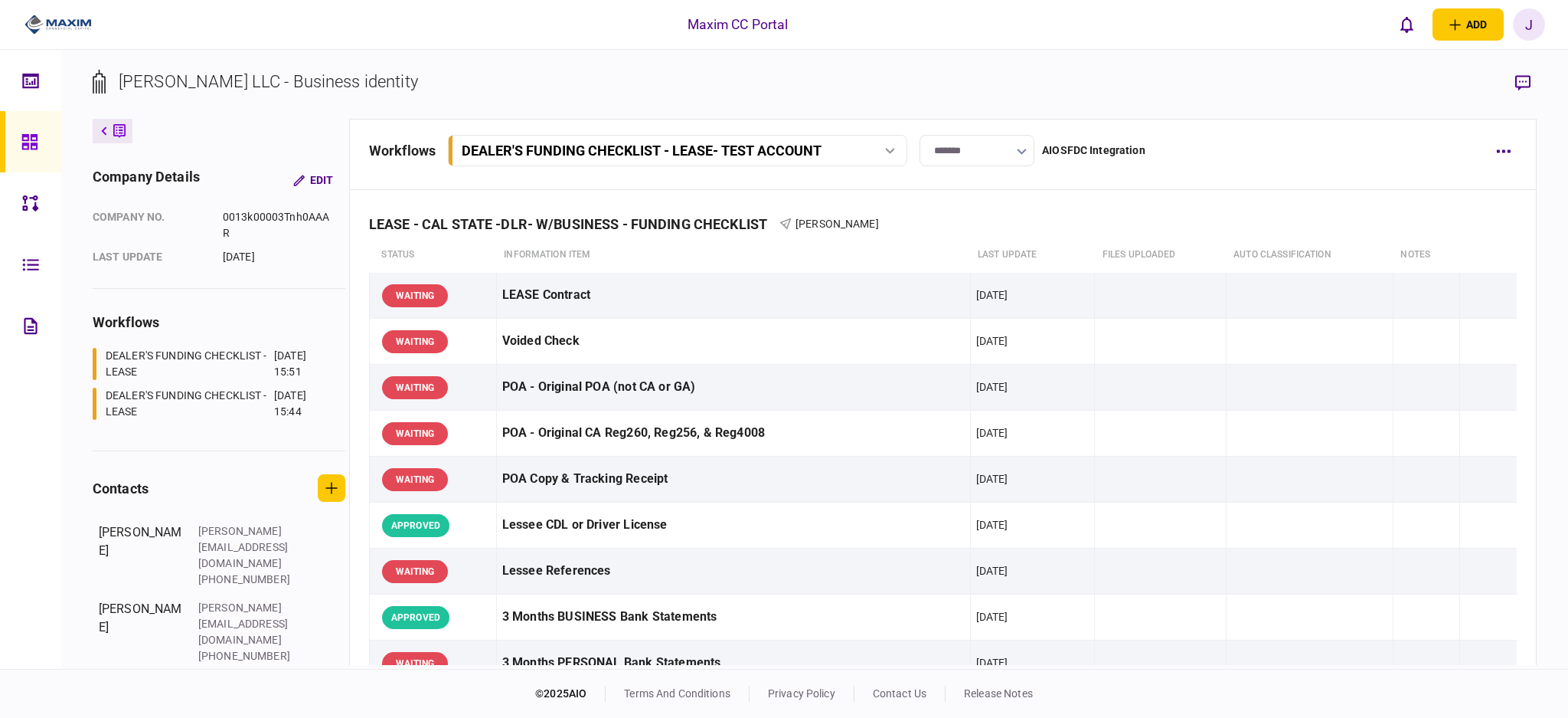
click at [985, 152] on input "*******" at bounding box center [977, 150] width 115 height 32
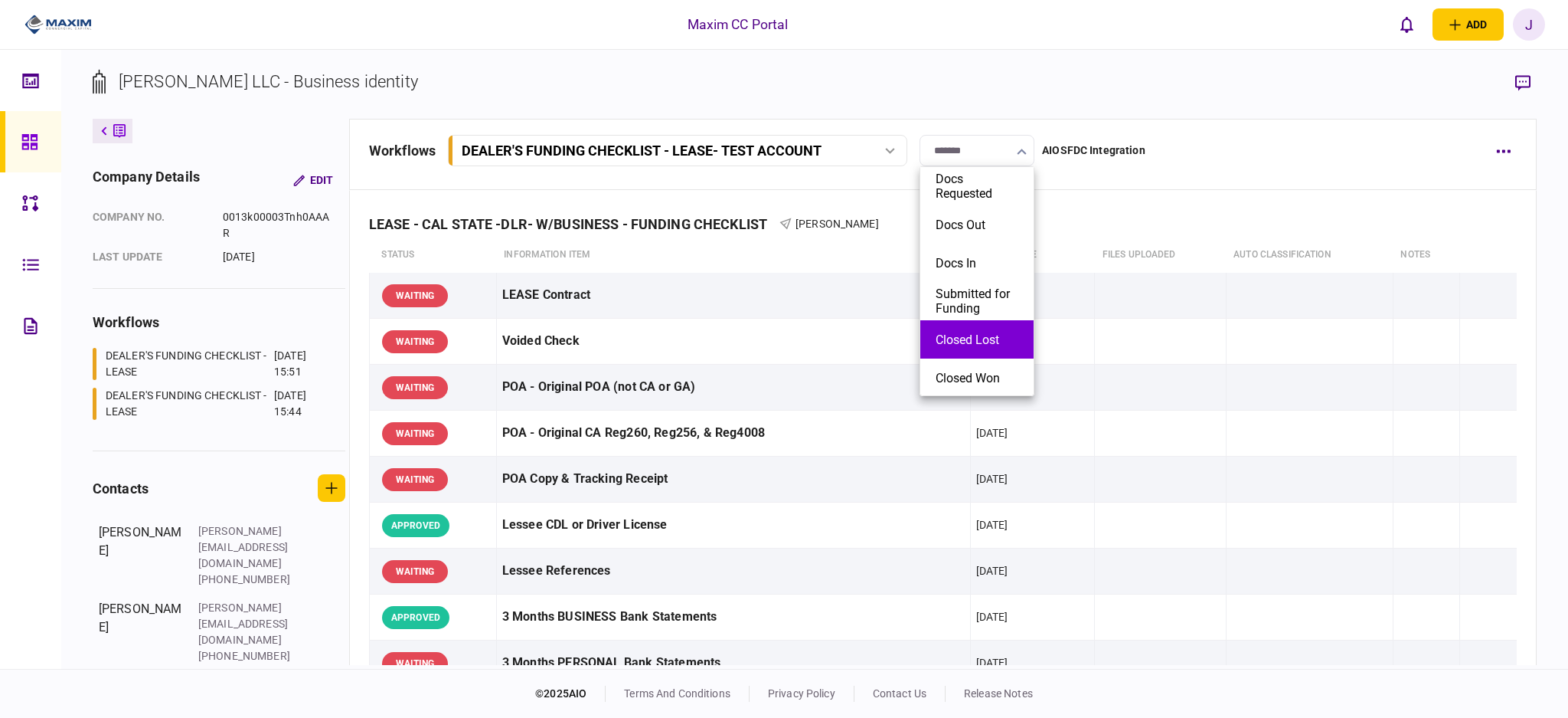
click at [957, 351] on li "Closed Lost" at bounding box center [977, 339] width 114 height 39
type input "**********"
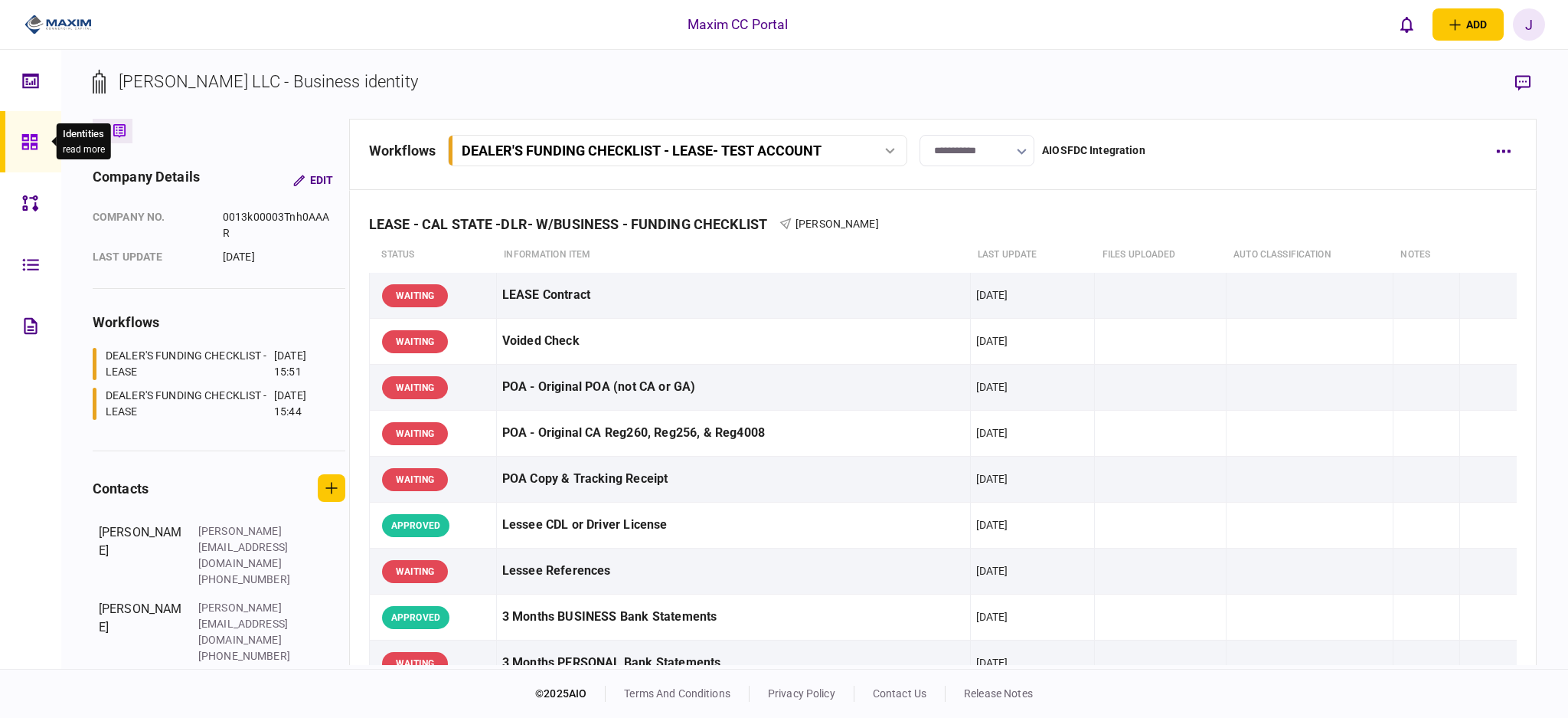
click at [21, 150] on icon at bounding box center [29, 142] width 16 height 17
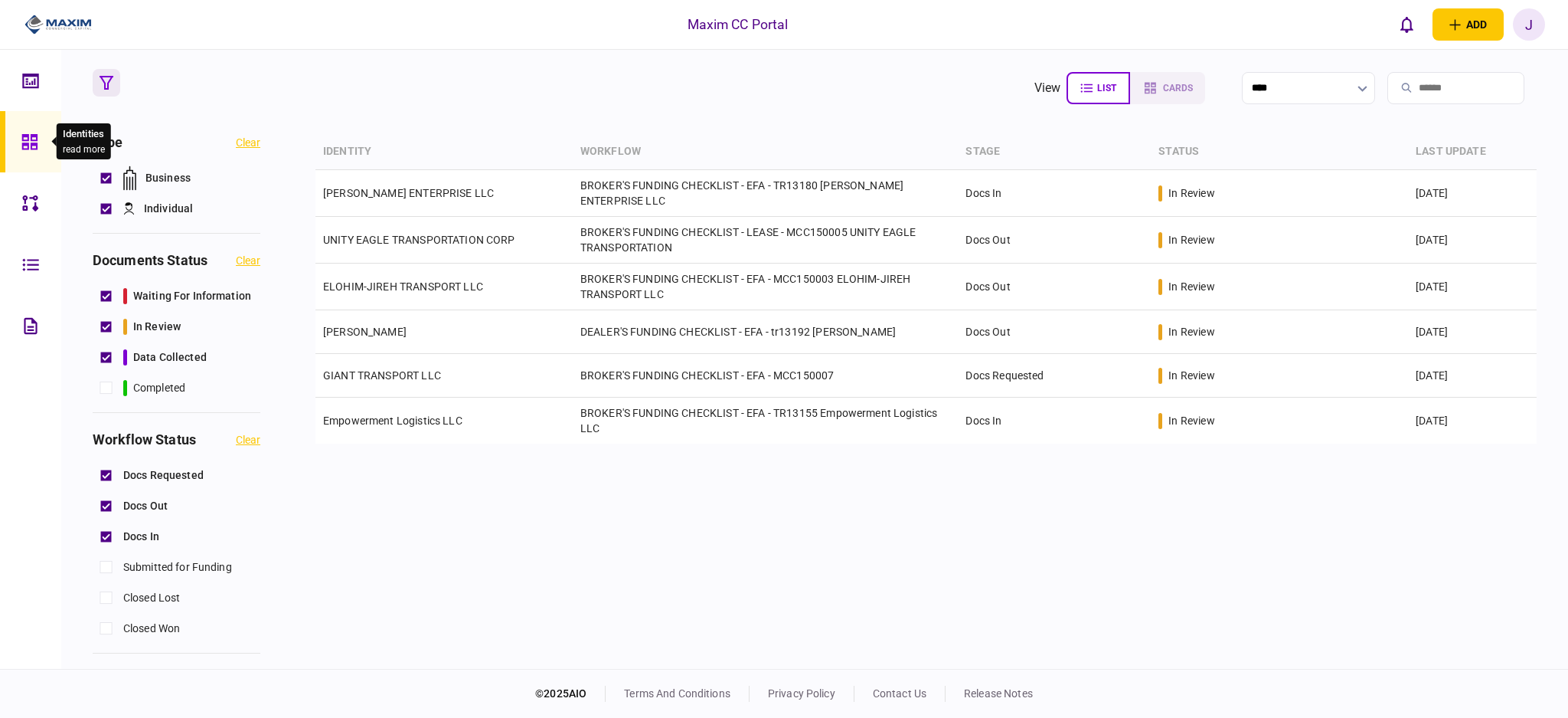
click at [38, 146] on div at bounding box center [33, 142] width 24 height 62
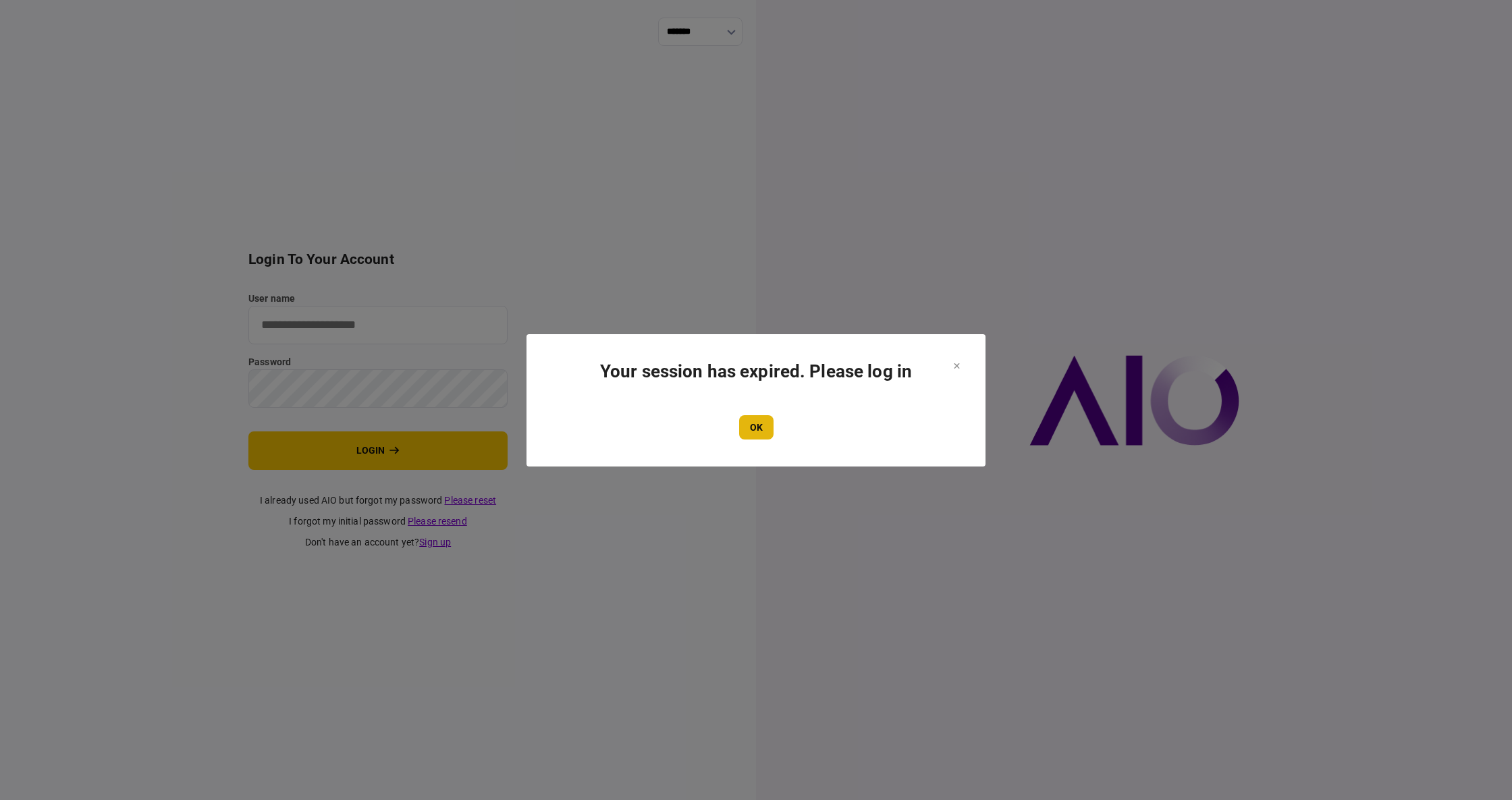
type input "****"
click at [752, 417] on button "OK" at bounding box center [756, 427] width 35 height 25
